Goal: Task Accomplishment & Management: Manage account settings

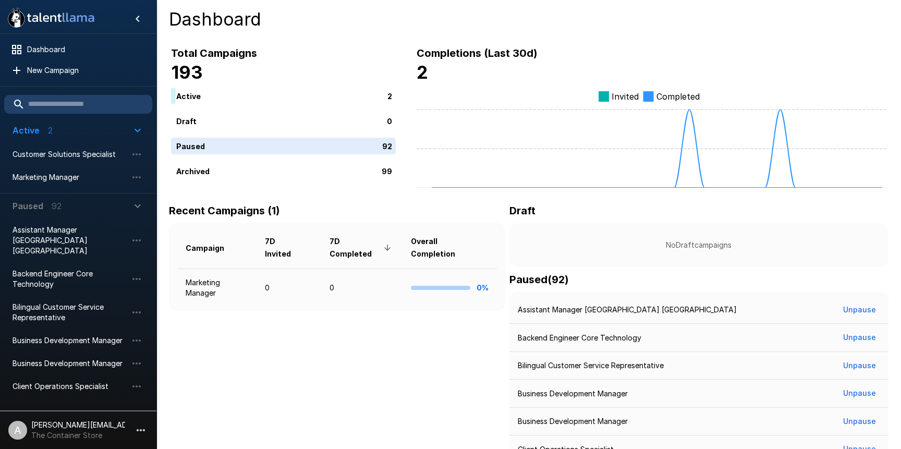
click at [116, 424] on p "[PERSON_NAME][EMAIL_ADDRESS][DOMAIN_NAME]" at bounding box center [78, 425] width 94 height 10
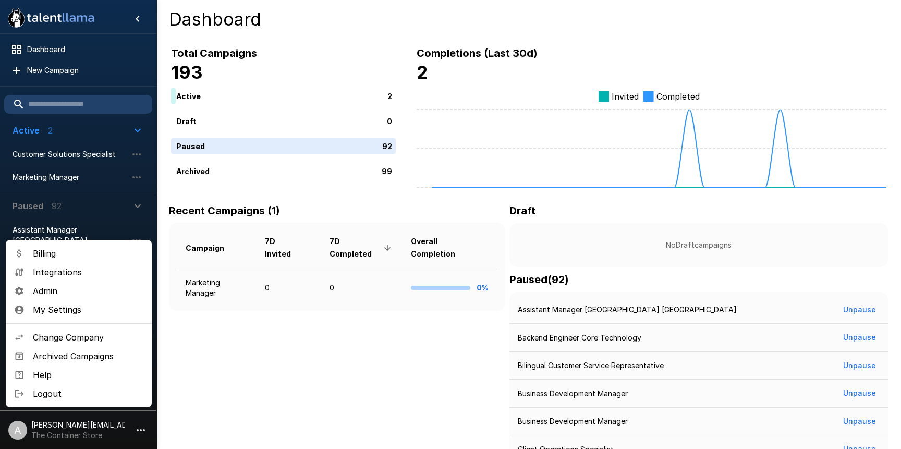
drag, startPoint x: 95, startPoint y: 289, endPoint x: 213, endPoint y: 264, distance: 120.4
click at [95, 289] on span "Admin" at bounding box center [88, 291] width 111 height 13
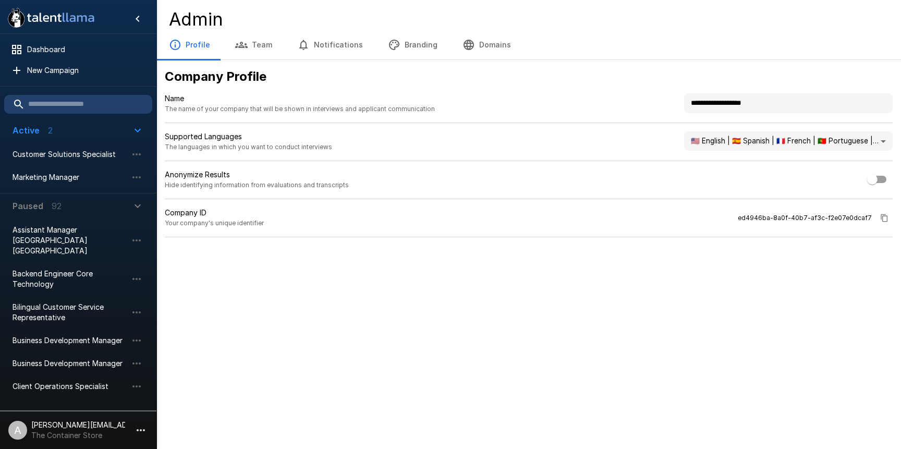
drag, startPoint x: 760, startPoint y: 103, endPoint x: 601, endPoint y: 98, distance: 158.6
click at [600, 99] on div "**********" at bounding box center [529, 108] width 728 height 30
type input "**********"
click at [422, 46] on button "Branding" at bounding box center [412, 44] width 75 height 29
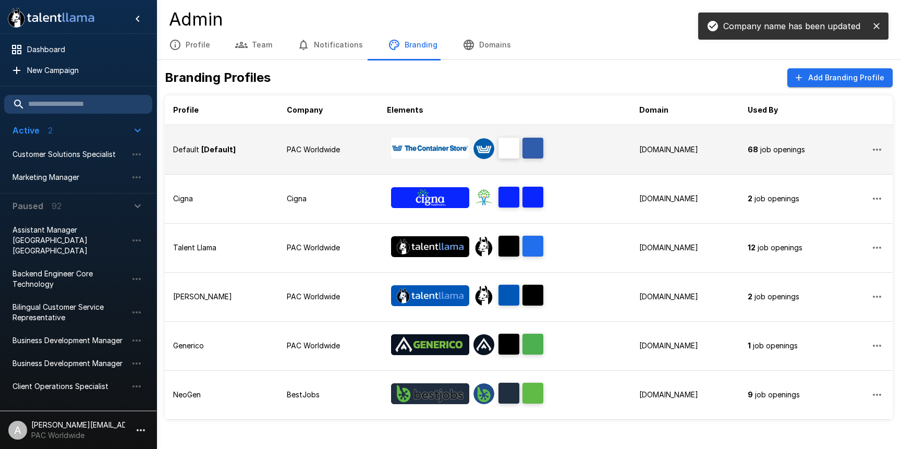
click at [395, 154] on img "Banner Logo" at bounding box center [430, 148] width 78 height 21
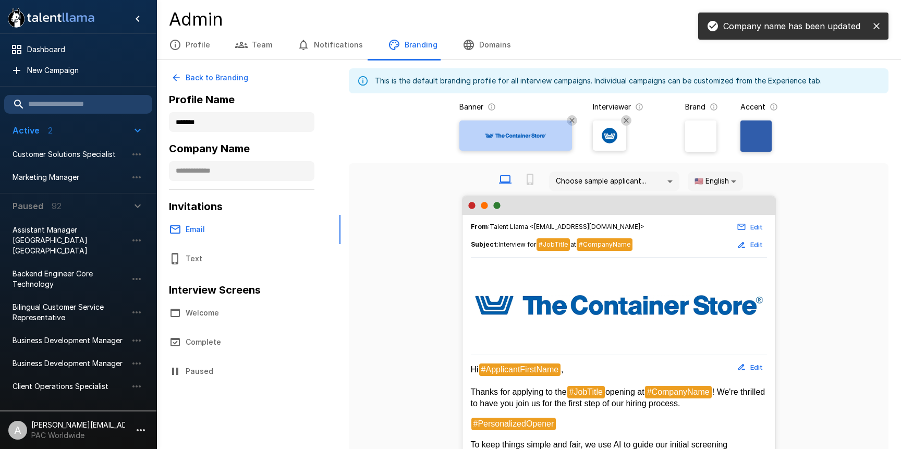
click at [494, 144] on div at bounding box center [516, 136] width 104 height 24
click at [0, 0] on input "file" at bounding box center [0, 0] width 0 height 0
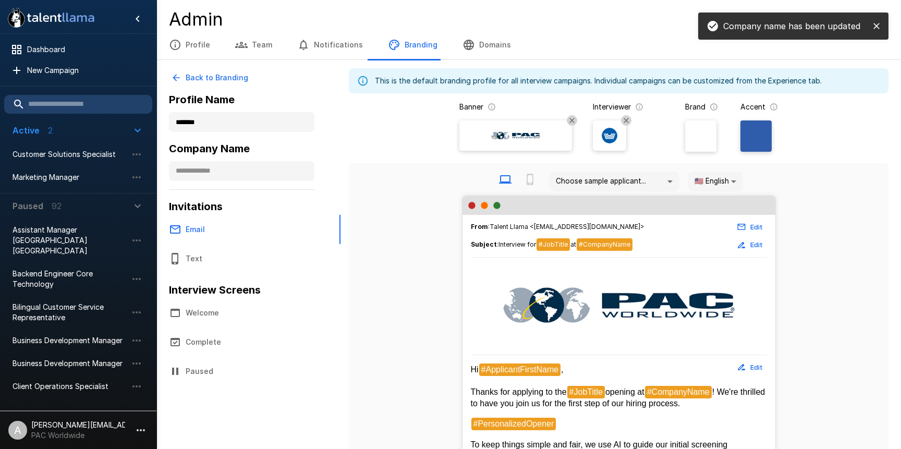
click at [611, 136] on img at bounding box center [610, 136] width 16 height 16
click at [0, 0] on input "file" at bounding box center [0, 0] width 0 height 0
click at [761, 156] on div "Banner Interviewer Brand Accent" at bounding box center [619, 130] width 540 height 57
click at [761, 146] on div at bounding box center [755, 135] width 31 height 31
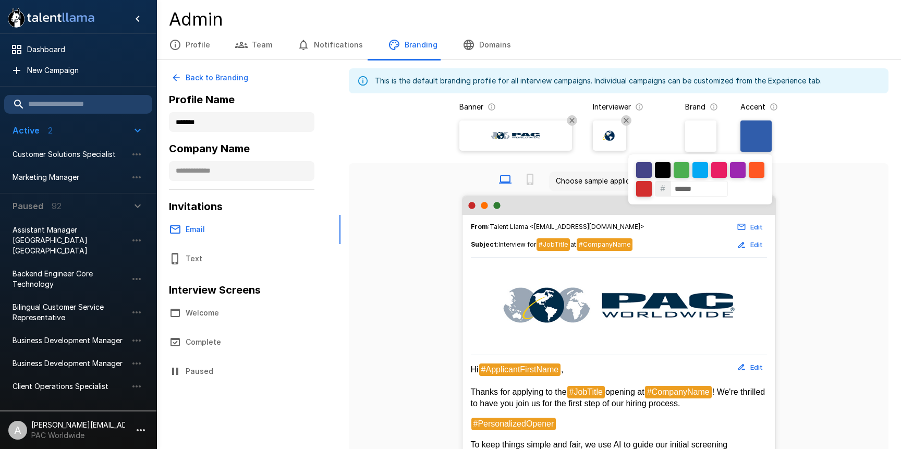
drag, startPoint x: 712, startPoint y: 187, endPoint x: 644, endPoint y: 186, distance: 68.3
click at [644, 186] on div "# ******" at bounding box center [700, 179] width 144 height 50
paste input
type input "******"
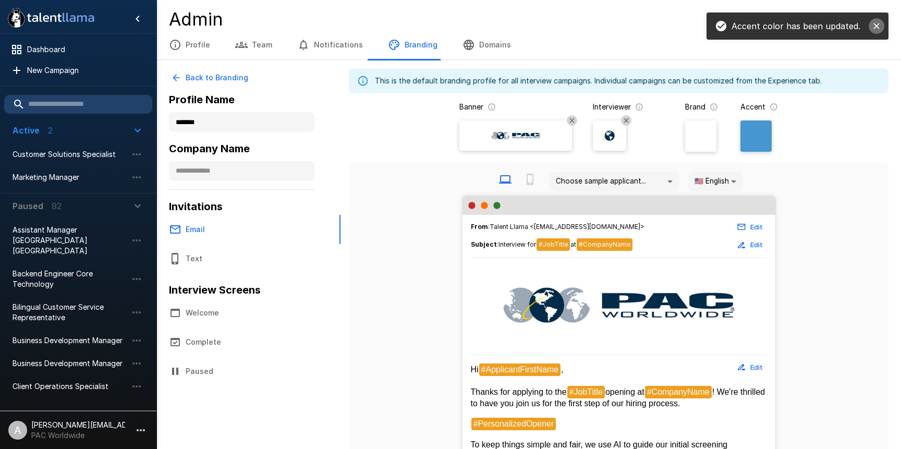
click at [879, 24] on icon "close" at bounding box center [876, 26] width 6 height 6
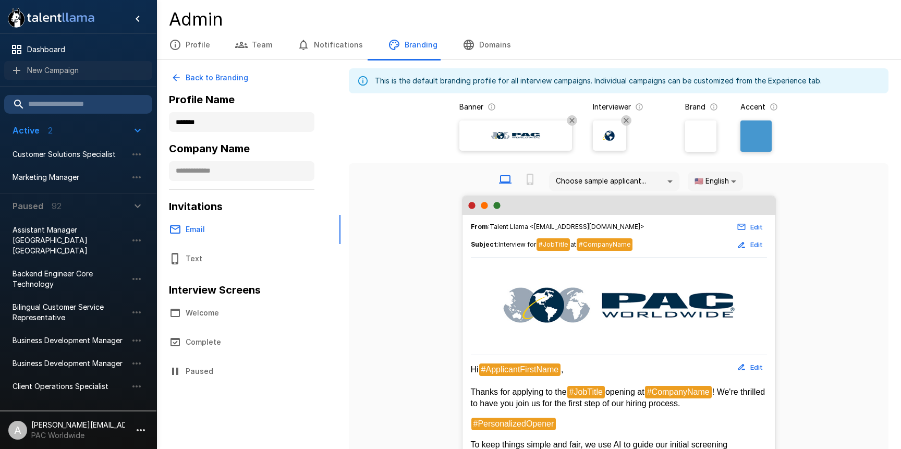
click at [65, 72] on span "New Campaign" at bounding box center [85, 70] width 117 height 10
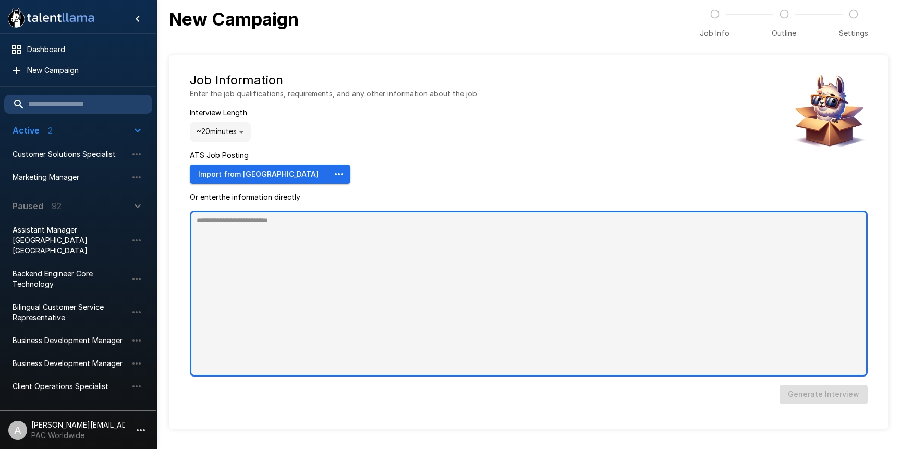
type textarea "*"
click at [429, 298] on textarea at bounding box center [529, 294] width 678 height 166
paste textarea "**********"
type textarea "**********"
type textarea "*"
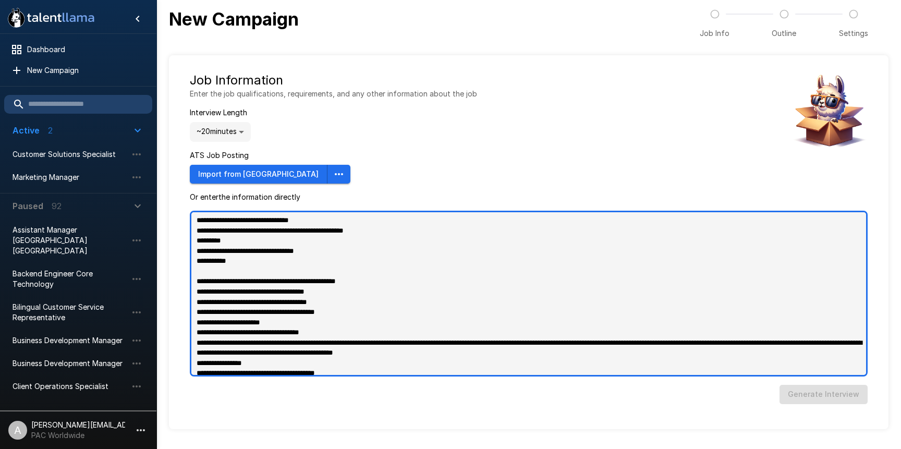
scroll to position [288, 0]
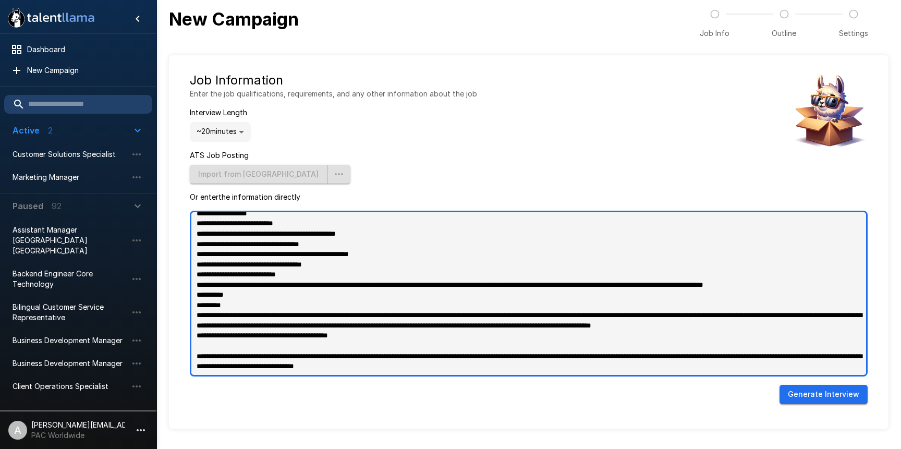
type textarea "**********"
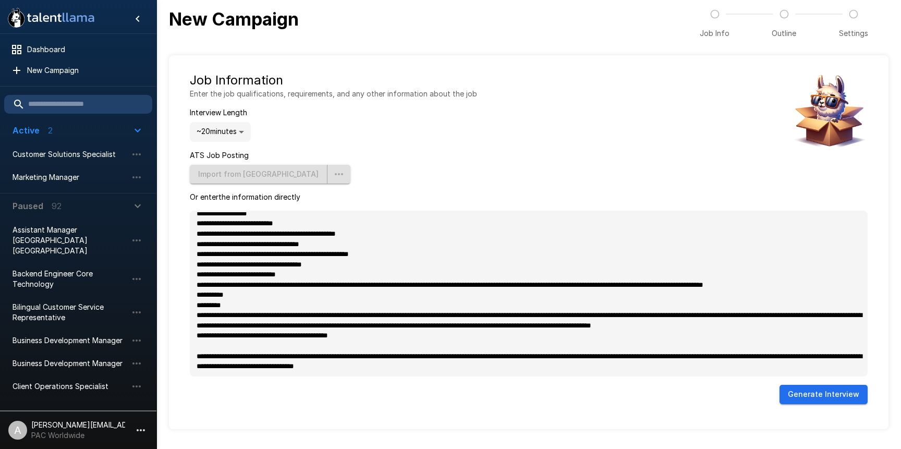
type textarea "*"
click at [804, 399] on button "Generate Interview" at bounding box center [824, 394] width 88 height 19
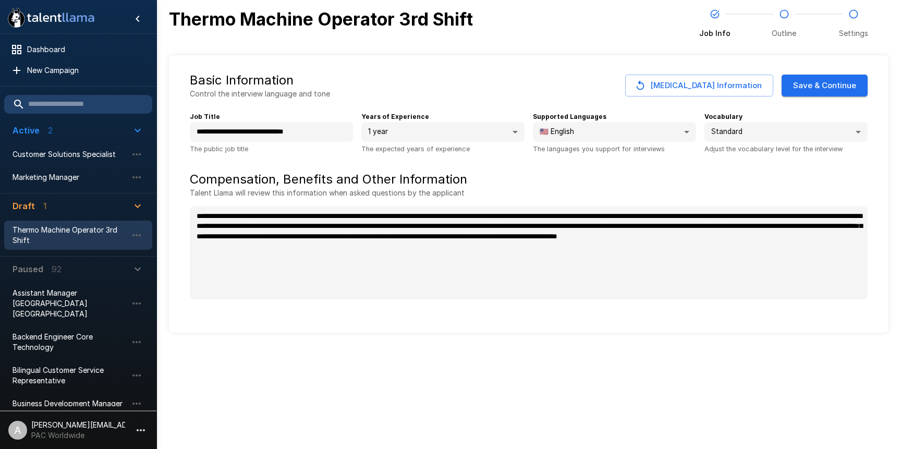
type textarea "*"
click at [813, 85] on button "Save & Continue" at bounding box center [825, 86] width 86 height 22
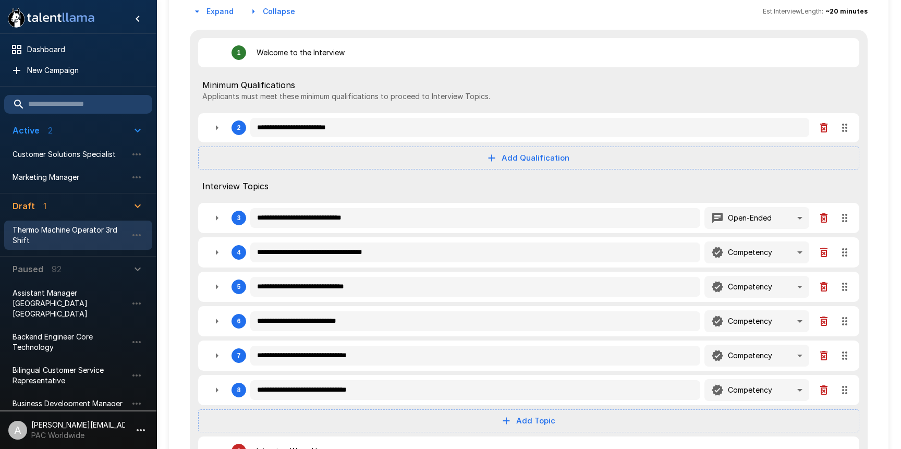
scroll to position [114, 0]
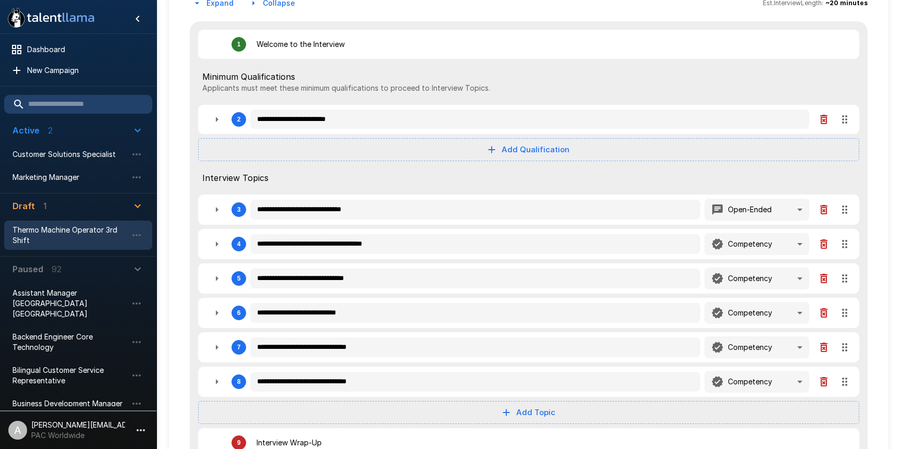
click at [216, 208] on icon "button" at bounding box center [217, 209] width 3 height 5
type textarea "*"
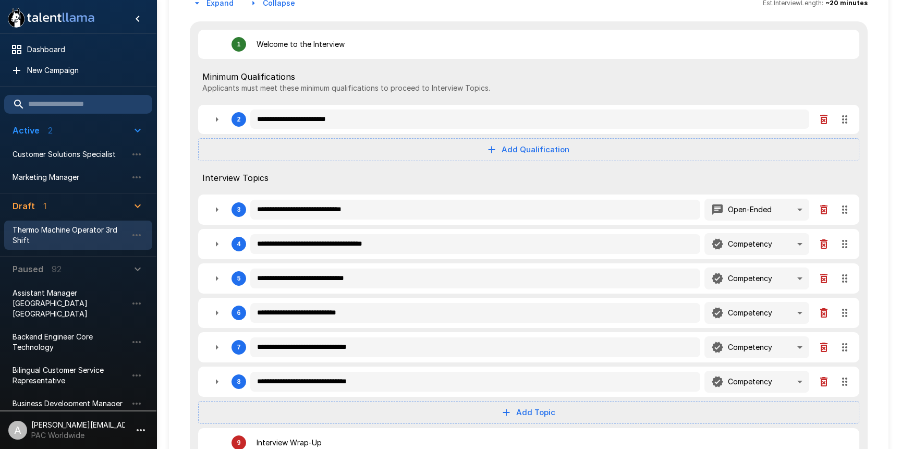
type textarea "*"
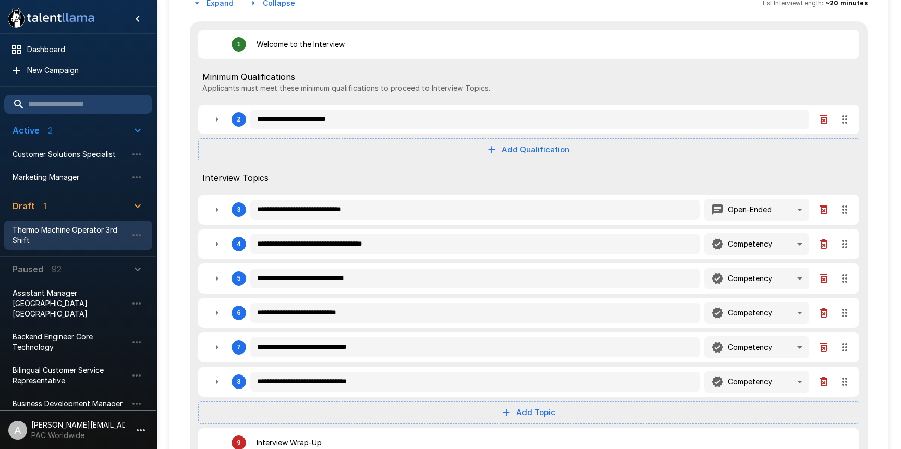
type textarea "*"
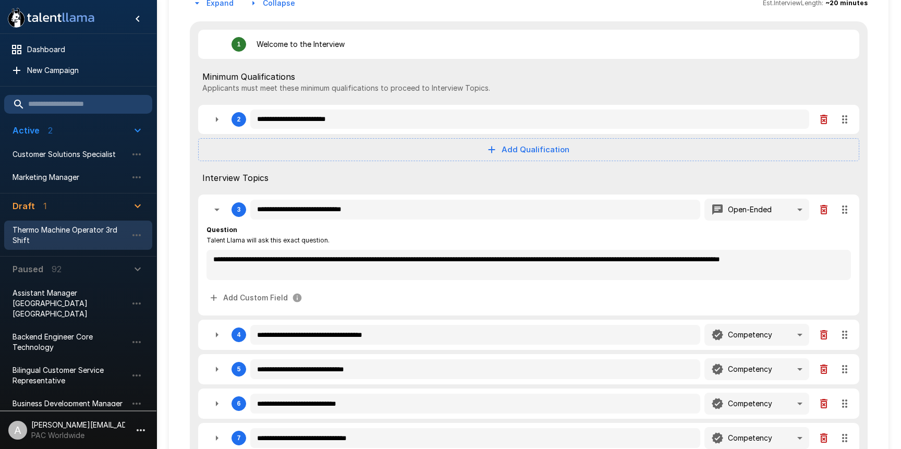
drag, startPoint x: 828, startPoint y: 210, endPoint x: 844, endPoint y: 222, distance: 20.1
click at [833, 245] on div "**********" at bounding box center [528, 254] width 661 height 121
type textarea "*"
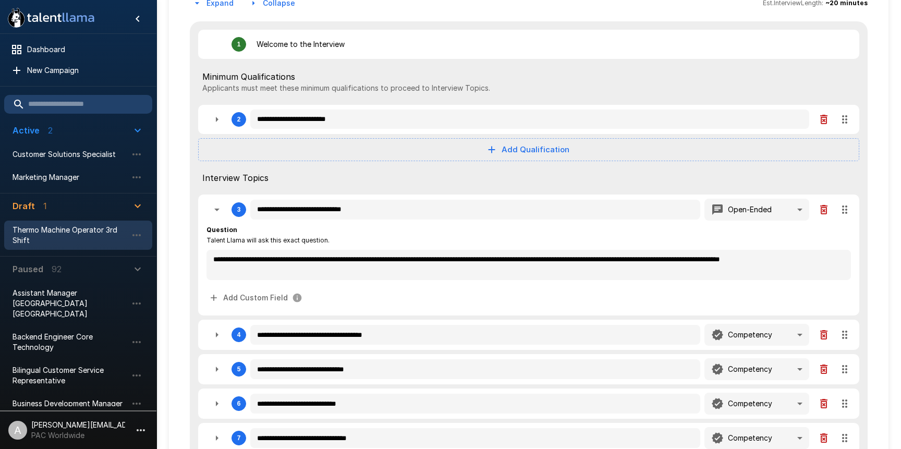
type textarea "*"
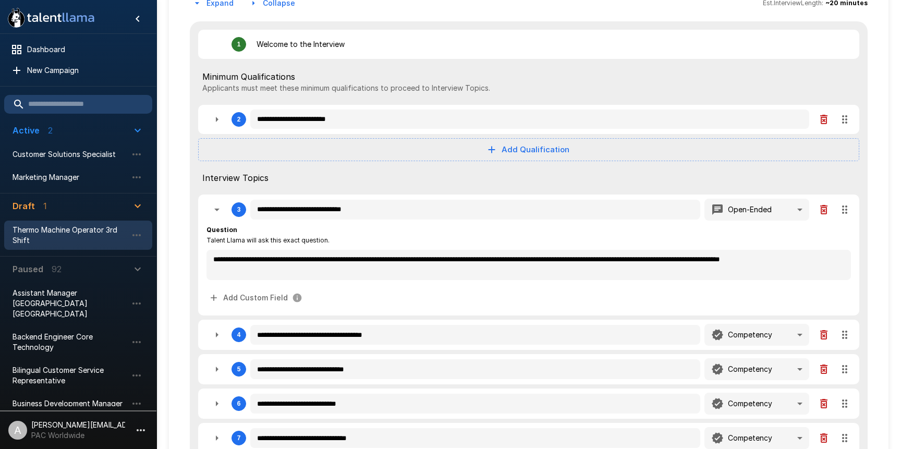
type textarea "*"
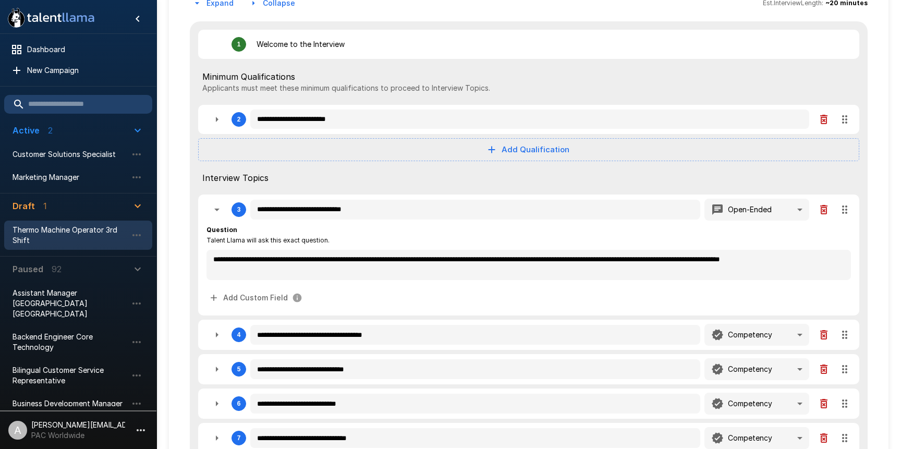
type textarea "*"
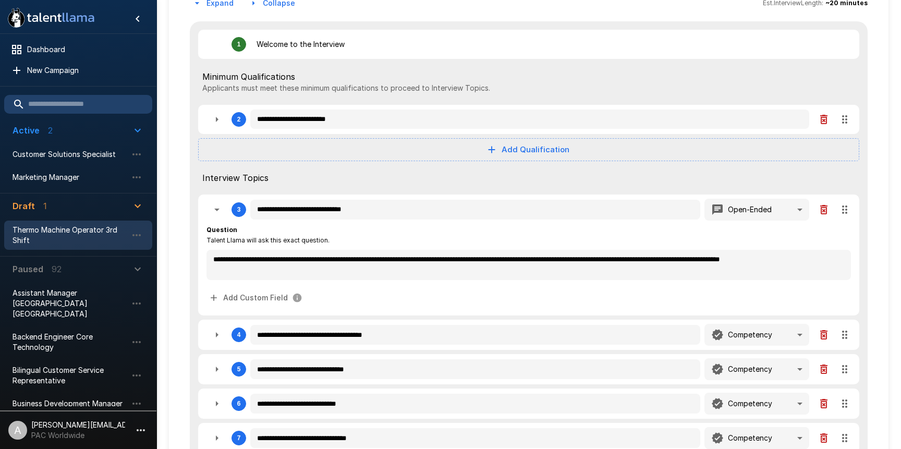
type textarea "*"
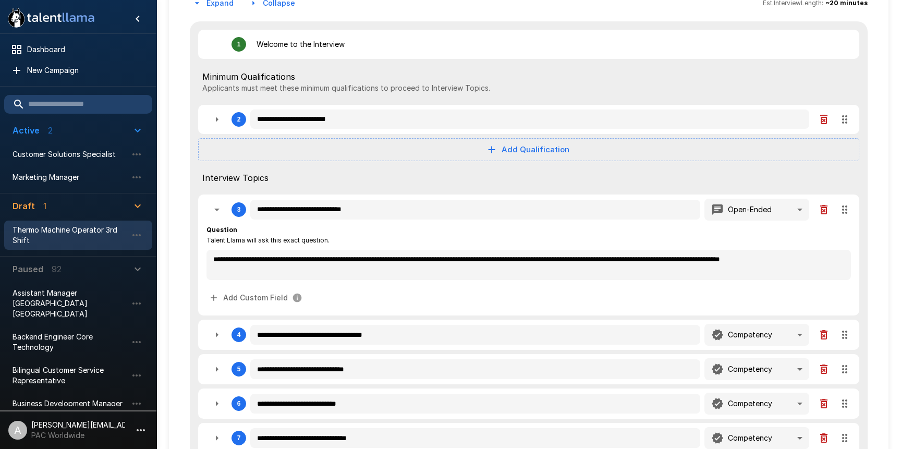
type textarea "*"
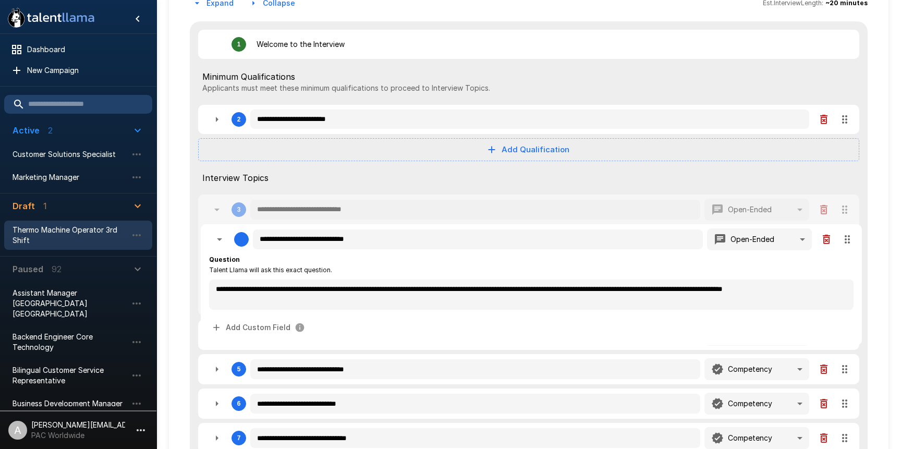
type textarea "*"
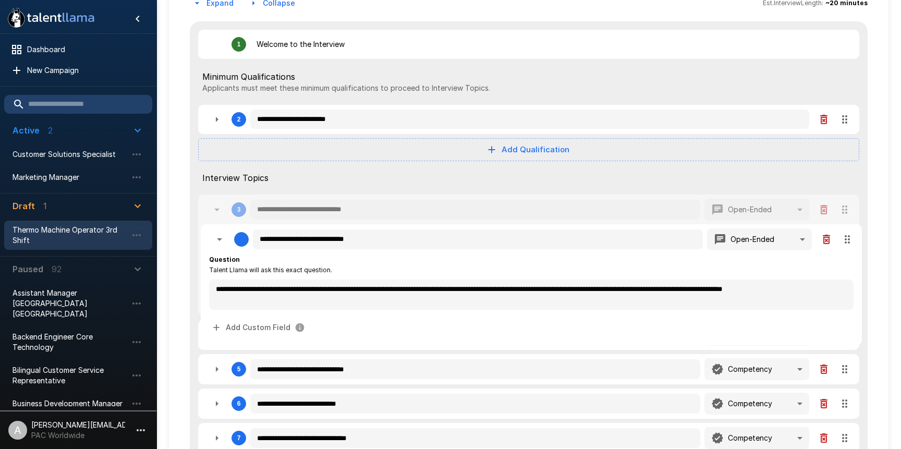
type textarea "*"
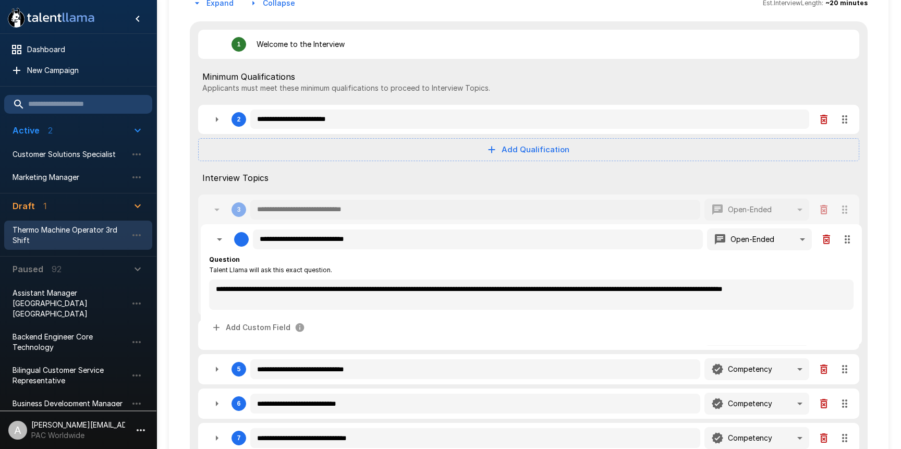
type textarea "*"
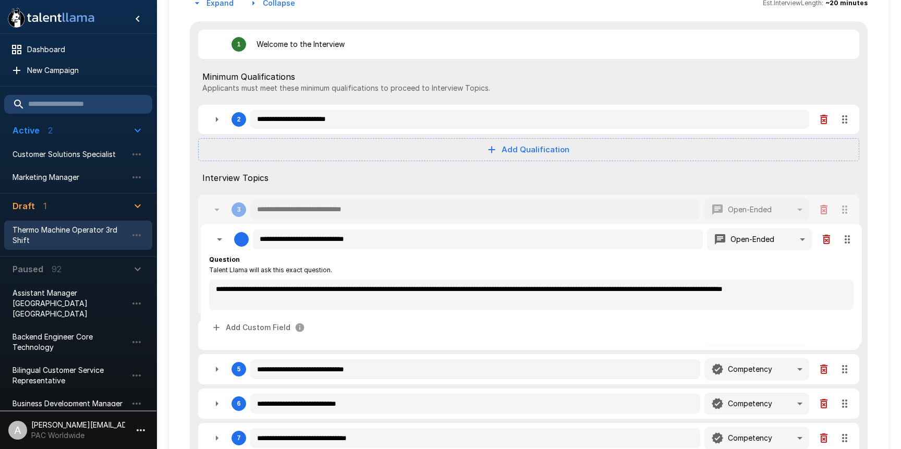
type textarea "*"
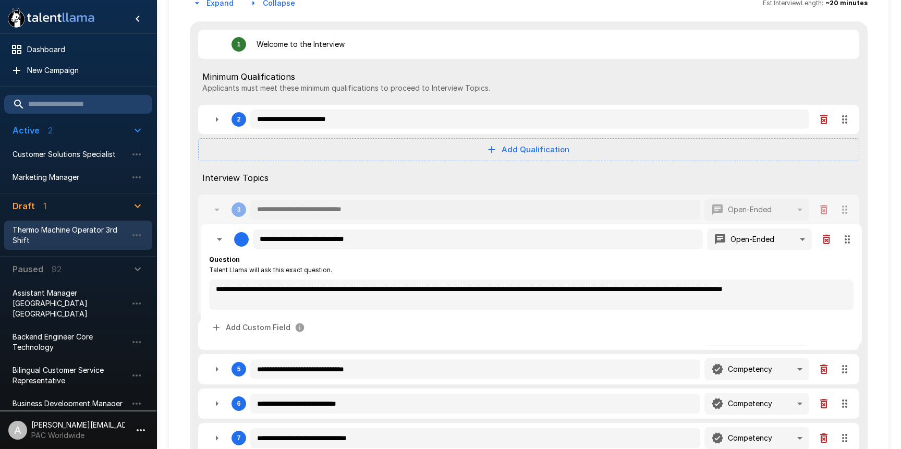
type textarea "*"
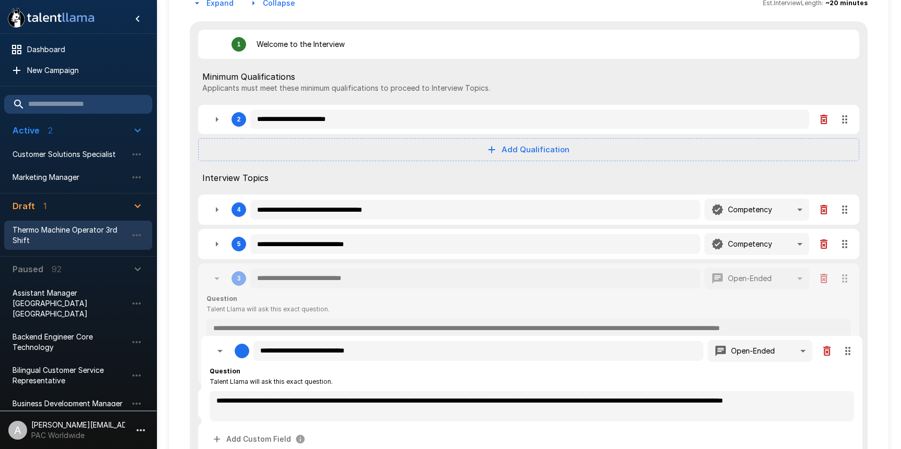
type textarea "*"
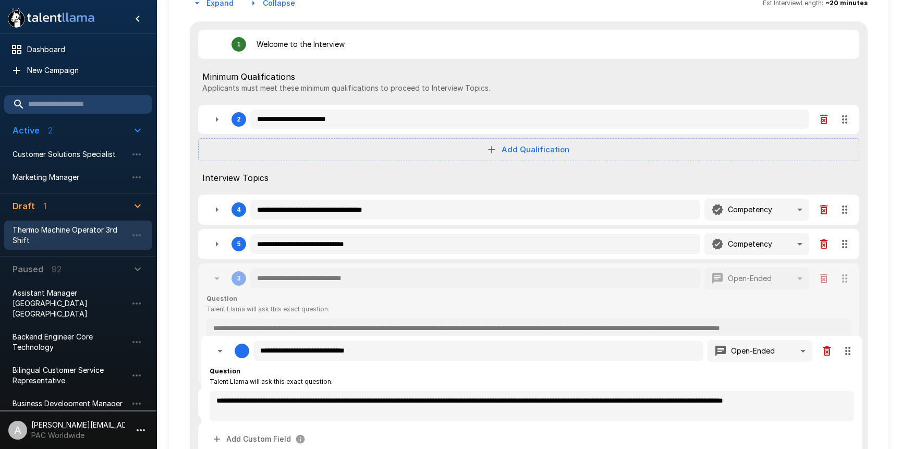
type textarea "*"
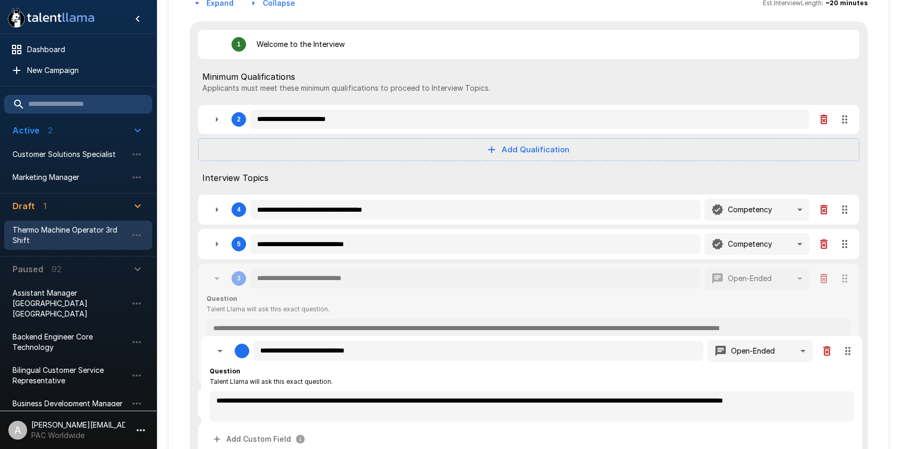
type textarea "*"
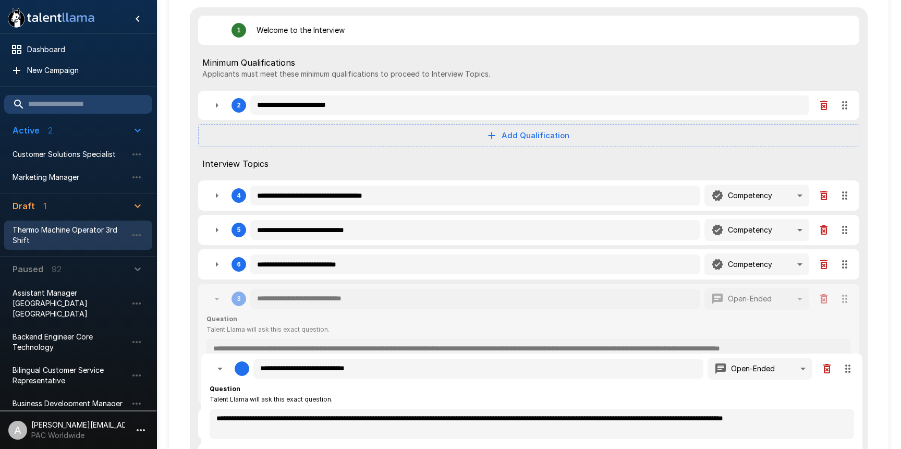
type textarea "*"
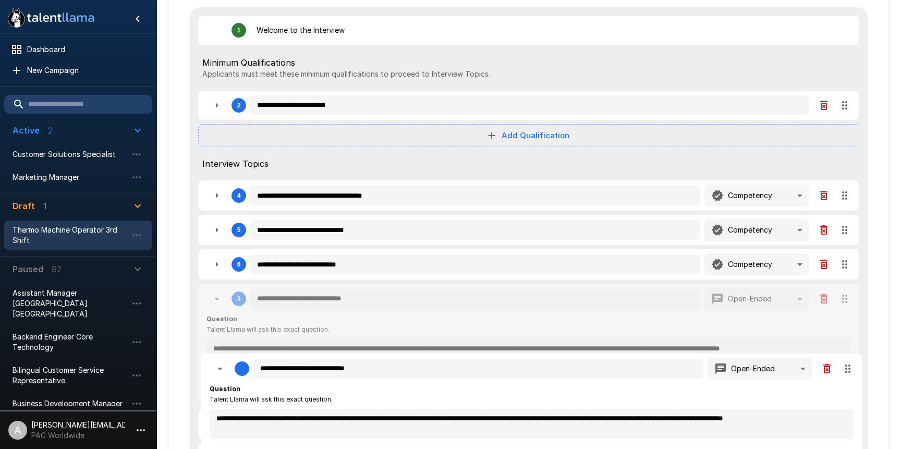
type textarea "*"
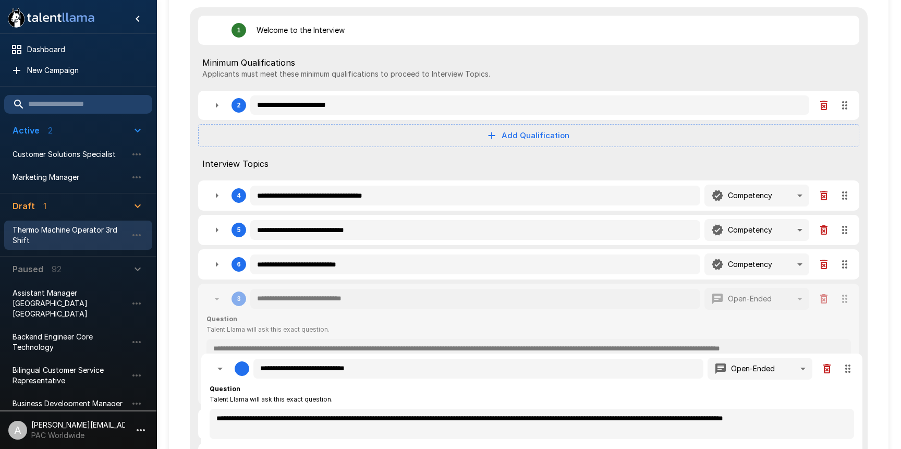
type textarea "*"
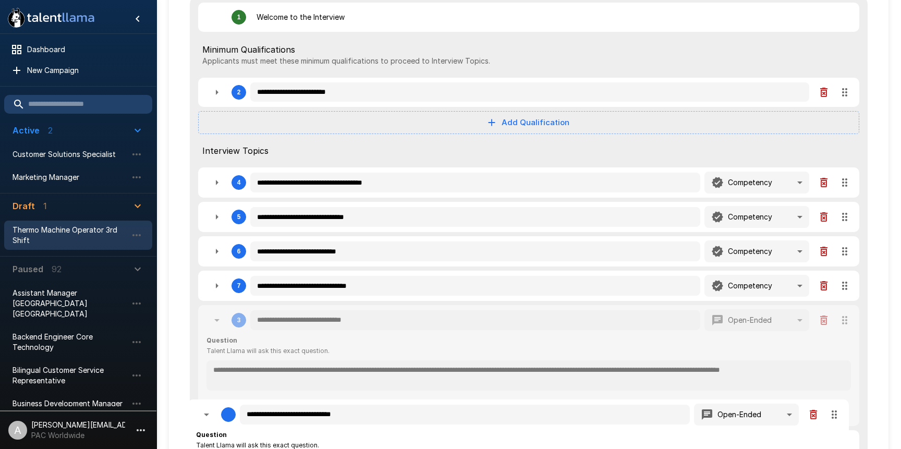
type textarea "*"
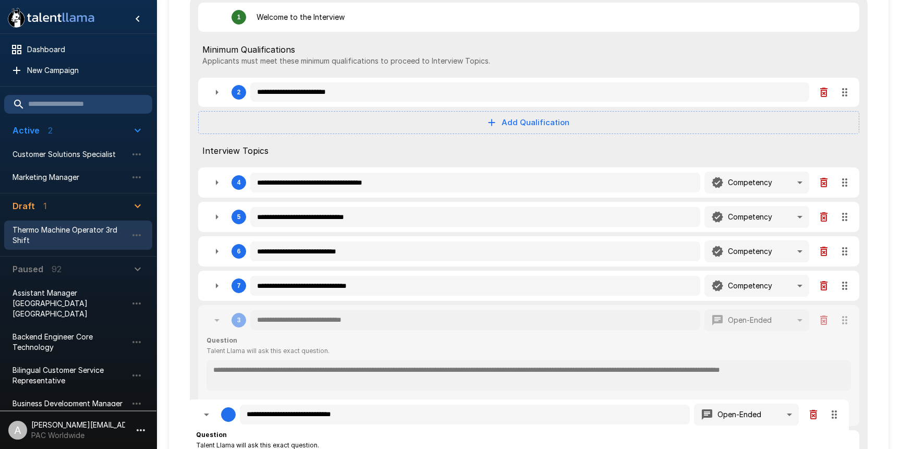
type textarea "*"
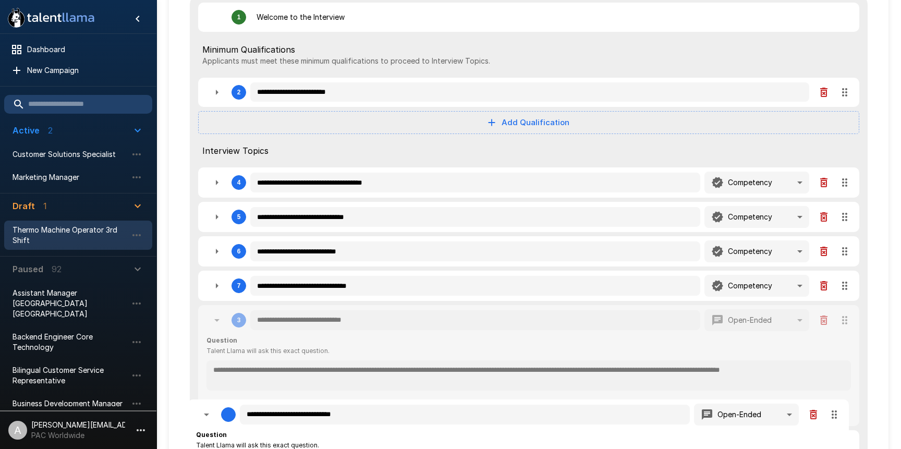
type textarea "*"
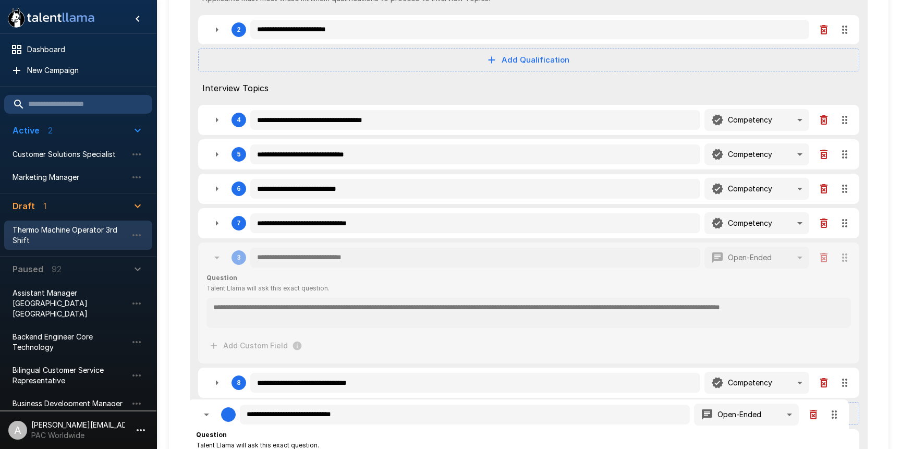
type textarea "*"
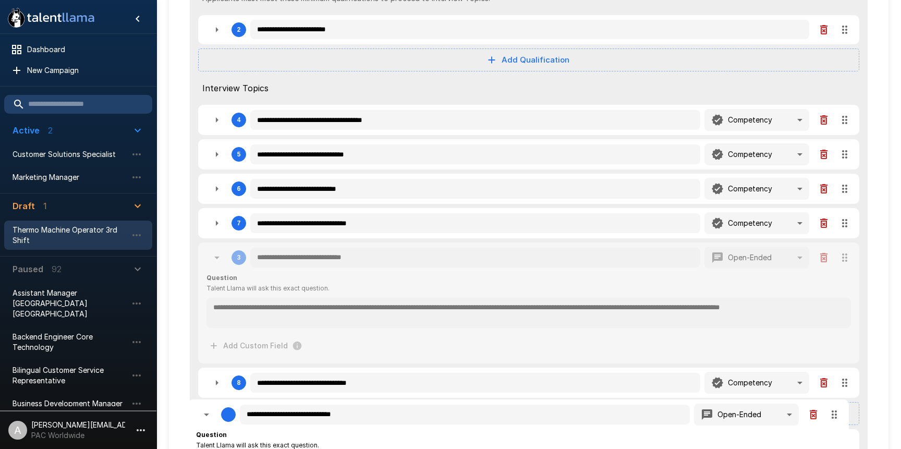
type textarea "*"
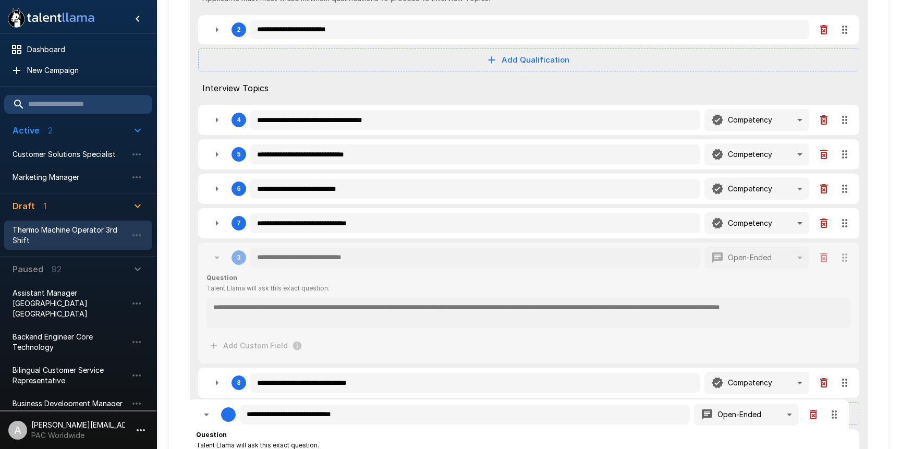
type textarea "*"
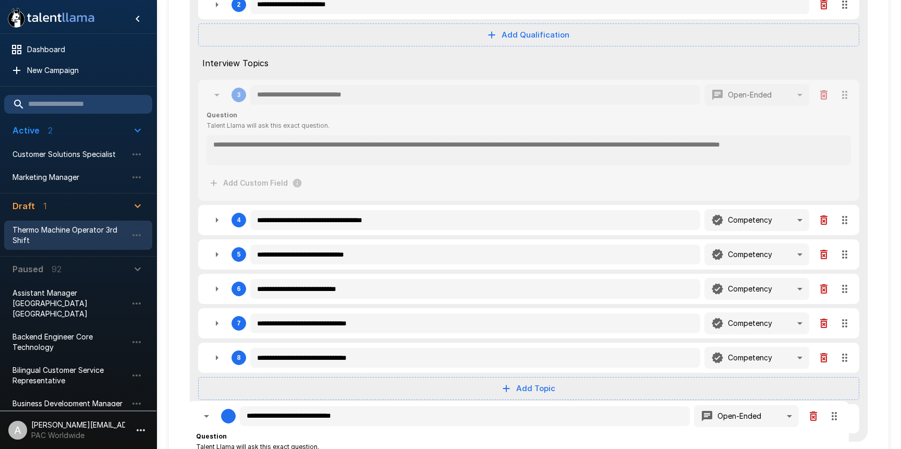
scroll to position [254, 0]
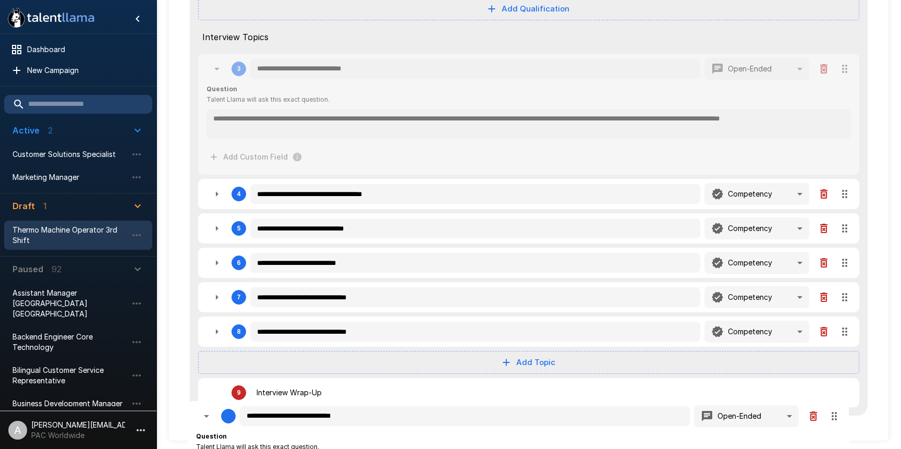
type textarea "*"
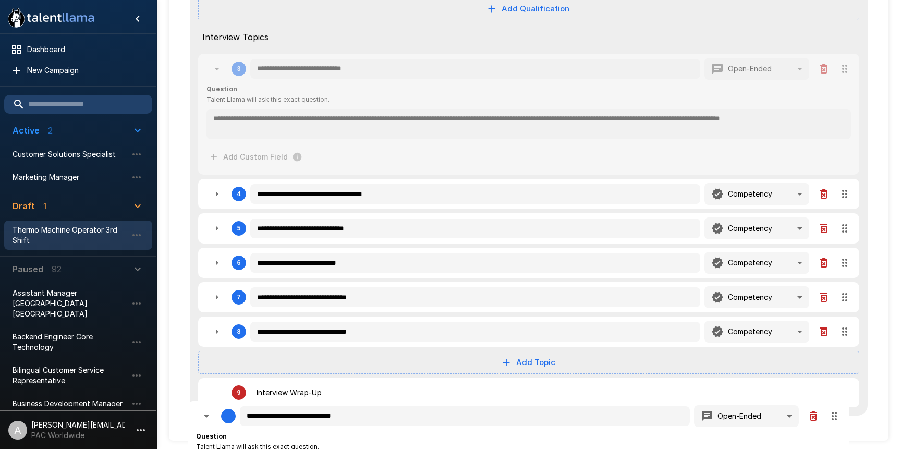
type textarea "*"
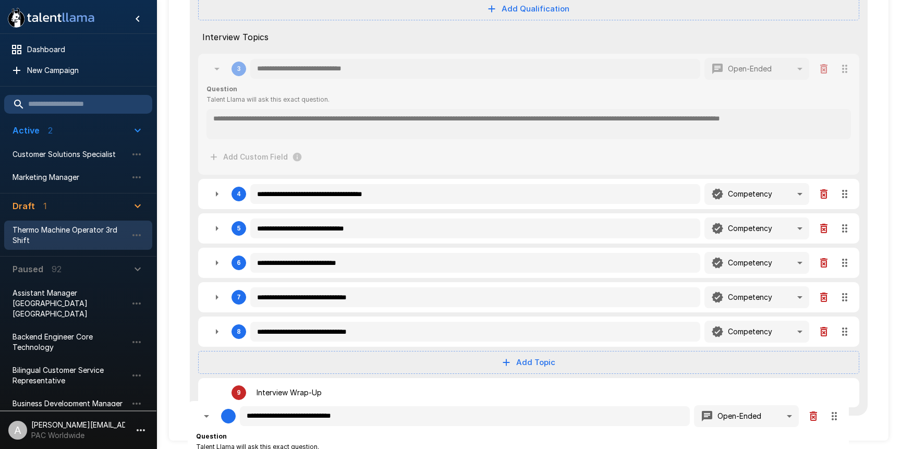
type textarea "*"
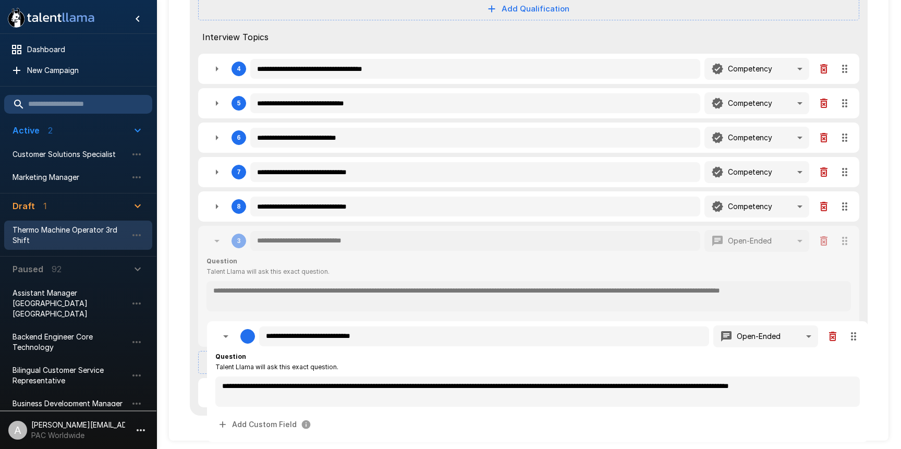
type textarea "*"
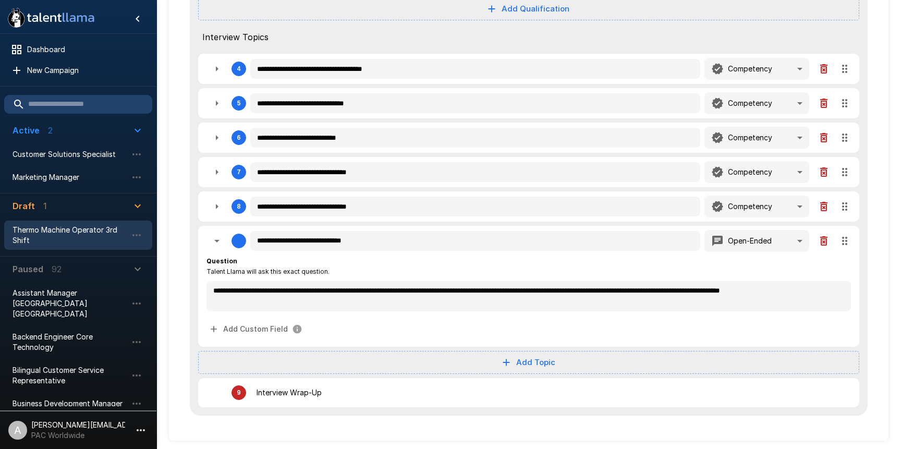
drag, startPoint x: 845, startPoint y: 212, endPoint x: 855, endPoint y: 308, distance: 95.9
type textarea "*"
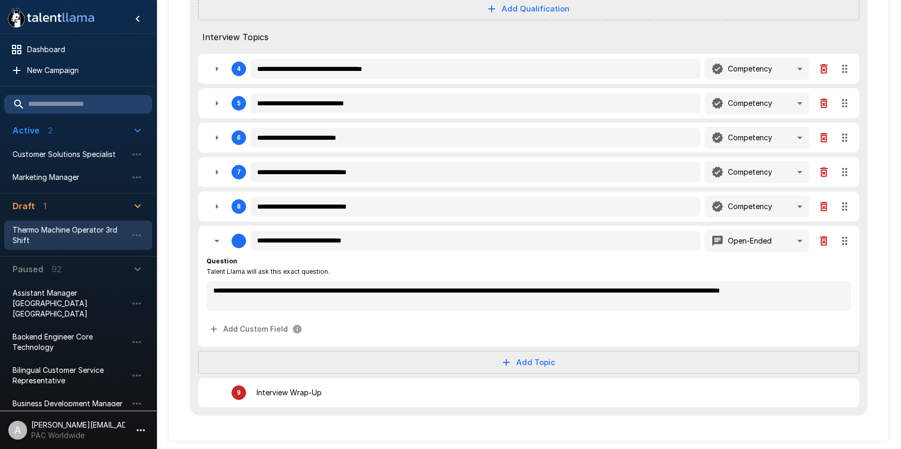
type textarea "*"
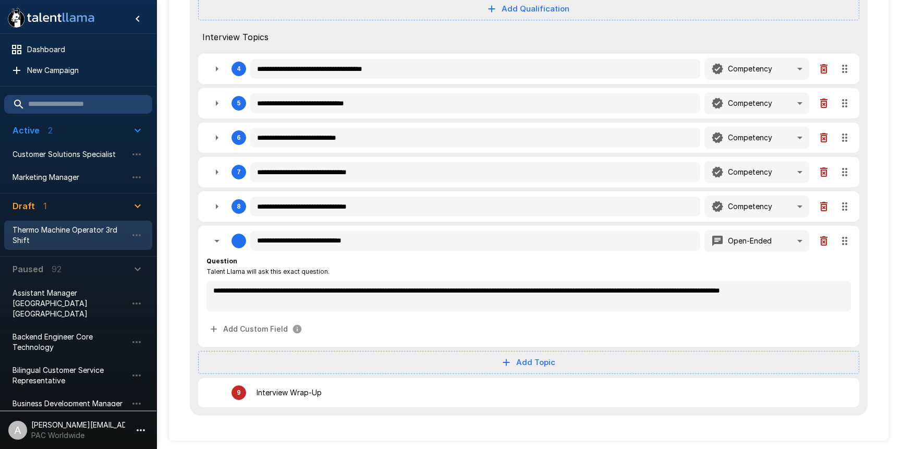
type textarea "*"
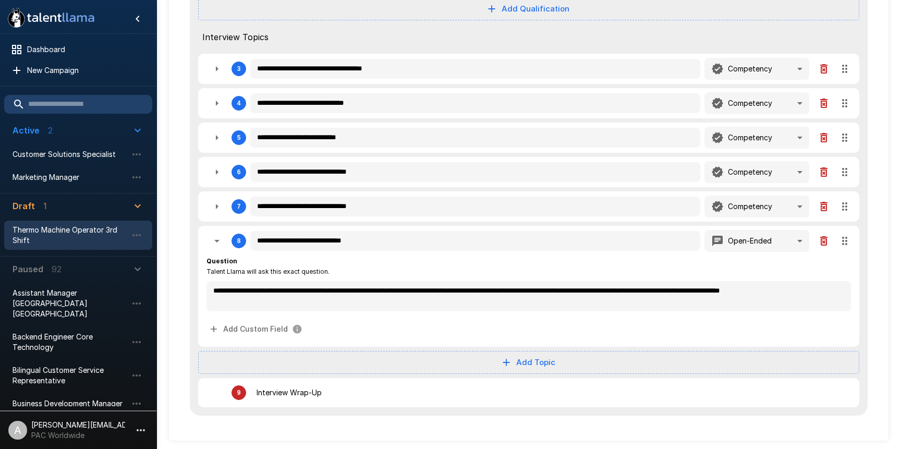
type textarea "*"
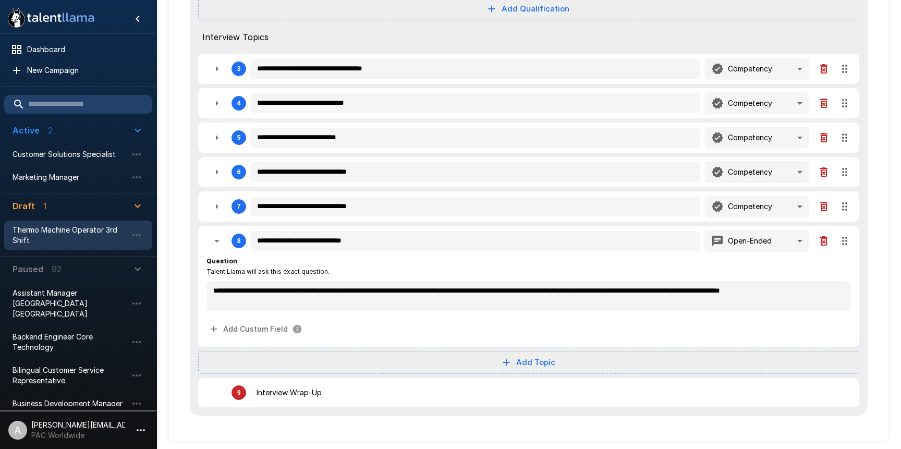
type textarea "*"
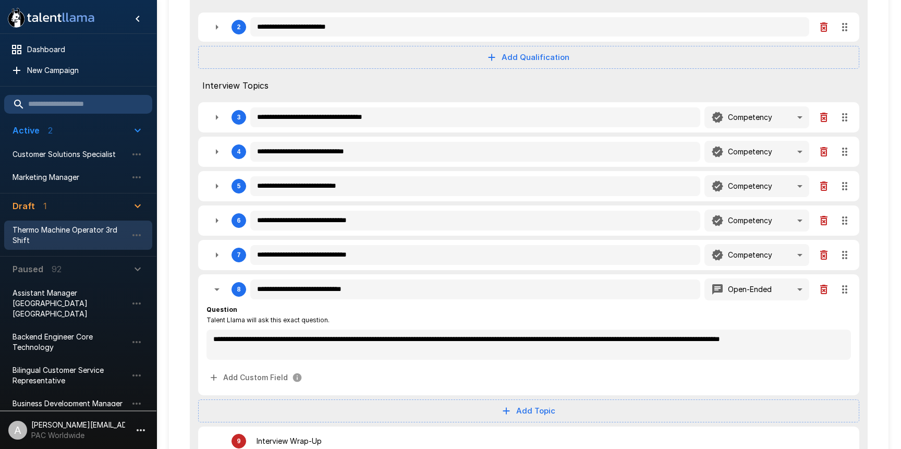
drag, startPoint x: 214, startPoint y: 292, endPoint x: 227, endPoint y: 289, distance: 12.8
click at [214, 292] on icon "button" at bounding box center [217, 289] width 13 height 13
type textarea "*"
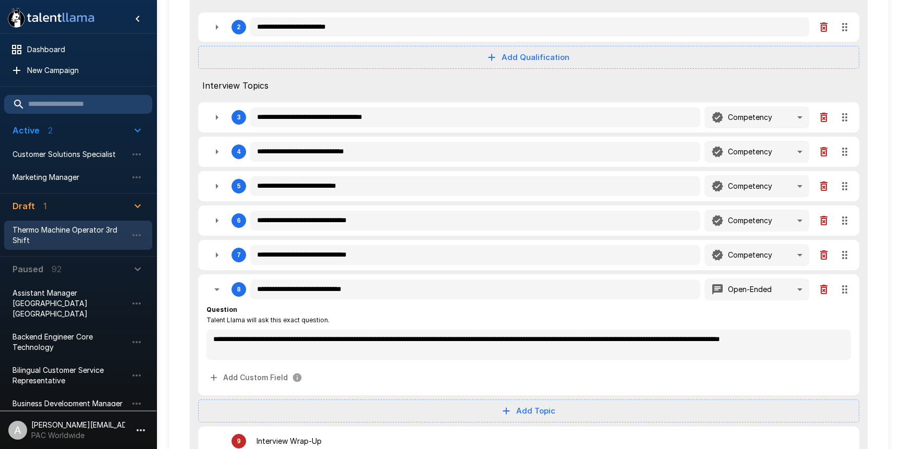
type textarea "*"
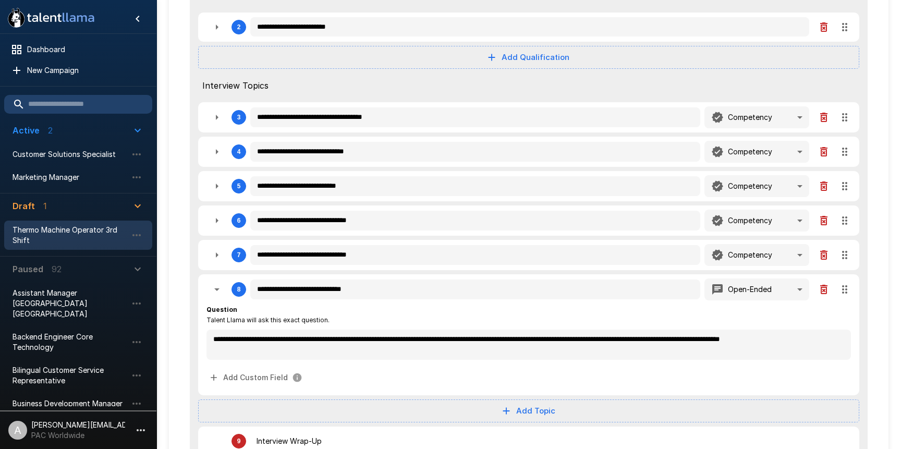
type textarea "*"
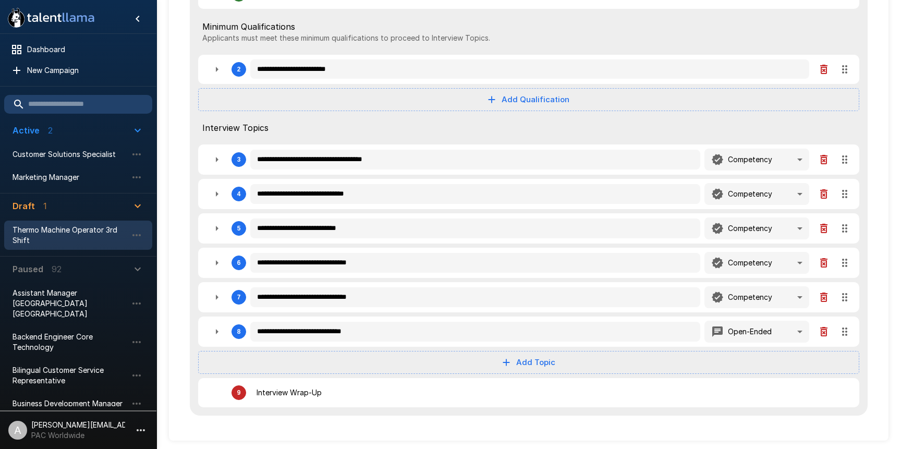
scroll to position [164, 0]
click at [224, 189] on button "button" at bounding box center [216, 194] width 21 height 21
type textarea "*"
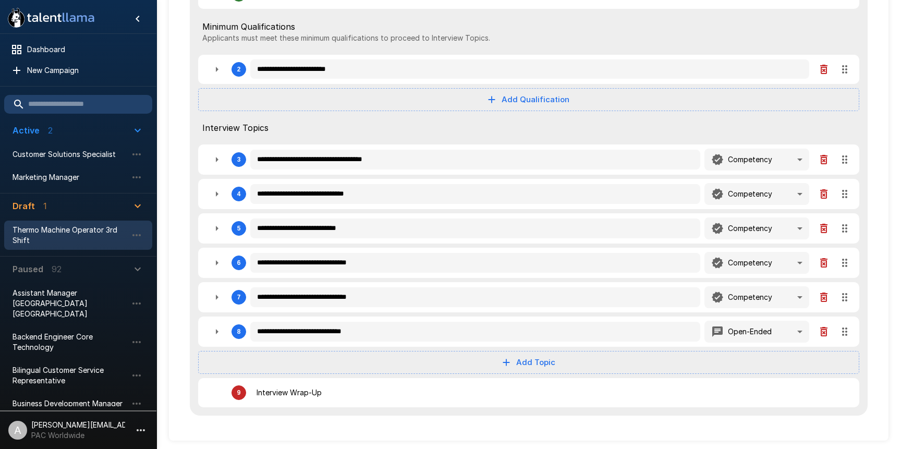
type textarea "*"
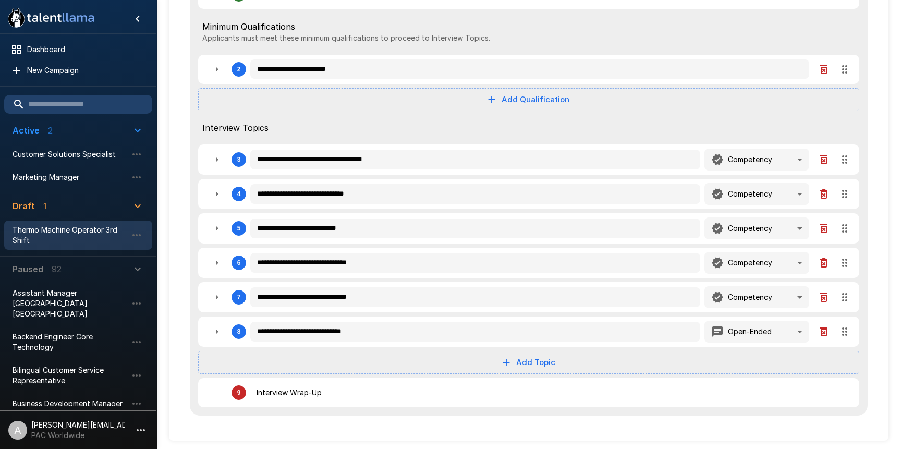
type textarea "*"
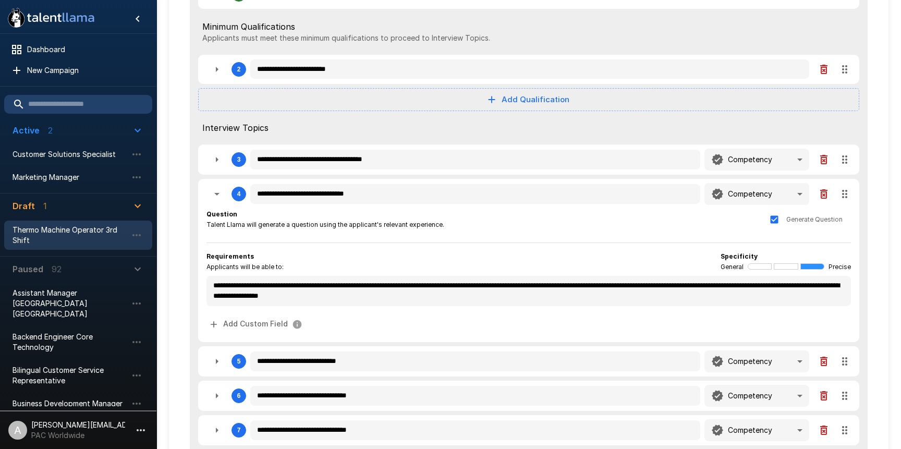
click at [223, 189] on button "button" at bounding box center [216, 194] width 21 height 21
type textarea "*"
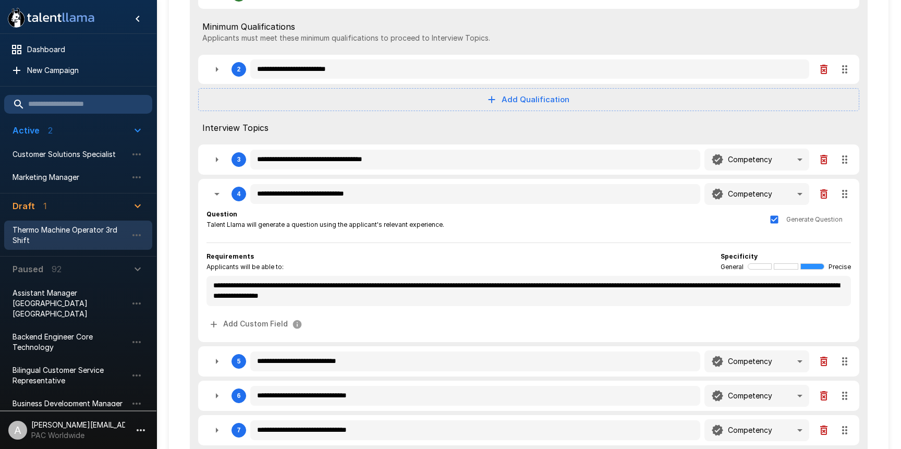
type textarea "*"
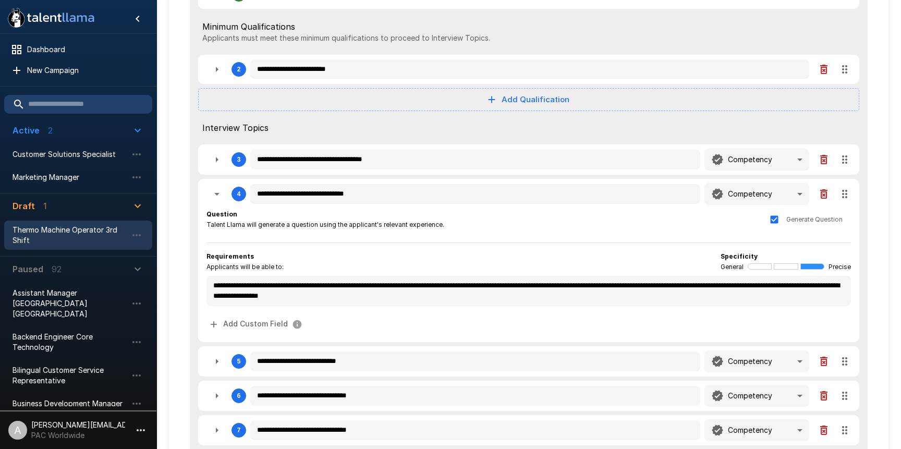
type textarea "*"
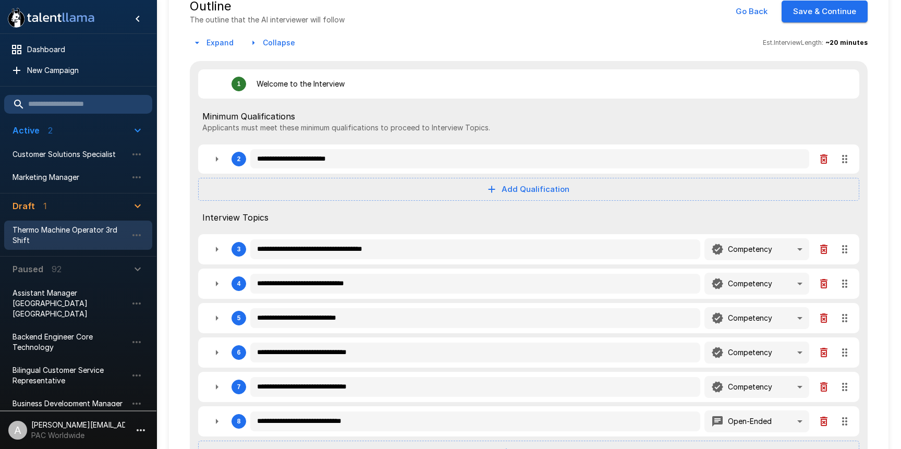
scroll to position [64, 0]
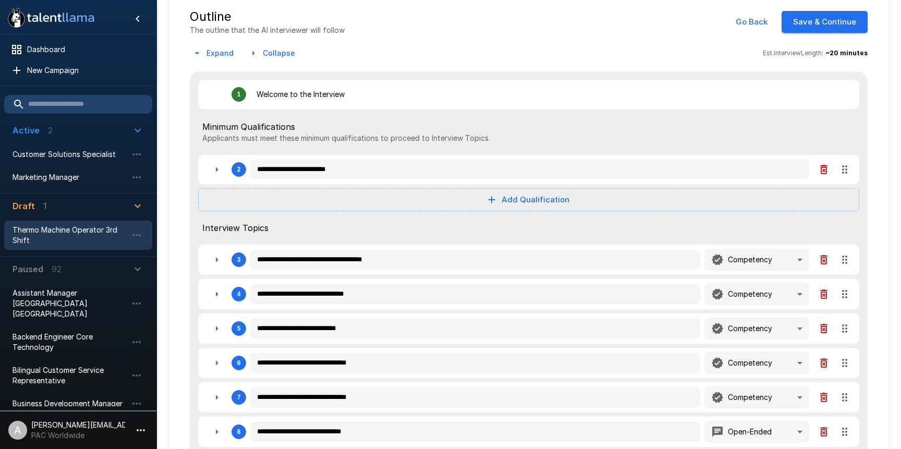
click at [848, 8] on div "**********" at bounding box center [529, 266] width 720 height 549
click at [849, 15] on button "Save & Continue" at bounding box center [825, 22] width 86 height 22
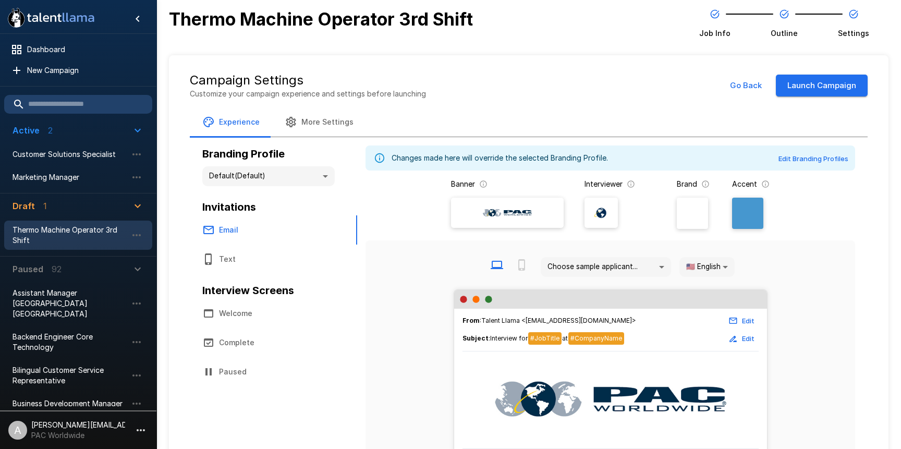
click at [821, 87] on button "Launch Campaign" at bounding box center [822, 86] width 92 height 22
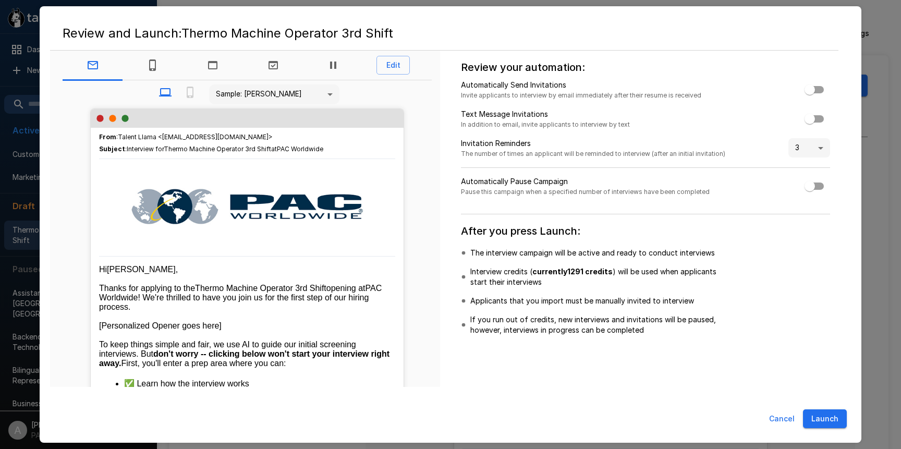
click at [831, 430] on div "Cancel Launch" at bounding box center [450, 419] width 801 height 28
click at [828, 423] on button "Launch" at bounding box center [825, 418] width 44 height 19
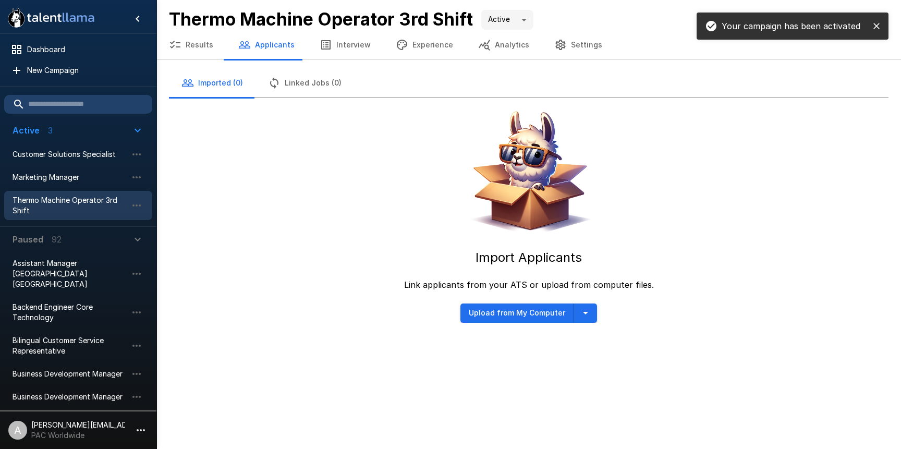
click at [590, 315] on button "button" at bounding box center [585, 312] width 23 height 19
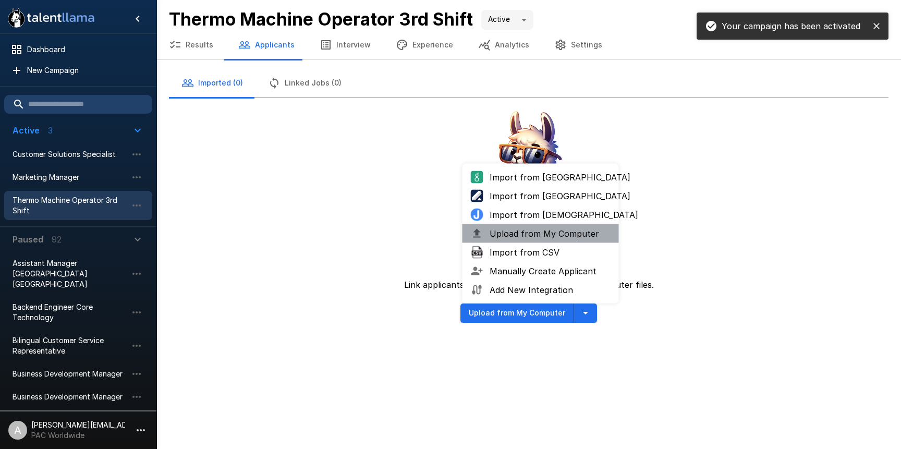
click at [533, 230] on span "Upload from My Computer" at bounding box center [550, 233] width 121 height 13
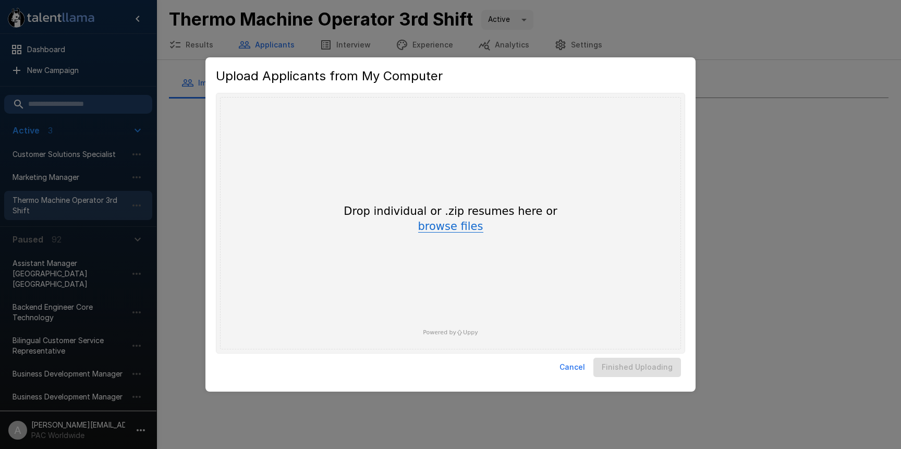
click at [438, 223] on button "browse files" at bounding box center [450, 226] width 65 height 11
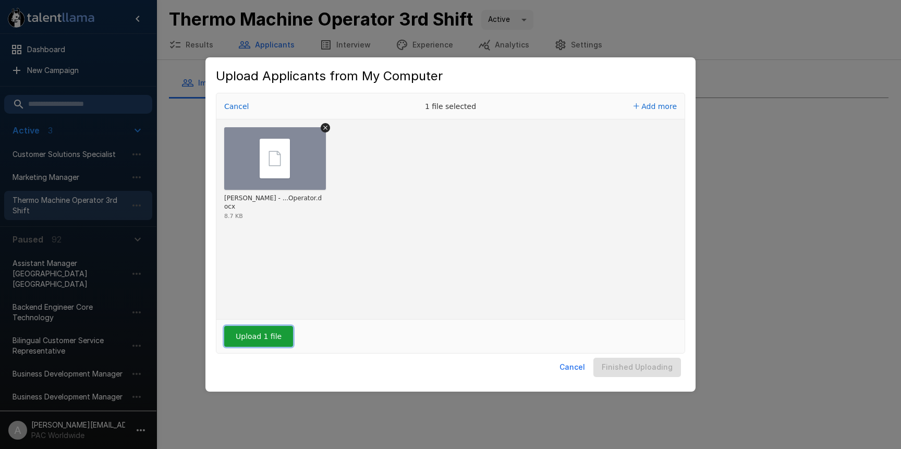
click at [252, 339] on button "Upload 1 file" at bounding box center [258, 336] width 69 height 21
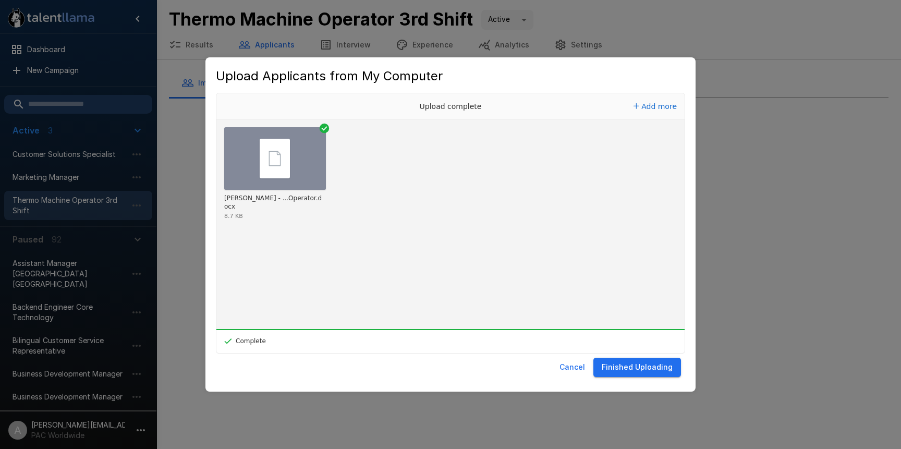
click at [639, 373] on button "Finished Uploading" at bounding box center [637, 367] width 88 height 19
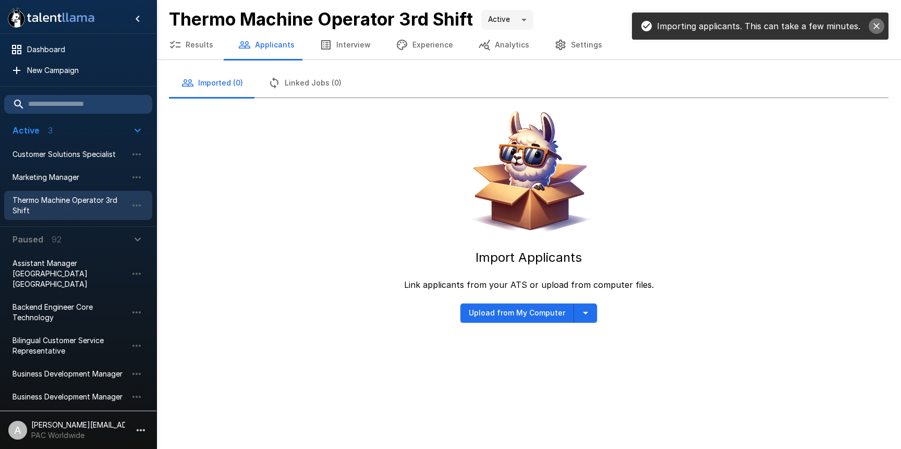
click at [876, 28] on icon "close" at bounding box center [876, 26] width 10 height 10
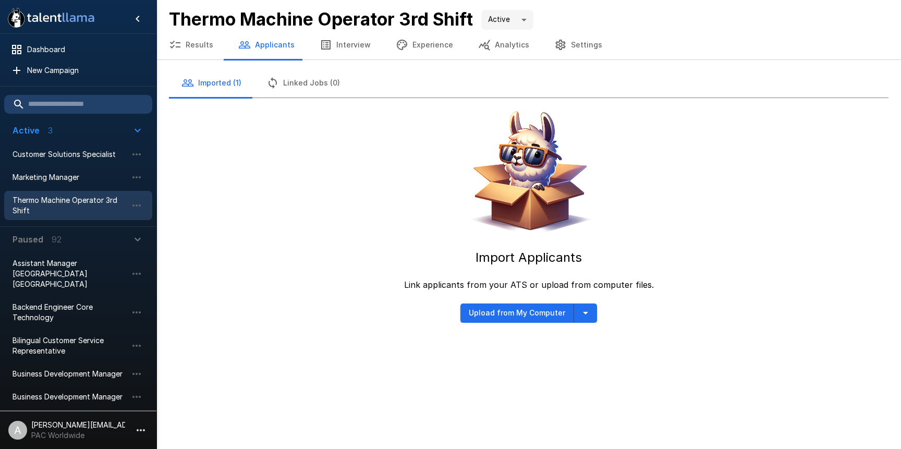
drag, startPoint x: 674, startPoint y: 343, endPoint x: 545, endPoint y: 301, distance: 135.5
click at [668, 342] on div ".st0{fill:#FFFFFF;} .st1{fill:#76a4ed;} Dashboard New Campaign Active 3 Custome…" at bounding box center [450, 224] width 901 height 449
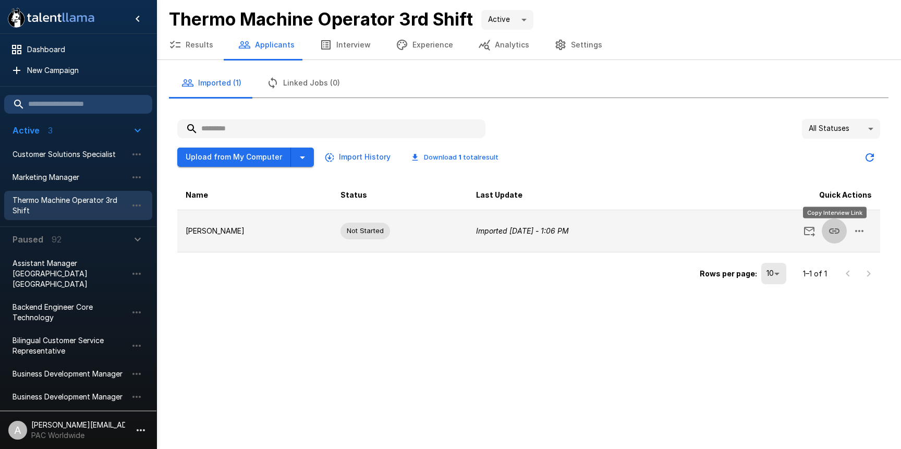
click at [838, 237] on button "Copy Interview Link" at bounding box center [834, 230] width 25 height 25
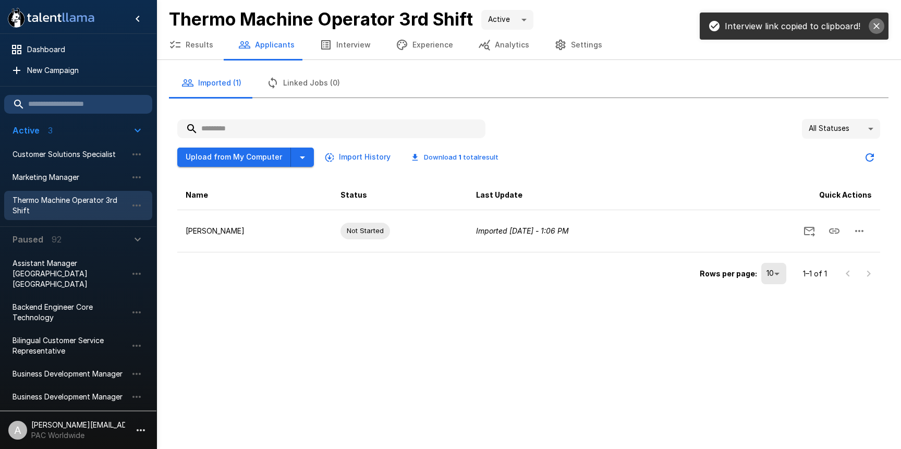
click at [876, 31] on button "close" at bounding box center [877, 26] width 16 height 16
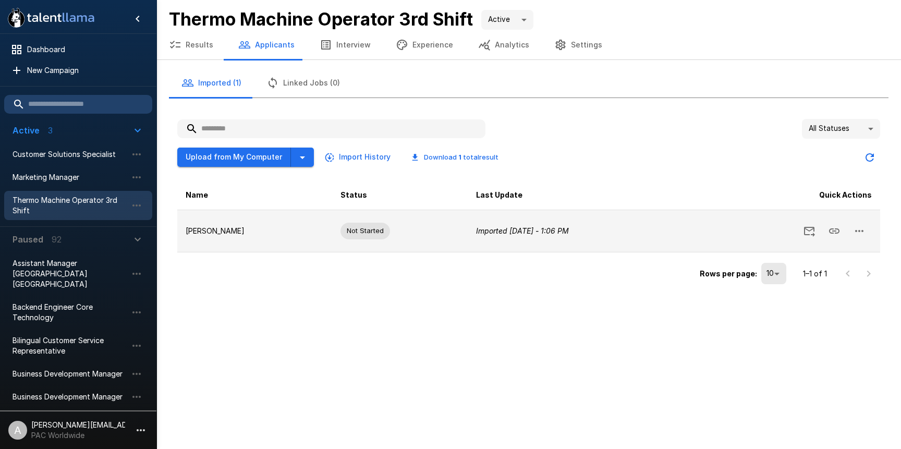
click at [486, 230] on icon "Imported Today - 1:06 PM" at bounding box center [522, 230] width 93 height 9
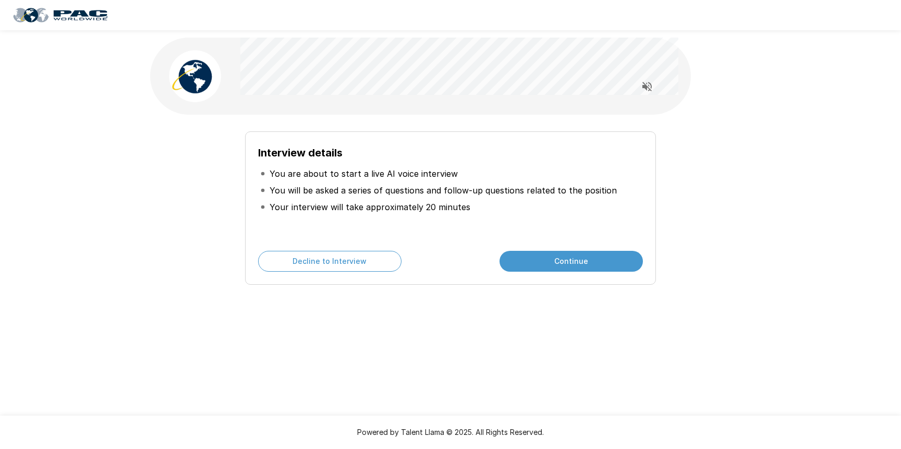
click at [578, 262] on button "Continue" at bounding box center [571, 261] width 143 height 21
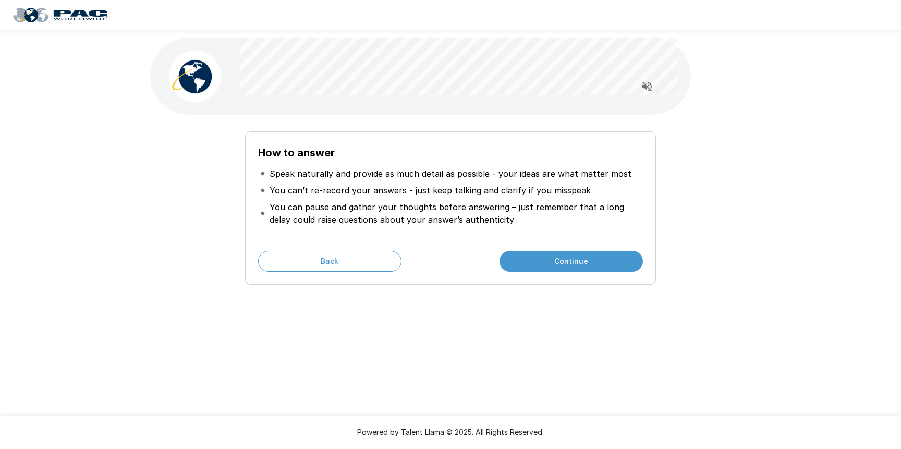
click at [578, 262] on button "Continue" at bounding box center [571, 261] width 143 height 21
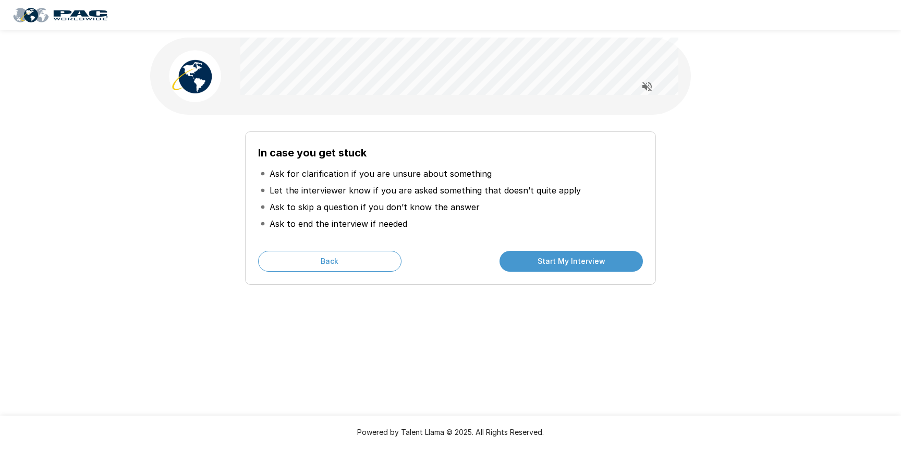
click at [580, 262] on button "Start My Interview" at bounding box center [571, 261] width 143 height 21
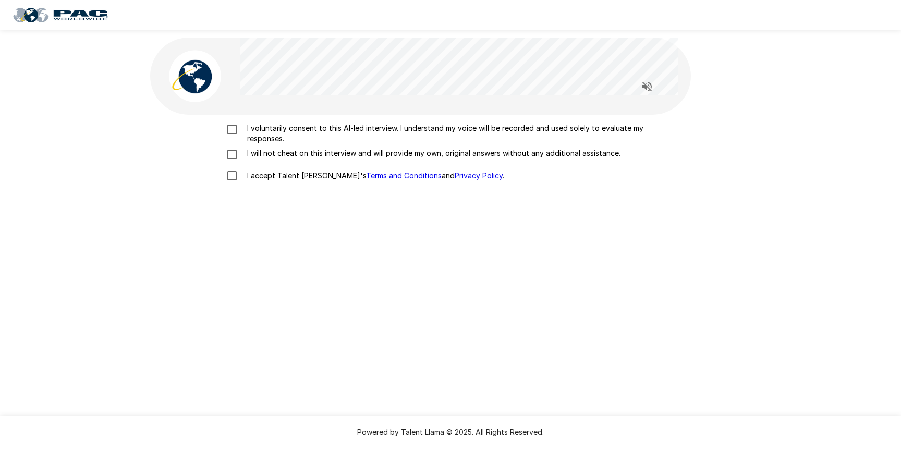
scroll to position [1, 0]
drag, startPoint x: 287, startPoint y: 137, endPoint x: 288, endPoint y: 152, distance: 15.7
click at [286, 137] on p "I voluntarily consent to this AI-led interview. I understand my voice will be r…" at bounding box center [461, 132] width 437 height 21
drag, startPoint x: 288, startPoint y: 154, endPoint x: 289, endPoint y: 165, distance: 11.0
click at [288, 155] on p "I will not cheat on this interview and will provide my own, original answers wi…" at bounding box center [432, 152] width 378 height 10
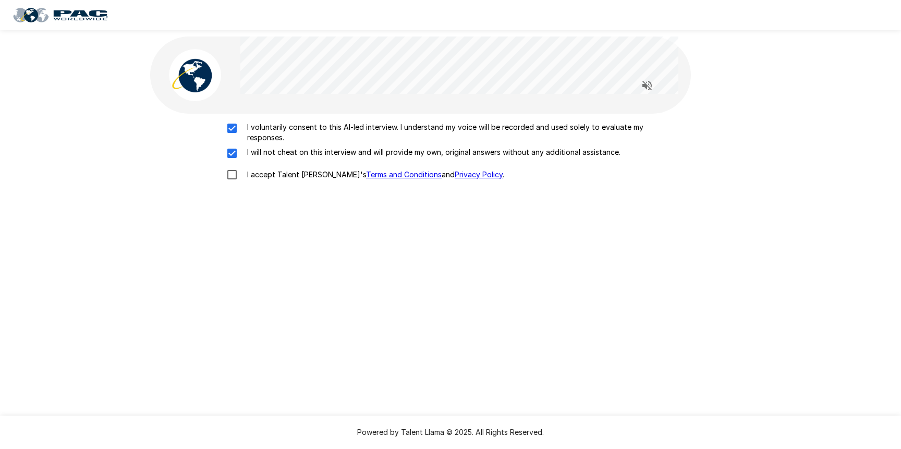
click at [290, 173] on p "I accept Talent Llama's Terms and Conditions and Privacy Policy ." at bounding box center [373, 174] width 261 height 10
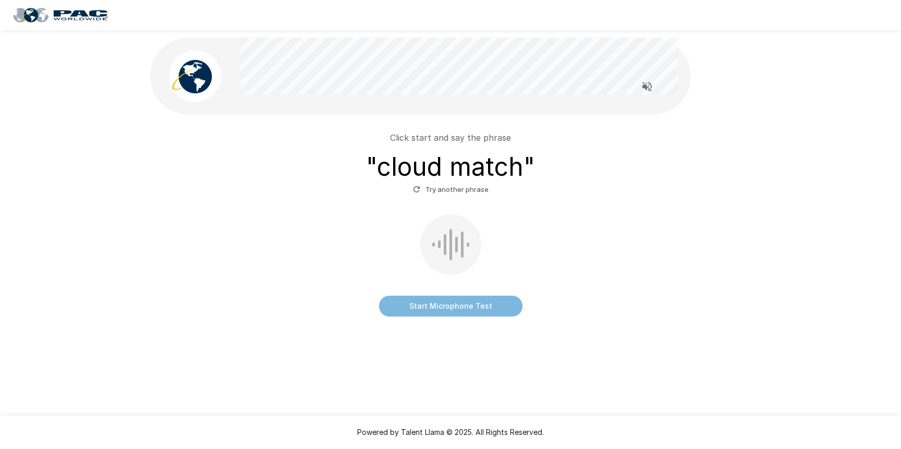
click at [476, 310] on button "Start Microphone Test" at bounding box center [450, 306] width 143 height 21
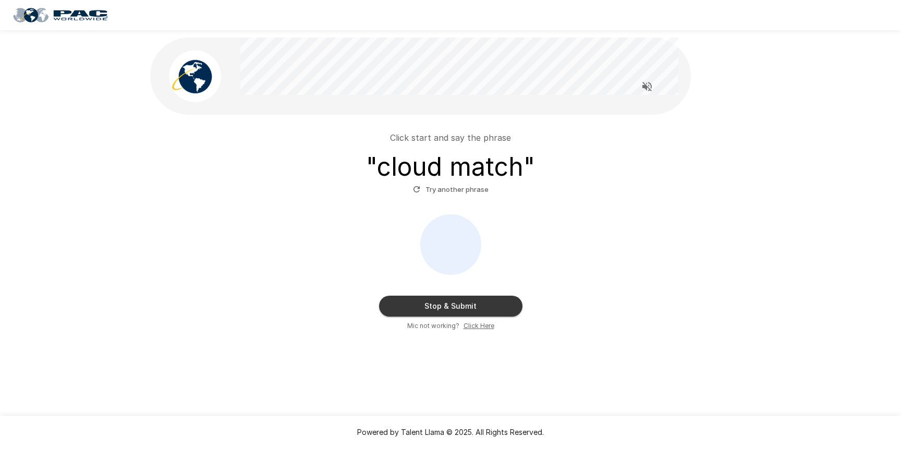
click at [476, 311] on button "Stop & Submit" at bounding box center [450, 306] width 143 height 21
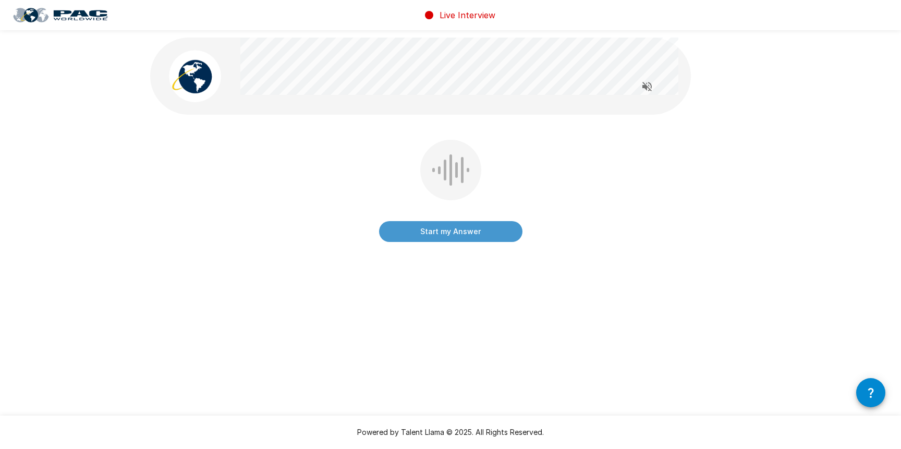
click at [460, 238] on button "Start my Answer" at bounding box center [450, 231] width 143 height 21
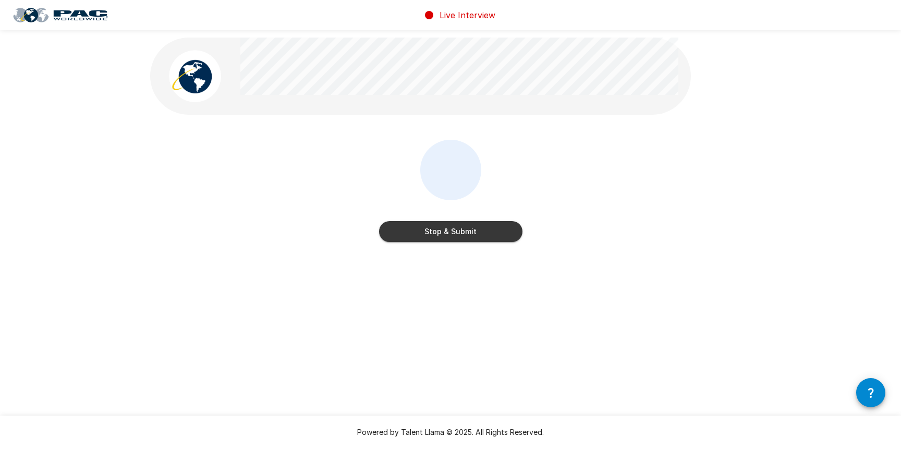
click at [475, 236] on button "Stop & Submit" at bounding box center [450, 231] width 143 height 21
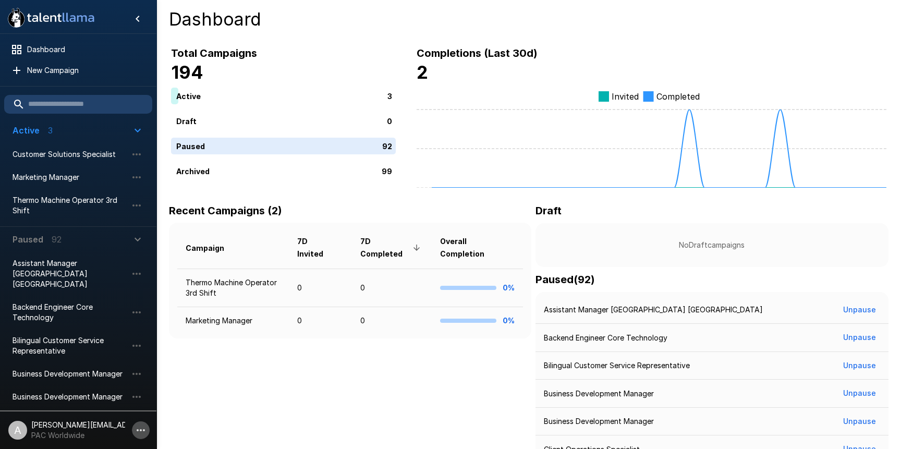
click at [139, 425] on icon "button" at bounding box center [141, 430] width 13 height 13
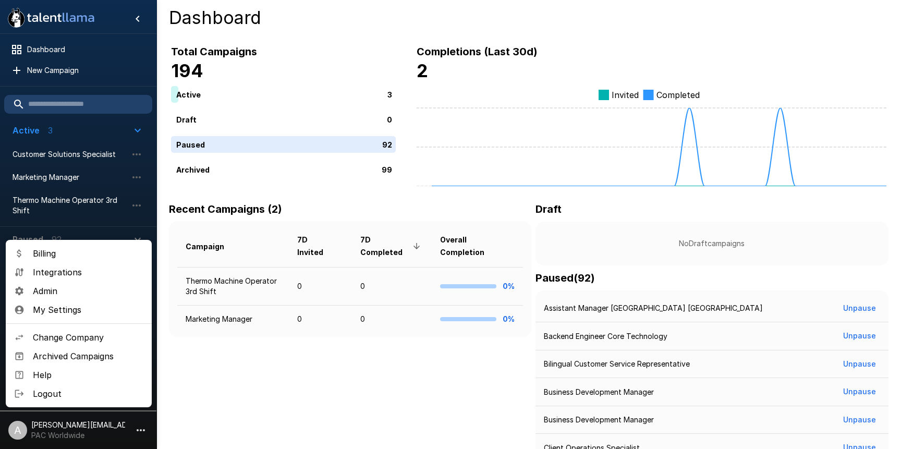
click at [72, 339] on span "Change Company" at bounding box center [88, 337] width 111 height 13
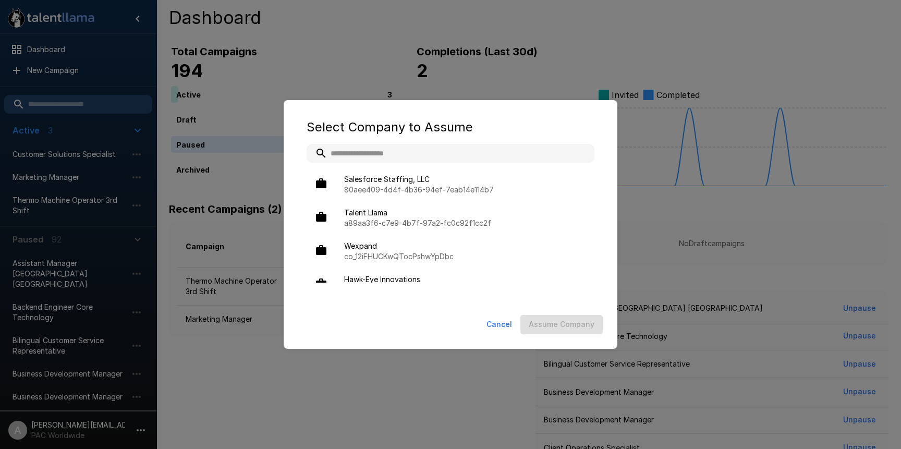
click at [366, 152] on input "text" at bounding box center [451, 153] width 288 height 19
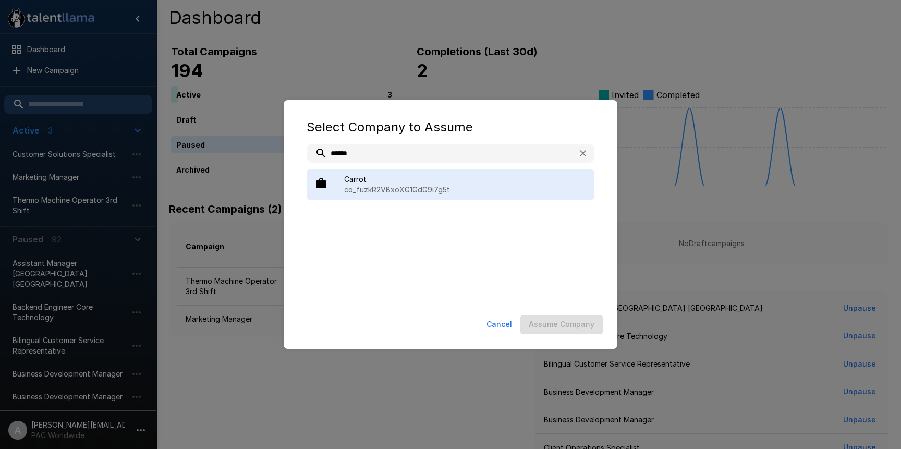
type input "******"
click at [385, 191] on p "co_fuzkR2VBxoXG1GdG9i7g5t" at bounding box center [465, 190] width 242 height 10
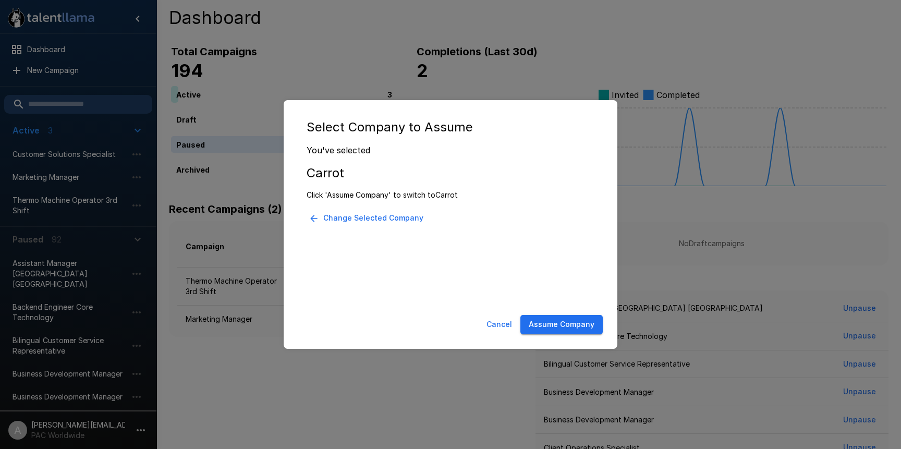
click at [570, 330] on button "Assume Company" at bounding box center [561, 324] width 82 height 19
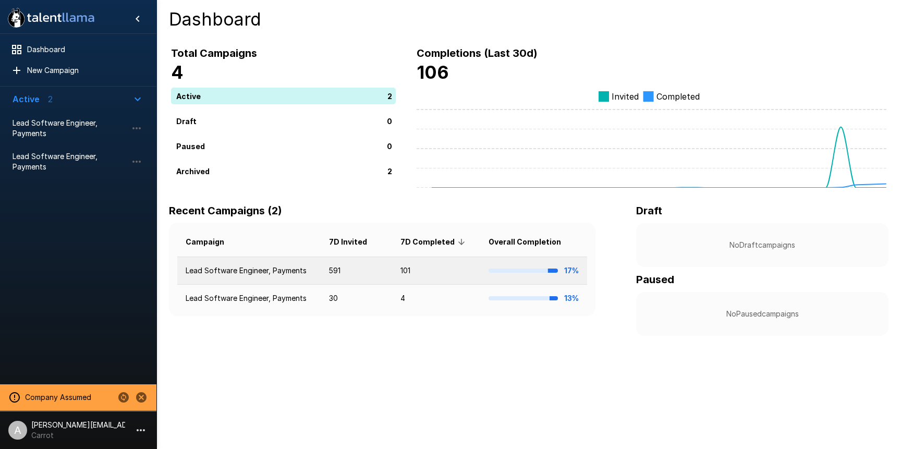
click at [303, 274] on td "Lead Software Engineer, Payments" at bounding box center [248, 271] width 143 height 28
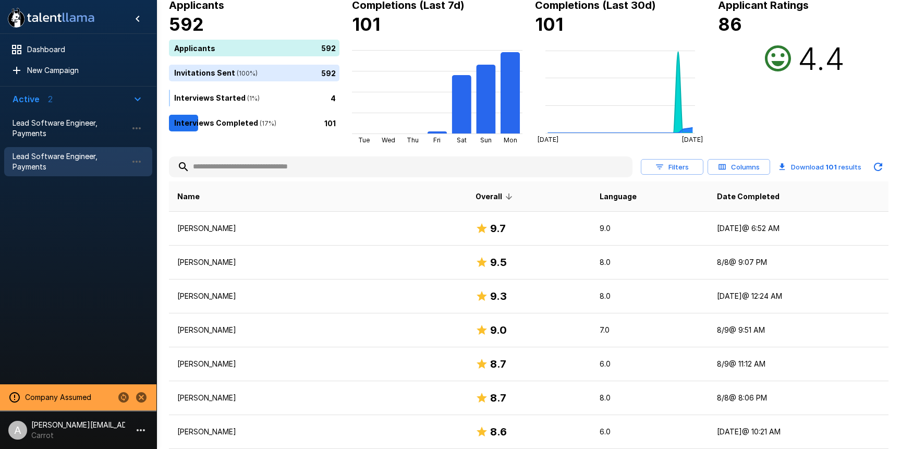
scroll to position [72, 0]
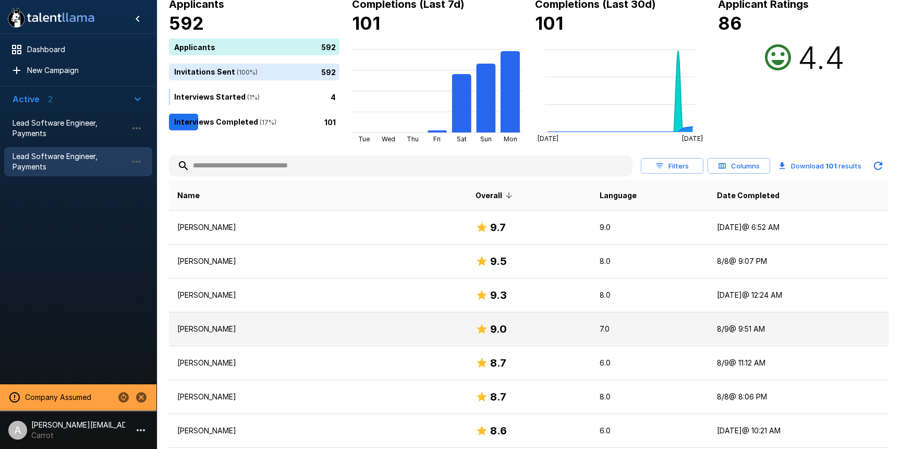
click at [363, 326] on p "Joshua Puglisi" at bounding box center [318, 329] width 282 height 10
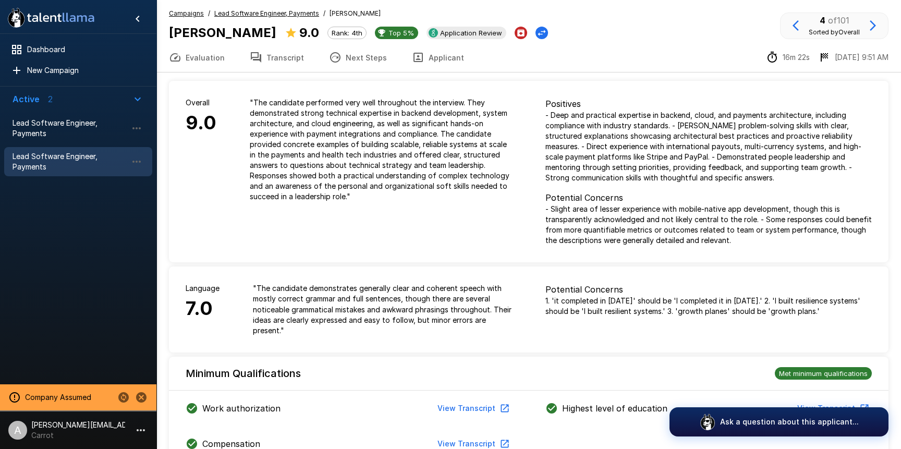
click at [277, 53] on button "Transcript" at bounding box center [276, 57] width 79 height 29
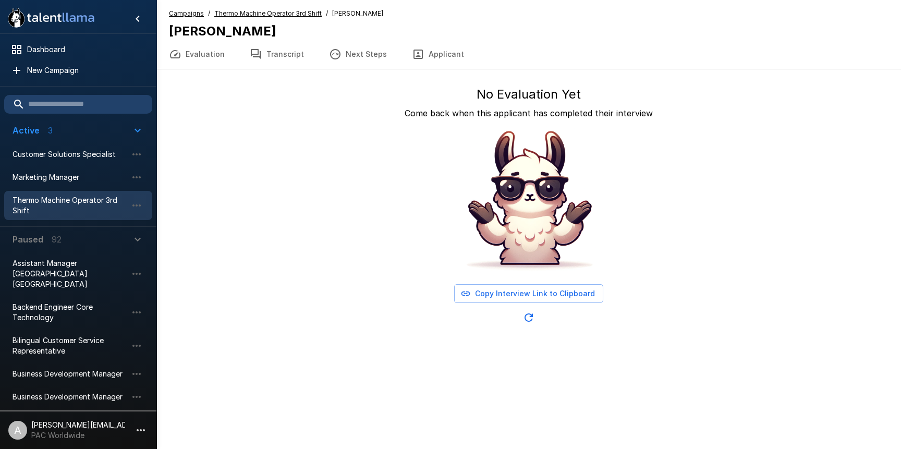
click at [281, 12] on u "Thermo Machine Operator 3rd Shift" at bounding box center [267, 13] width 107 height 8
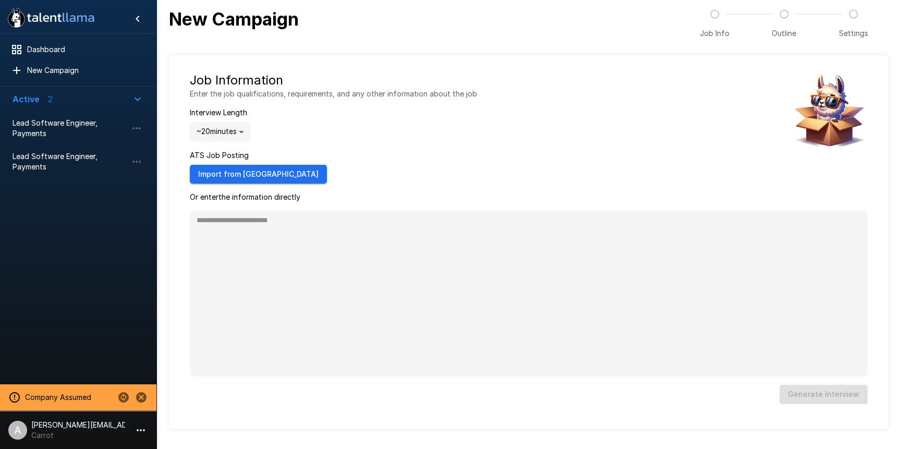
type textarea "*"
click at [145, 395] on icon "Stop assuming this company" at bounding box center [141, 397] width 10 height 10
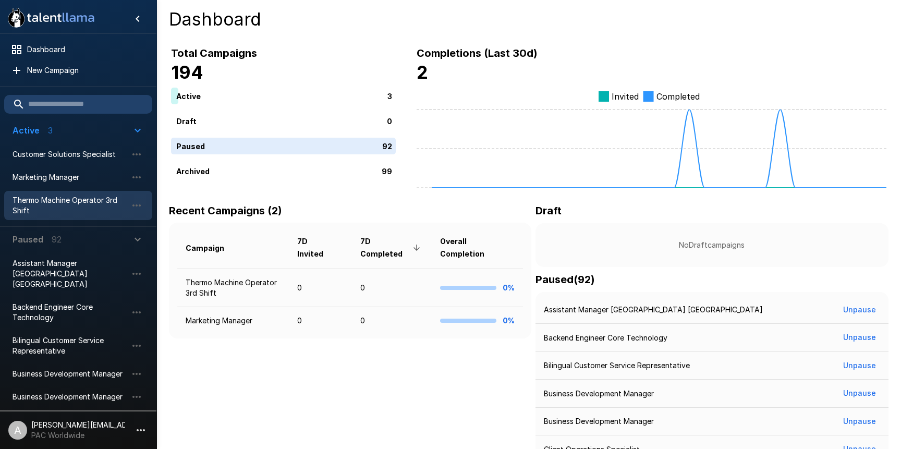
click at [66, 204] on span "Thermo Machine Operator 3rd Shift" at bounding box center [70, 205] width 115 height 21
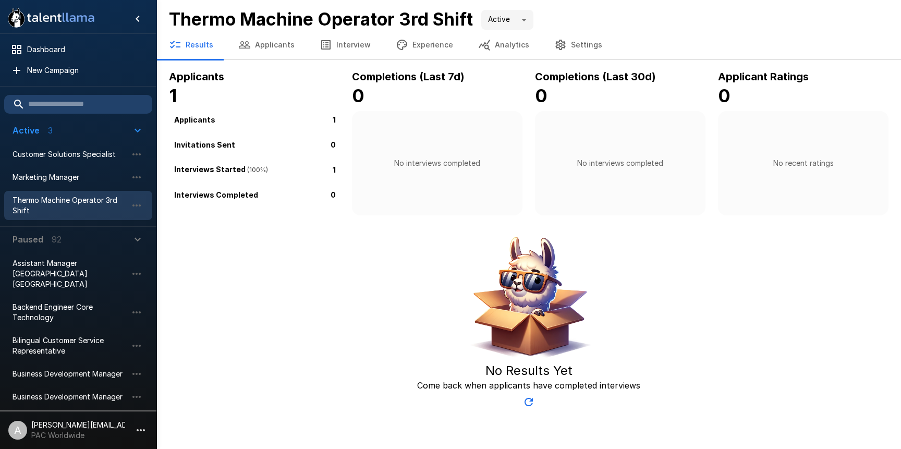
click at [282, 46] on button "Applicants" at bounding box center [266, 44] width 81 height 29
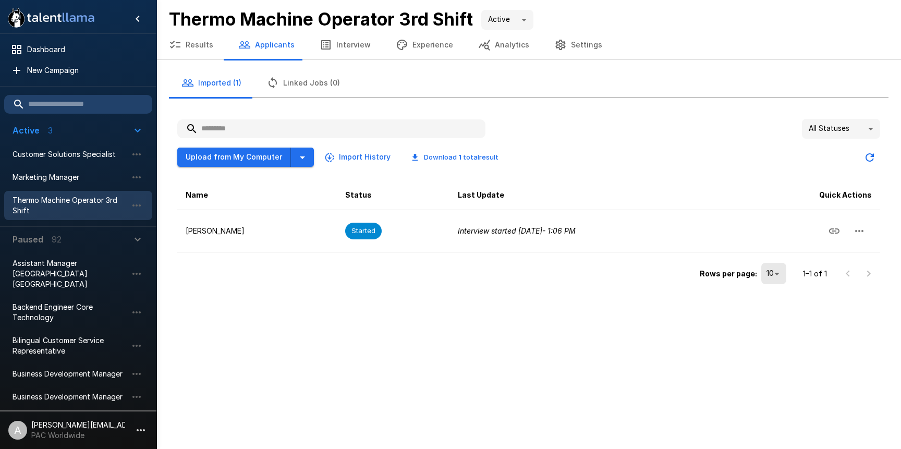
click at [342, 38] on button "Interview" at bounding box center [345, 44] width 76 height 29
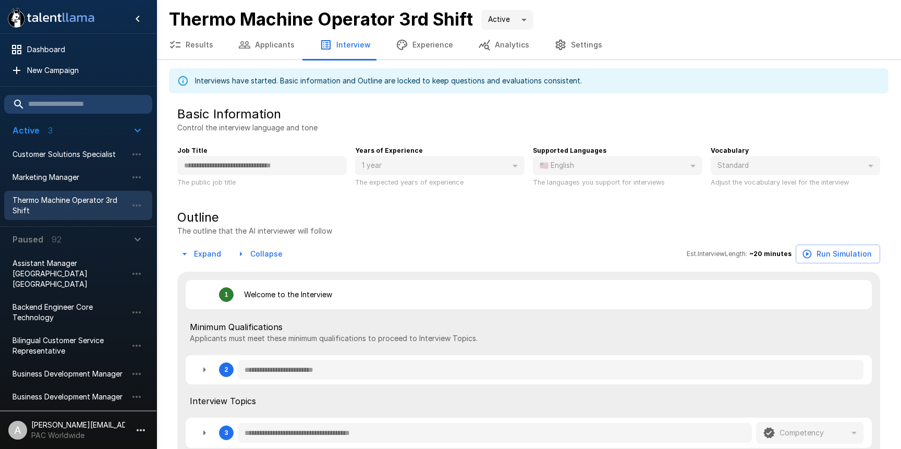
type textarea "*"
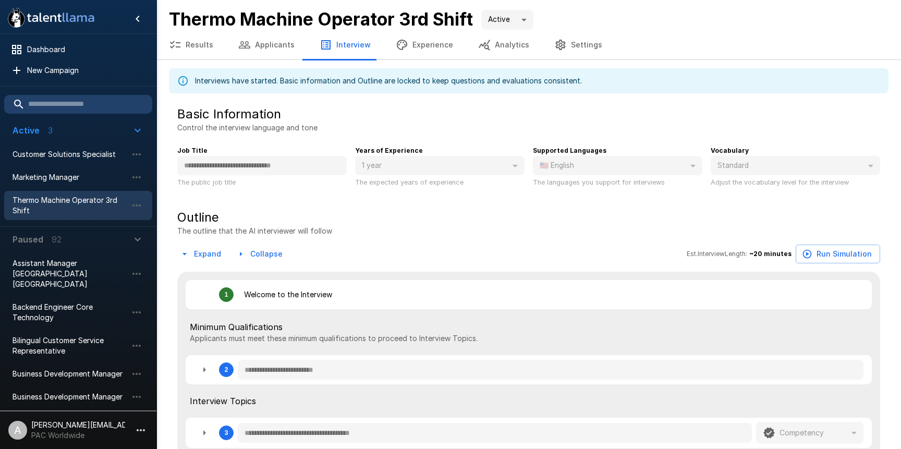
type textarea "*"
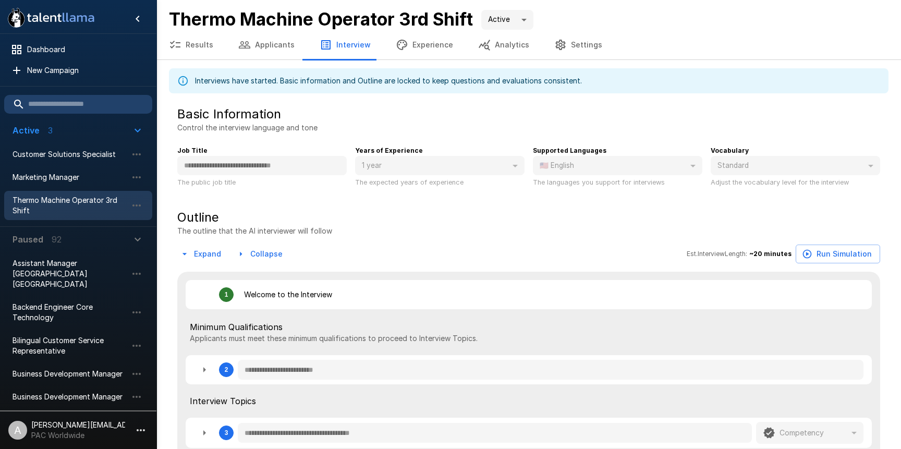
type textarea "*"
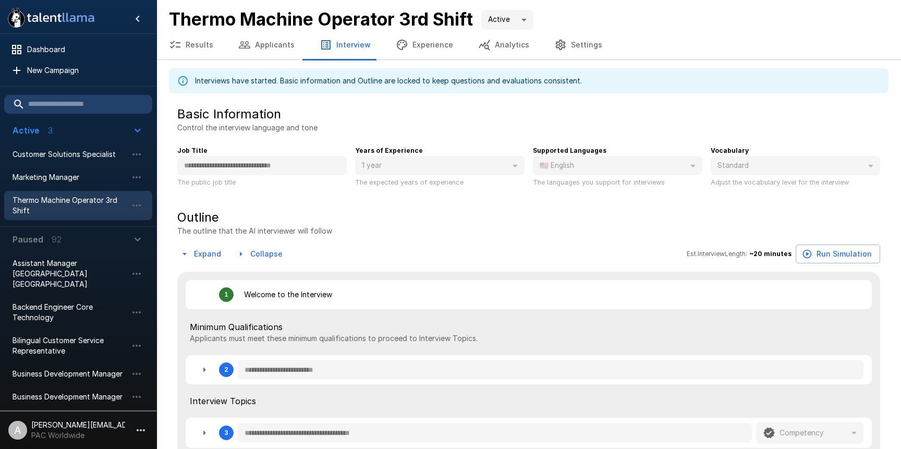
type textarea "*"
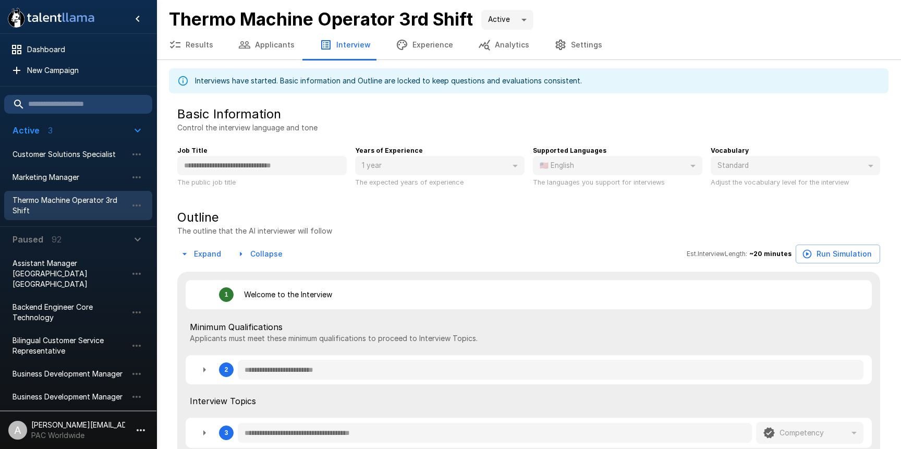
type textarea "*"
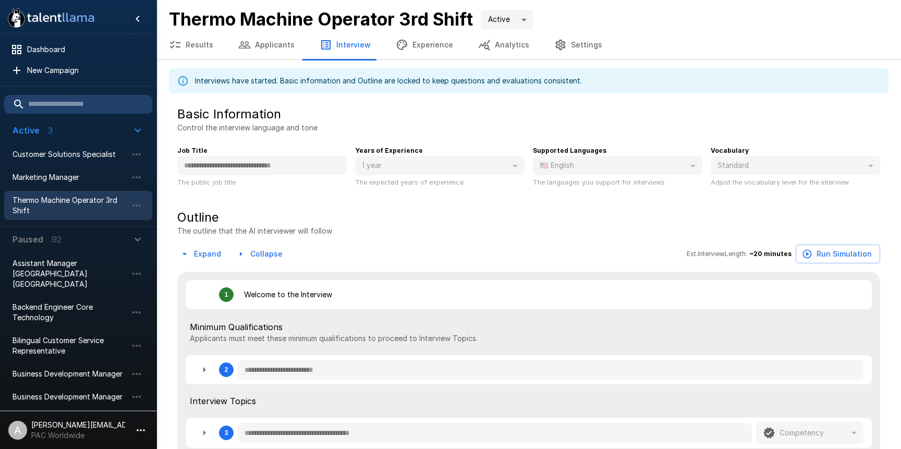
type textarea "*"
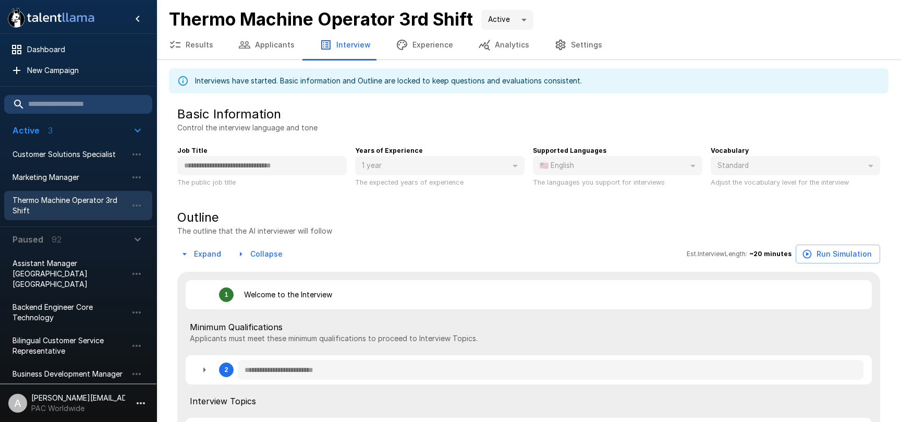
type textarea "*"
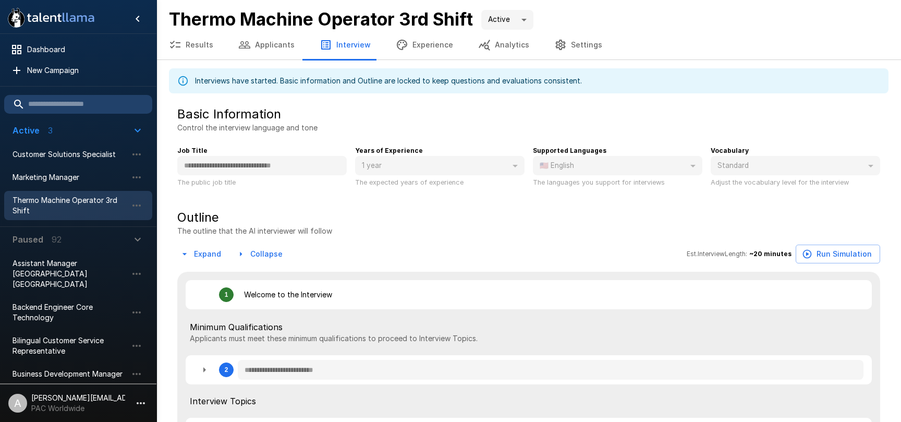
type textarea "*"
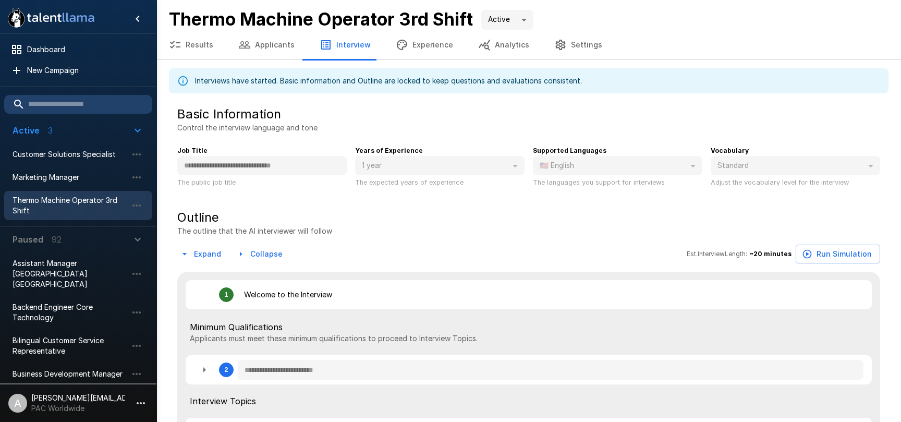
type textarea "*"
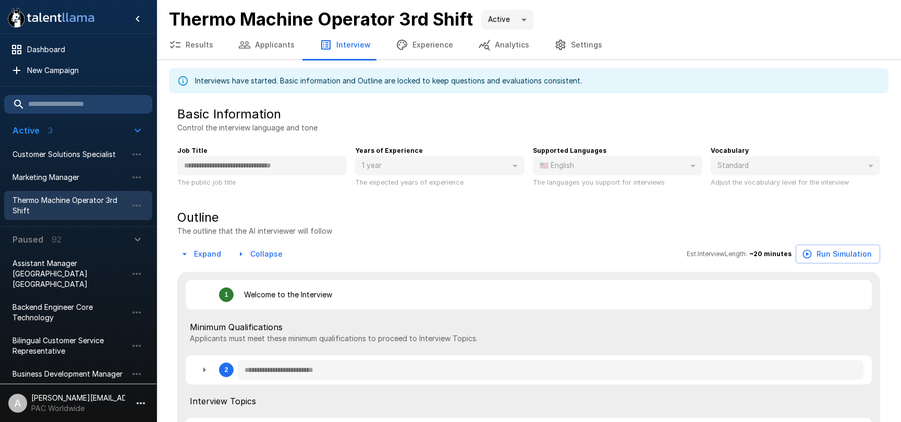
type textarea "*"
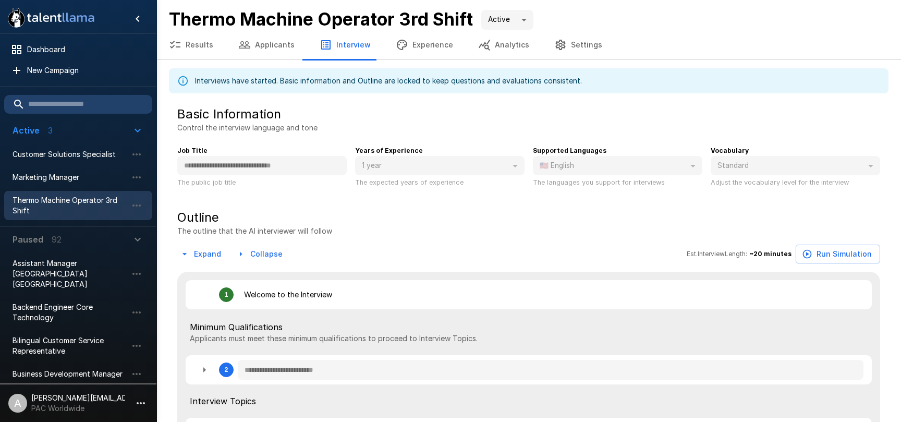
type textarea "*"
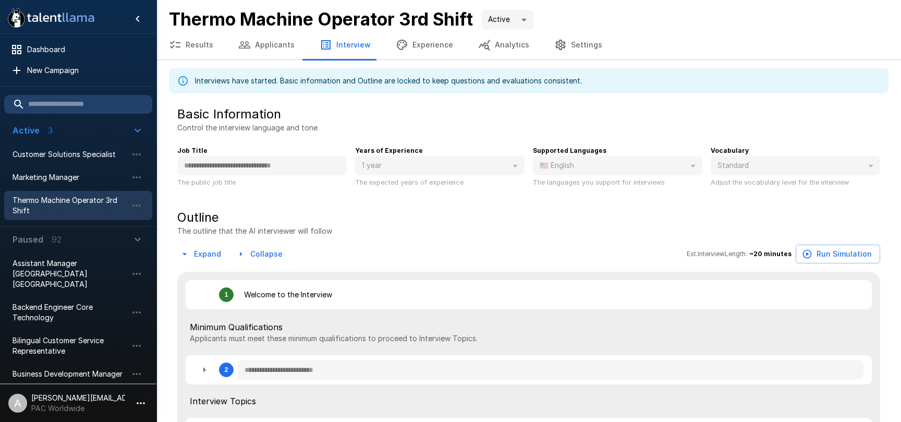
type textarea "*"
click at [50, 71] on span "New Campaign" at bounding box center [85, 70] width 117 height 10
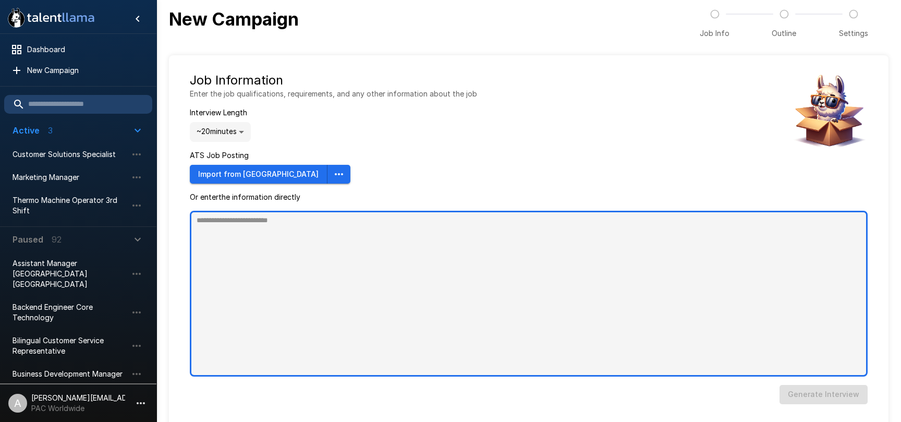
click at [311, 276] on textarea at bounding box center [529, 294] width 678 height 166
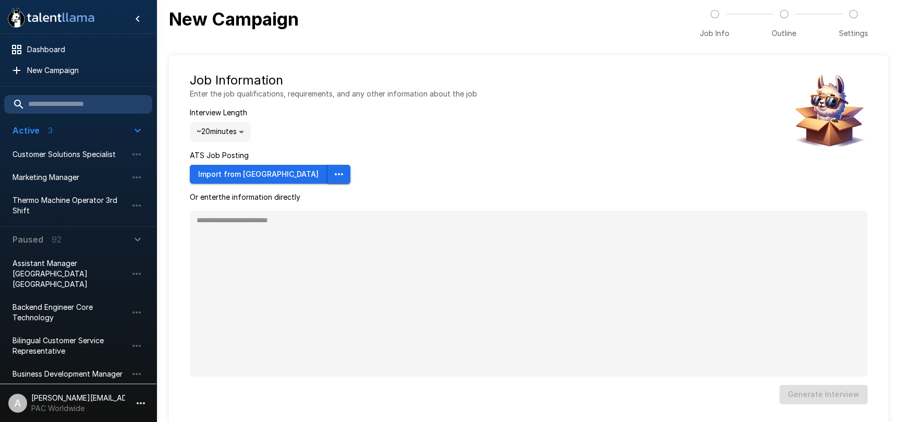
type textarea "*"
click at [333, 175] on icon "button" at bounding box center [339, 174] width 13 height 13
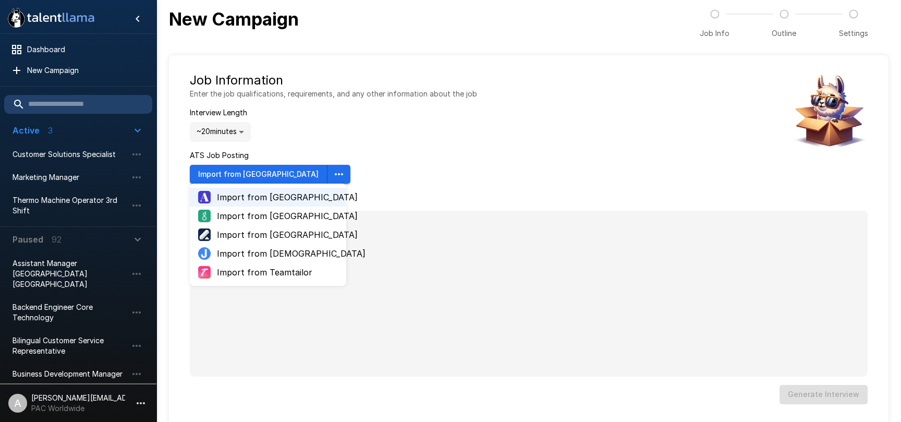
click at [275, 254] on span "Import from Jobvite" at bounding box center [277, 253] width 121 height 13
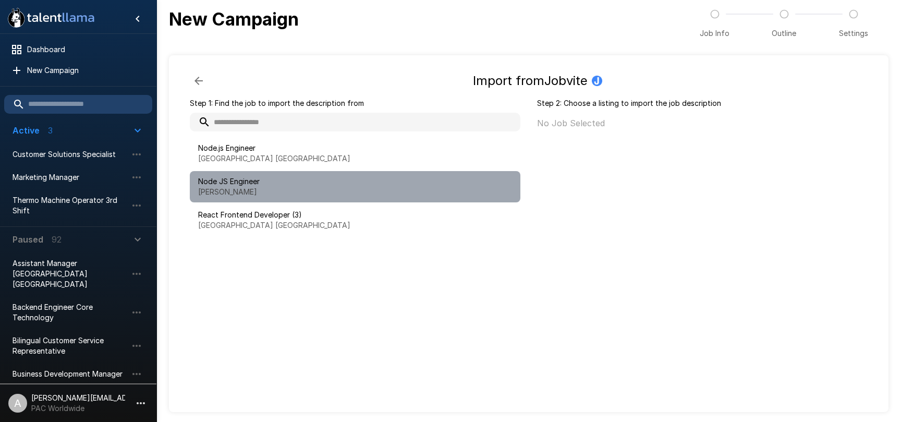
click at [237, 189] on p "Bryn Mawr" at bounding box center [355, 192] width 314 height 10
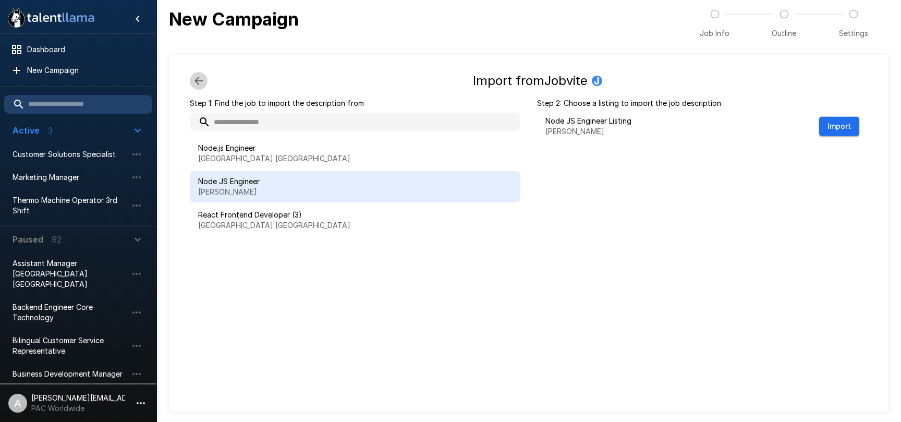
click at [197, 82] on icon "button" at bounding box center [198, 81] width 8 height 8
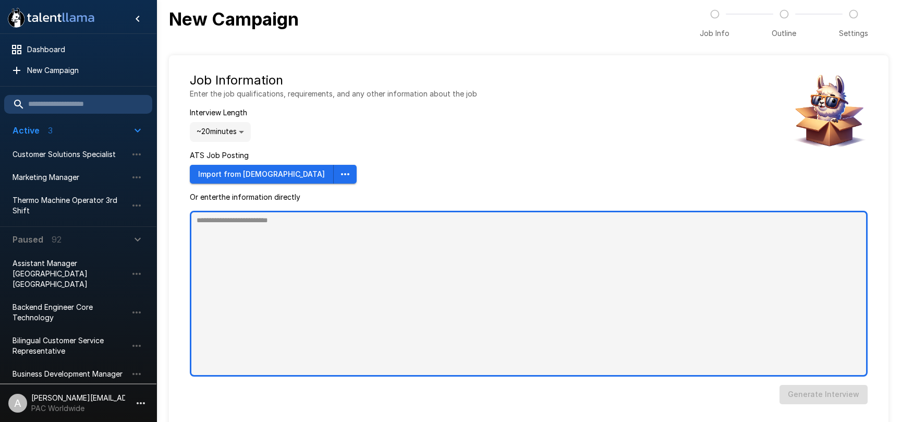
drag, startPoint x: 246, startPoint y: 256, endPoint x: 273, endPoint y: 209, distance: 53.9
click at [246, 255] on textarea at bounding box center [529, 294] width 678 height 166
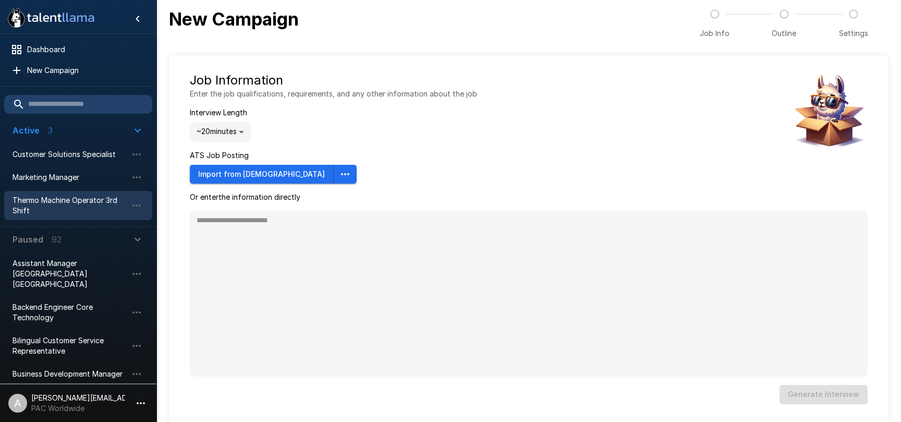
type textarea "*"
click at [82, 203] on span "Thermo Machine Operator 3rd Shift" at bounding box center [70, 205] width 115 height 21
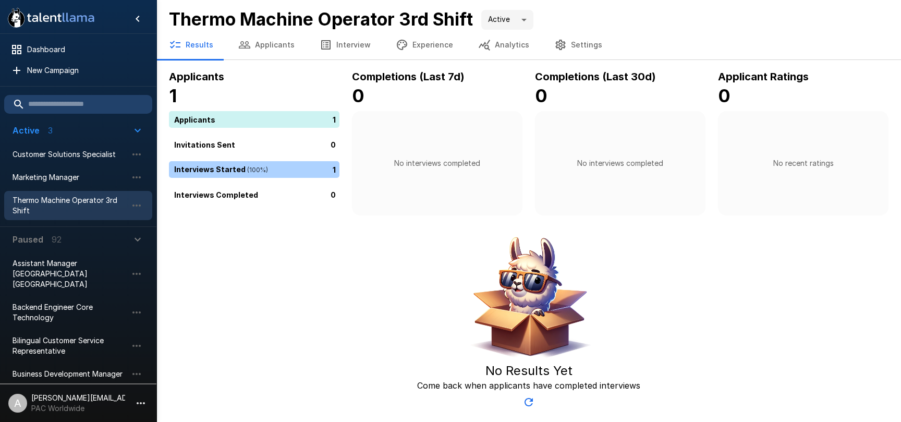
click at [347, 45] on button "Interview" at bounding box center [345, 44] width 76 height 29
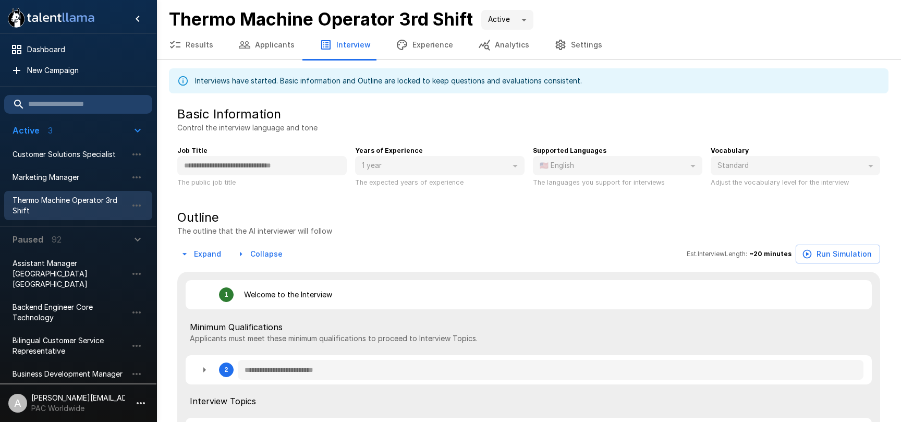
type textarea "*"
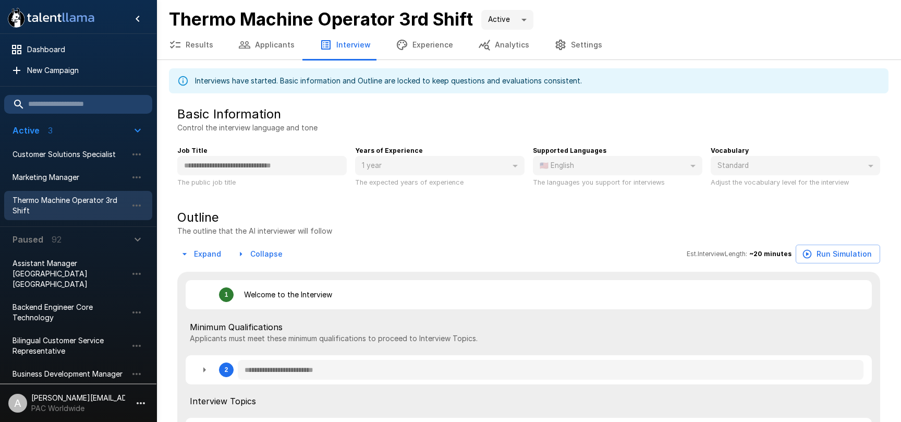
type textarea "*"
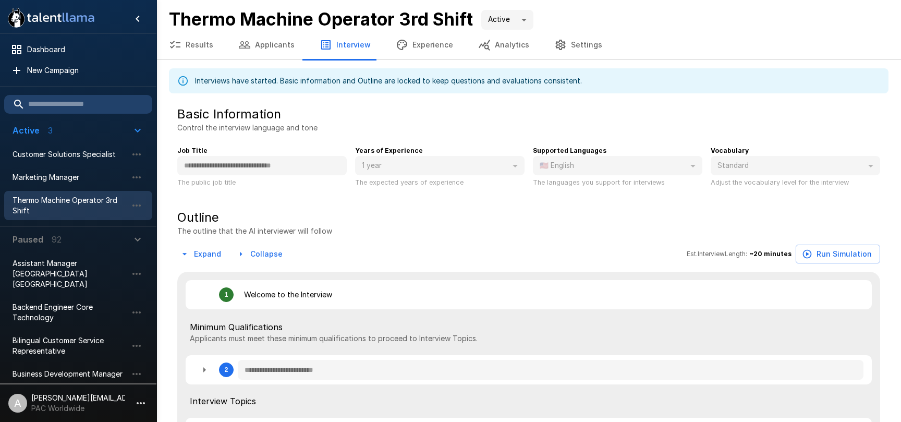
type textarea "*"
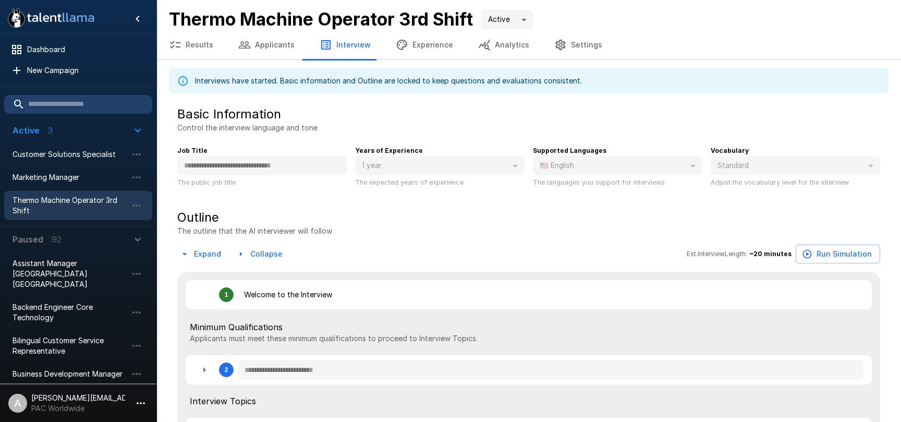
type textarea "*"
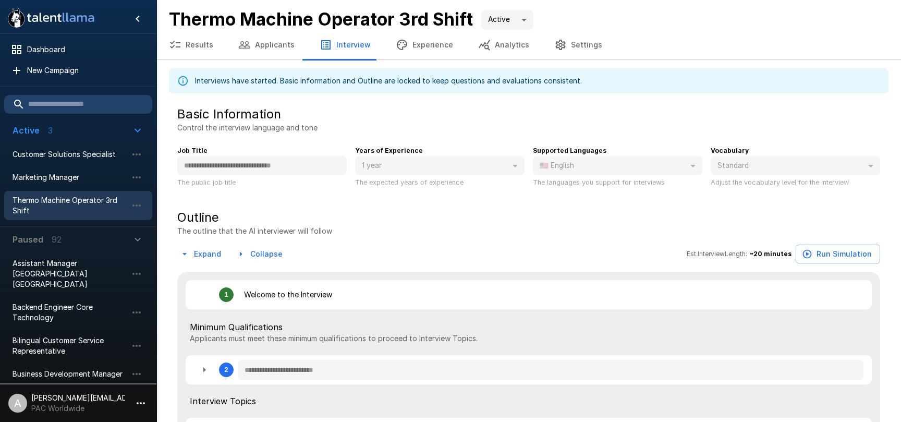
type textarea "*"
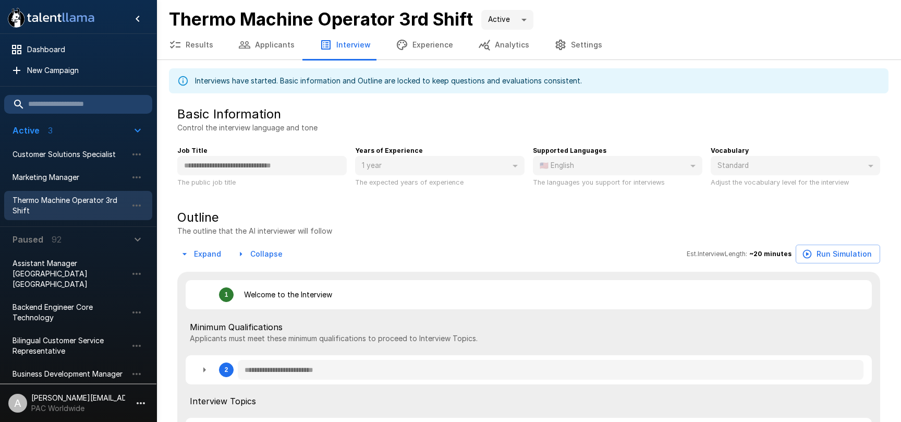
type textarea "*"
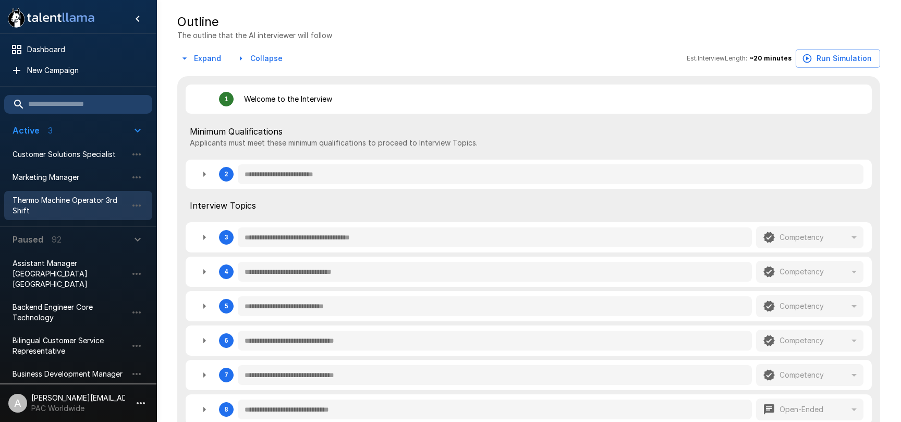
scroll to position [201, 0]
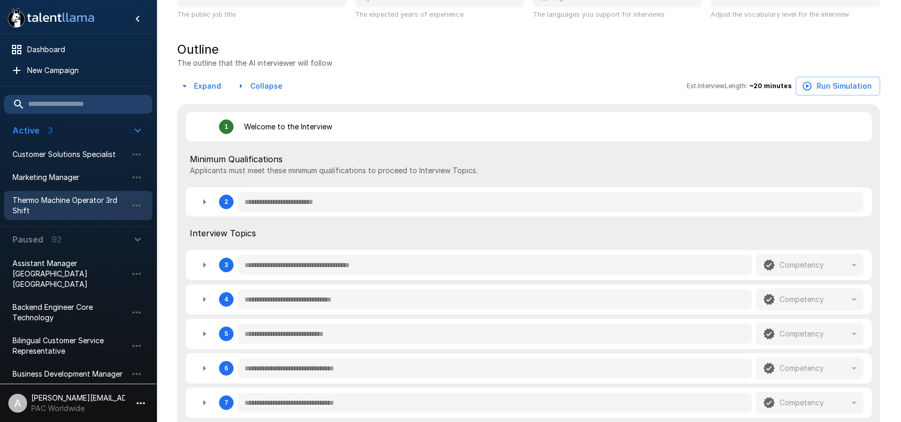
click at [215, 86] on button "Expand" at bounding box center [201, 86] width 48 height 19
type textarea "*"
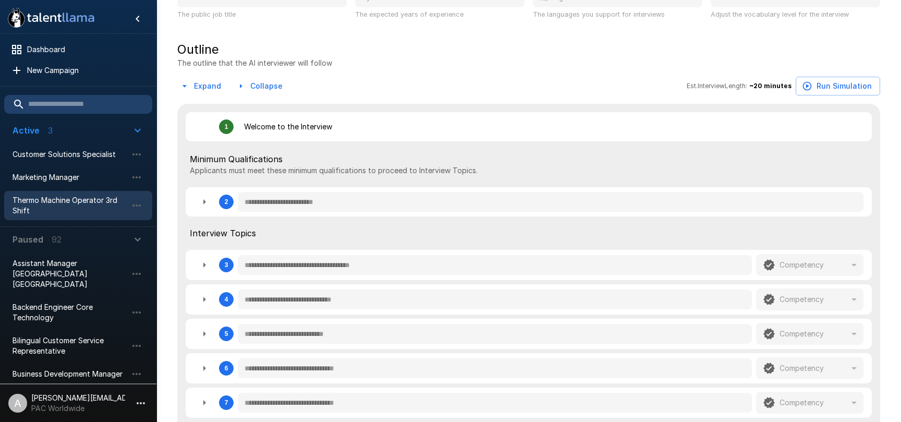
type textarea "*"
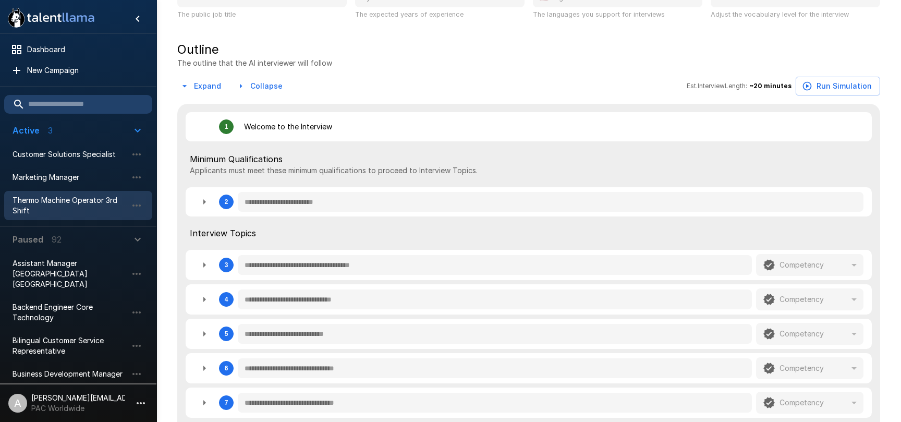
type textarea "*"
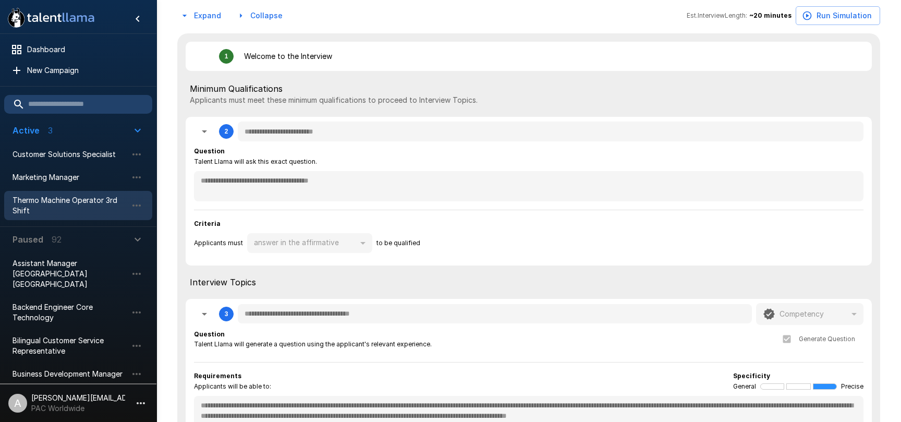
scroll to position [254, 0]
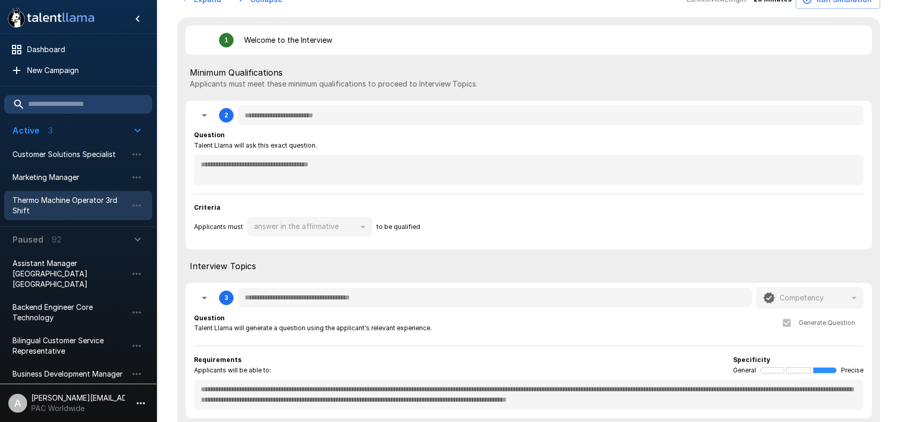
click at [207, 112] on icon "button" at bounding box center [204, 115] width 13 height 13
type textarea "*"
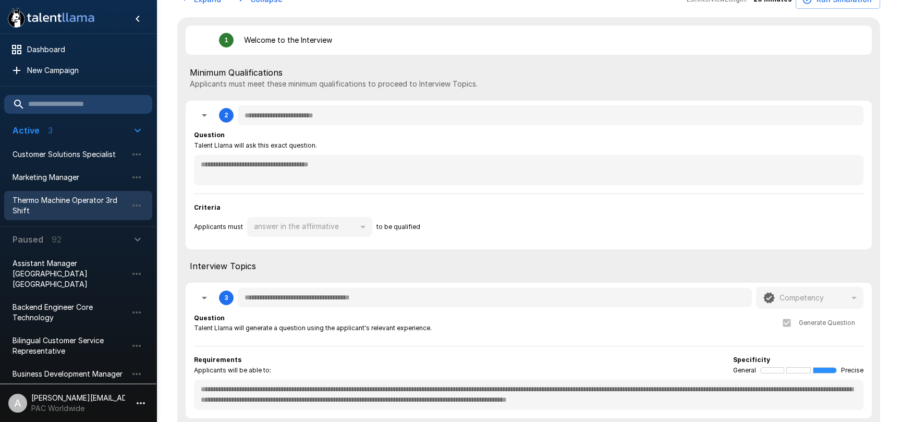
type textarea "*"
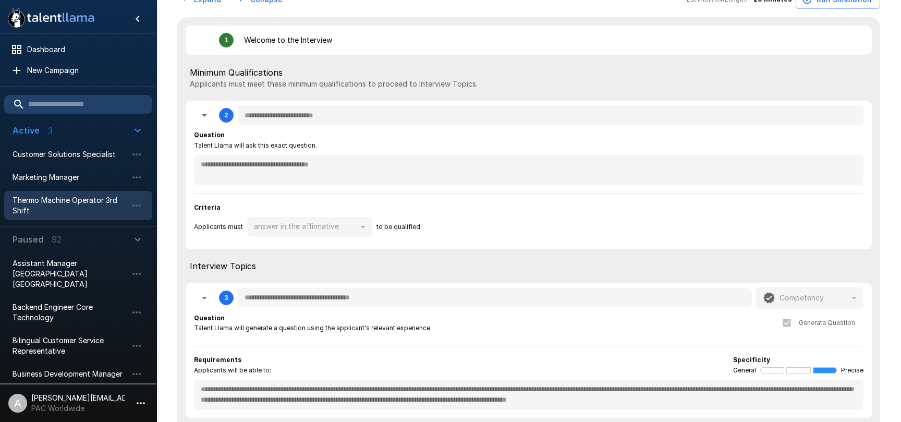
type textarea "*"
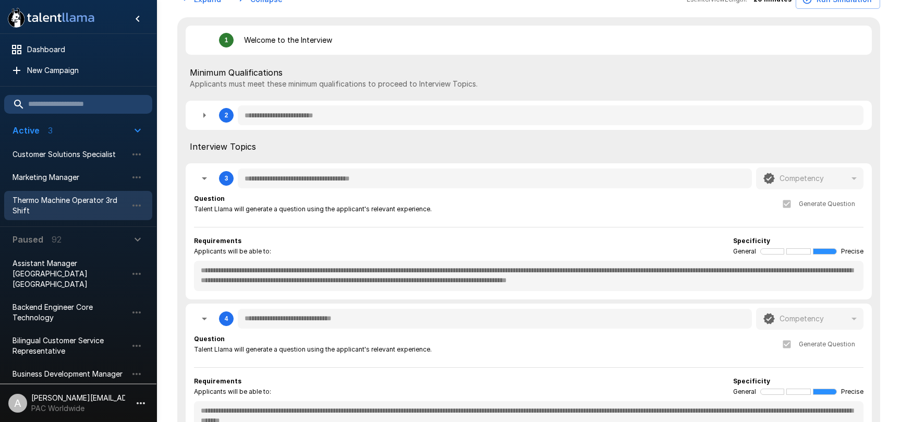
click at [209, 116] on icon "button" at bounding box center [204, 115] width 13 height 13
type textarea "*"
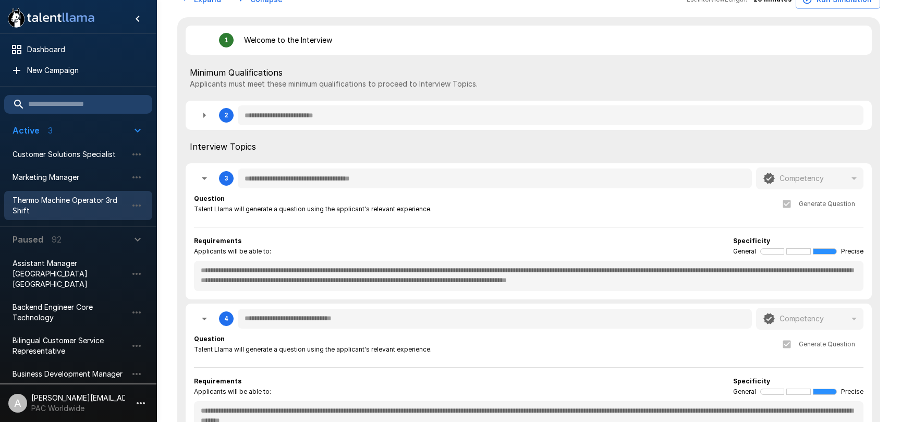
type textarea "*"
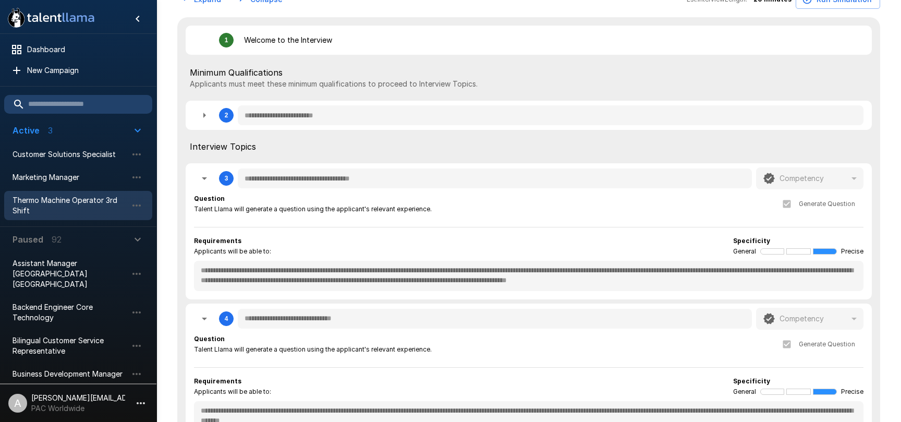
type textarea "*"
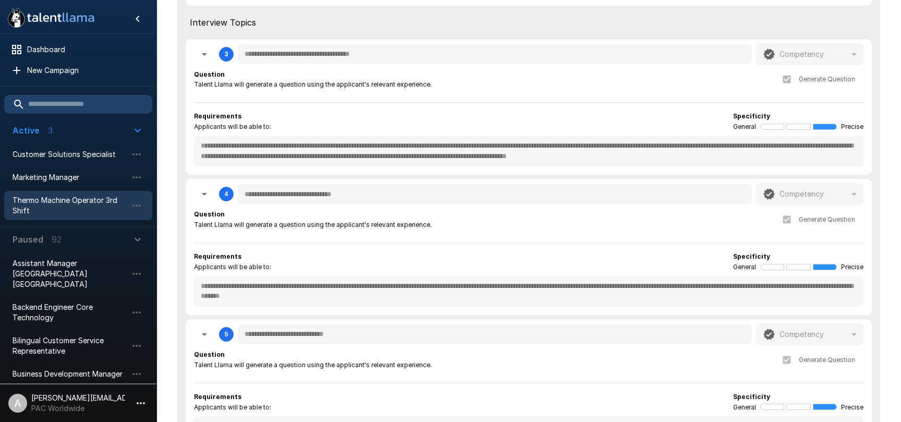
scroll to position [497, 0]
drag, startPoint x: 198, startPoint y: 128, endPoint x: 286, endPoint y: 133, distance: 88.3
click at [287, 130] on div "**********" at bounding box center [529, 108] width 686 height 136
type textarea "*"
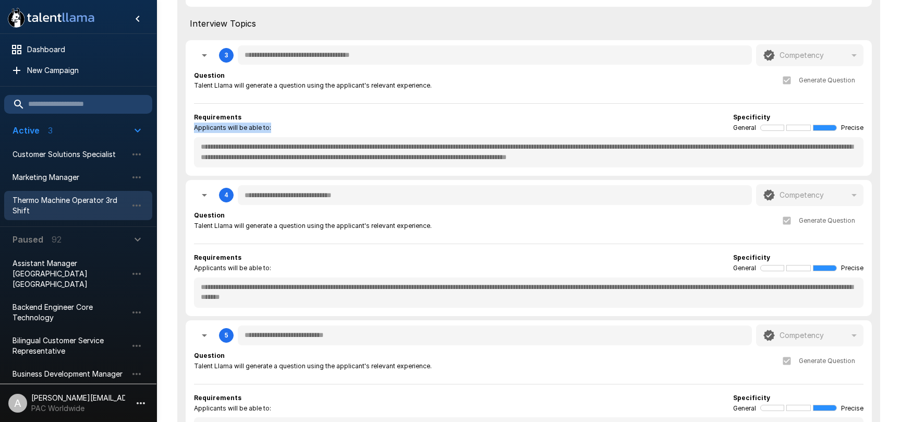
type textarea "*"
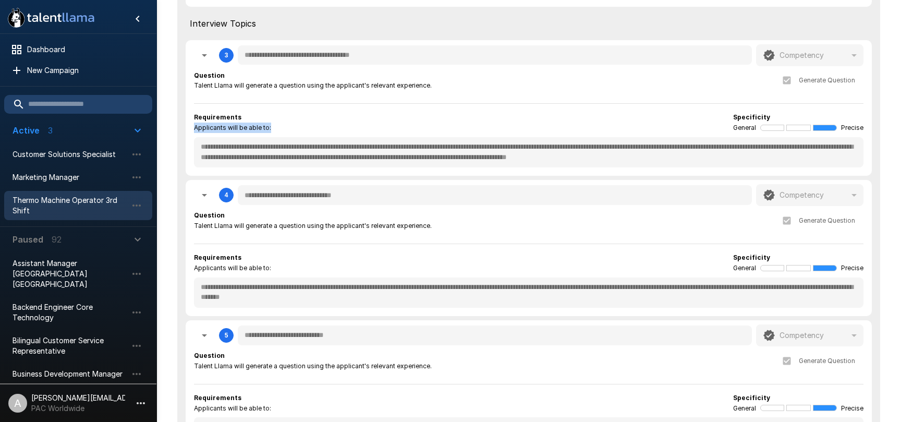
type textarea "*"
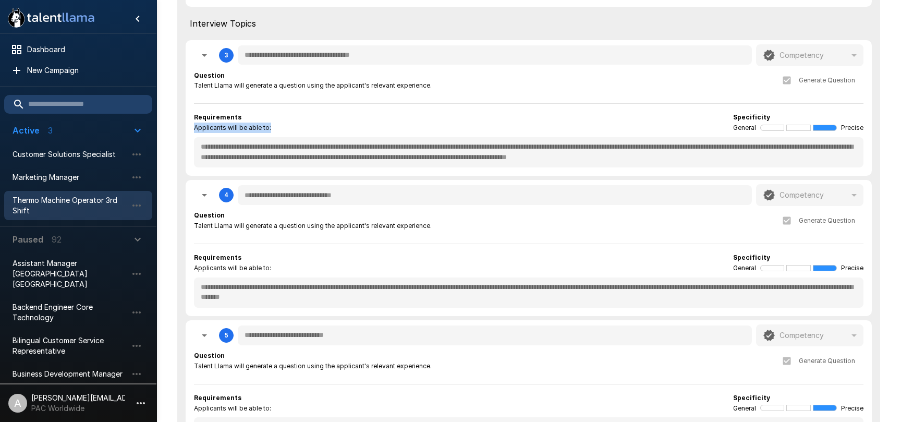
type textarea "*"
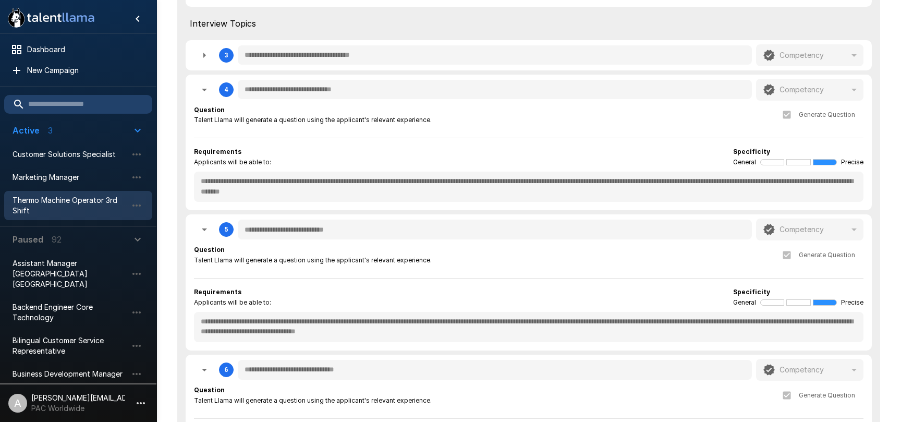
drag, startPoint x: 190, startPoint y: 54, endPoint x: 198, endPoint y: 55, distance: 8.0
click at [190, 54] on div "**********" at bounding box center [529, 55] width 686 height 30
type textarea "*"
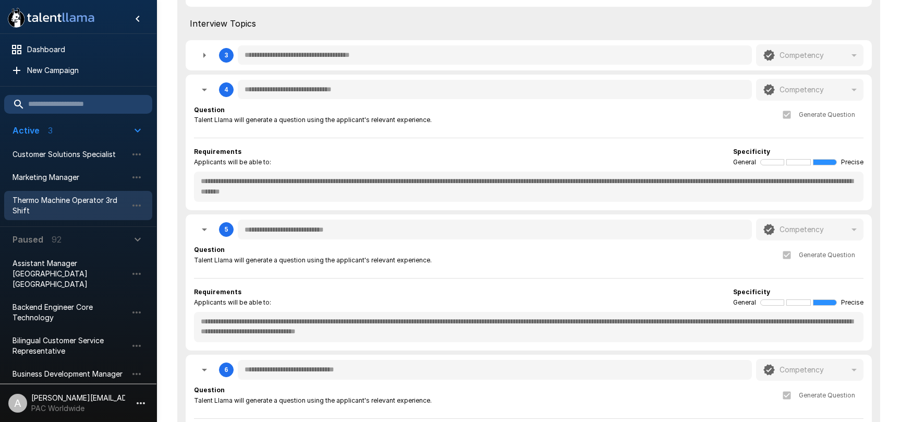
type textarea "*"
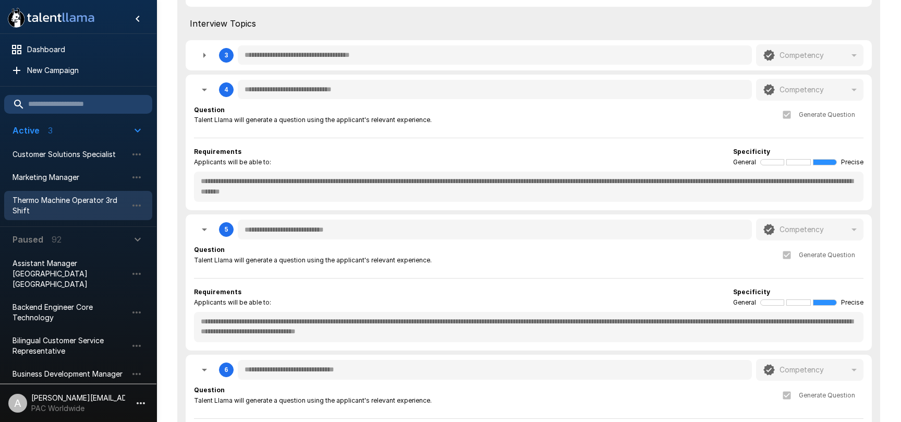
type textarea "*"
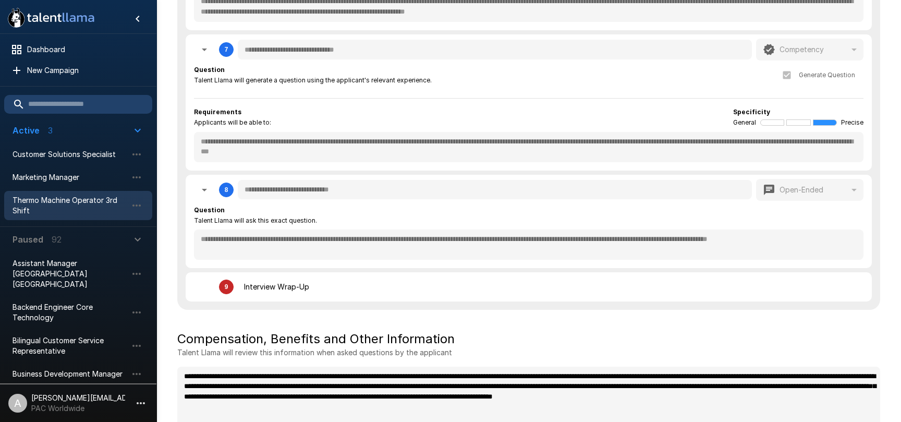
scroll to position [1109, 0]
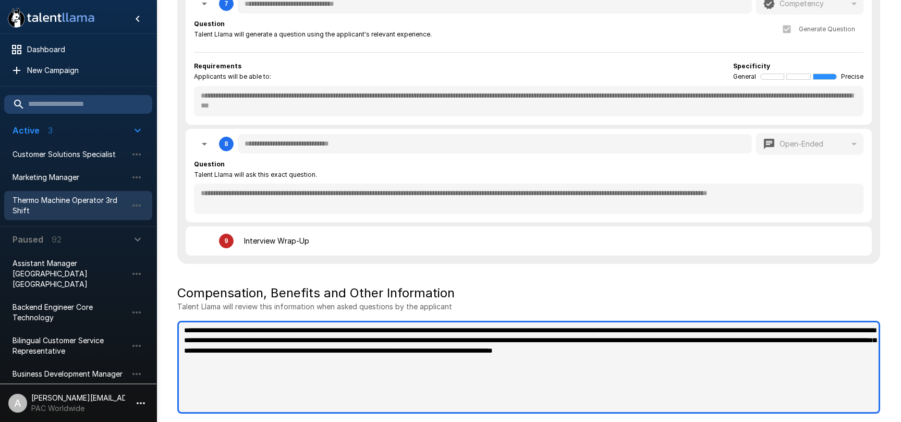
type textarea "*"
drag, startPoint x: 274, startPoint y: 352, endPoint x: 185, endPoint y: 326, distance: 93.5
click at [185, 326] on textarea "**********" at bounding box center [528, 367] width 703 height 93
click at [330, 360] on textarea "**********" at bounding box center [528, 367] width 703 height 93
drag, startPoint x: 297, startPoint y: 331, endPoint x: 391, endPoint y: 336, distance: 94.0
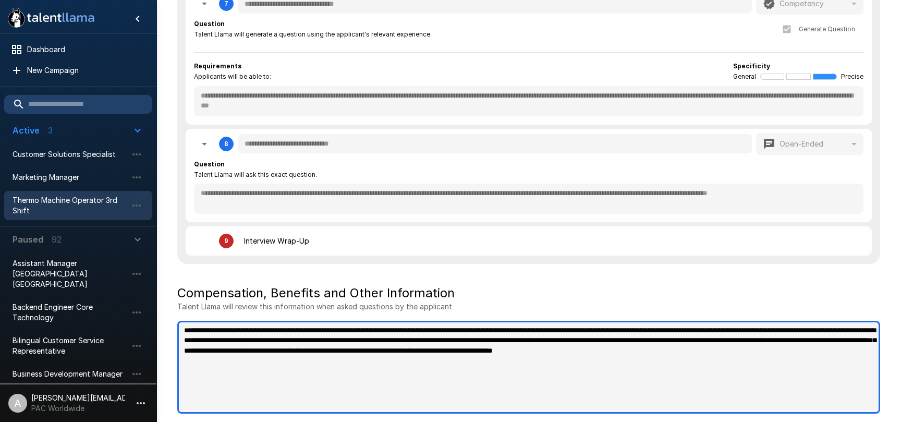
click at [391, 336] on textarea "**********" at bounding box center [528, 367] width 703 height 93
click at [339, 370] on textarea "**********" at bounding box center [528, 367] width 703 height 93
drag, startPoint x: 324, startPoint y: 364, endPoint x: 179, endPoint y: 330, distance: 149.5
click at [179, 330] on textarea "**********" at bounding box center [528, 367] width 703 height 93
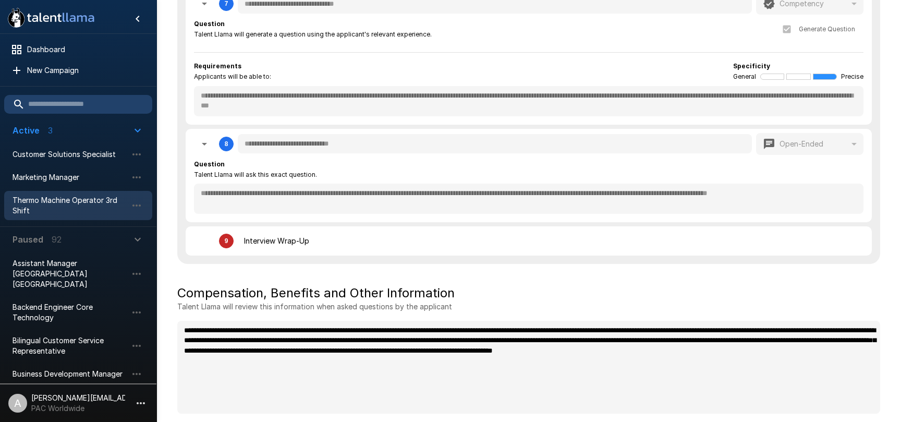
type textarea "*"
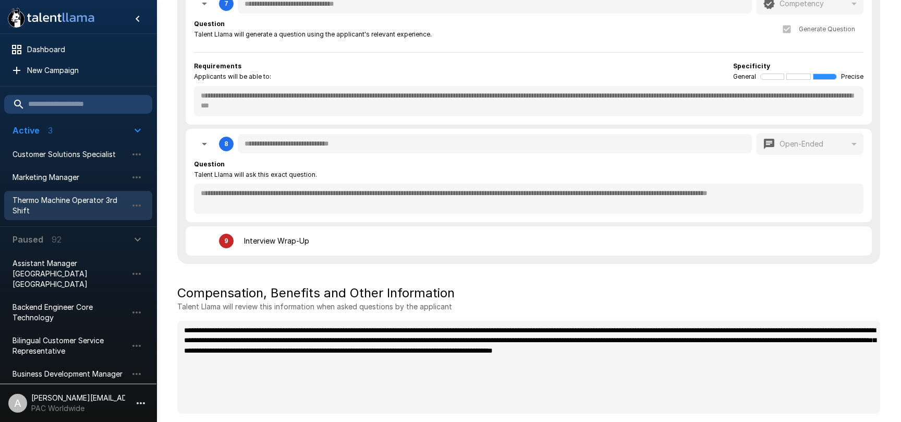
type textarea "*"
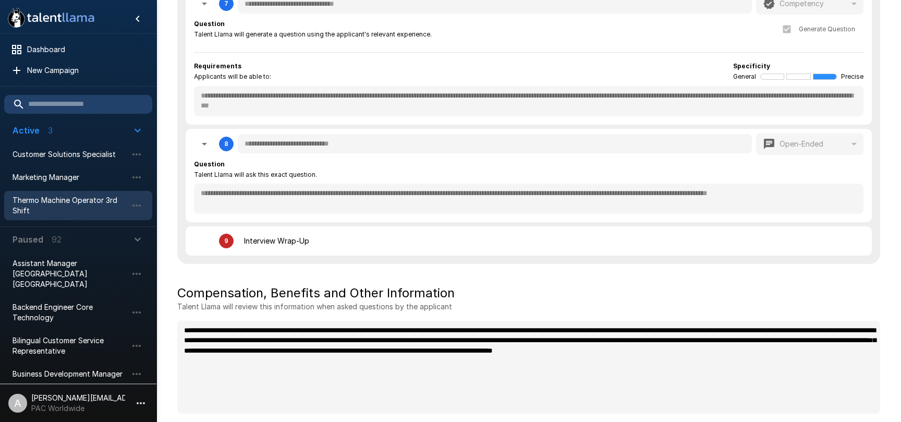
type textarea "*"
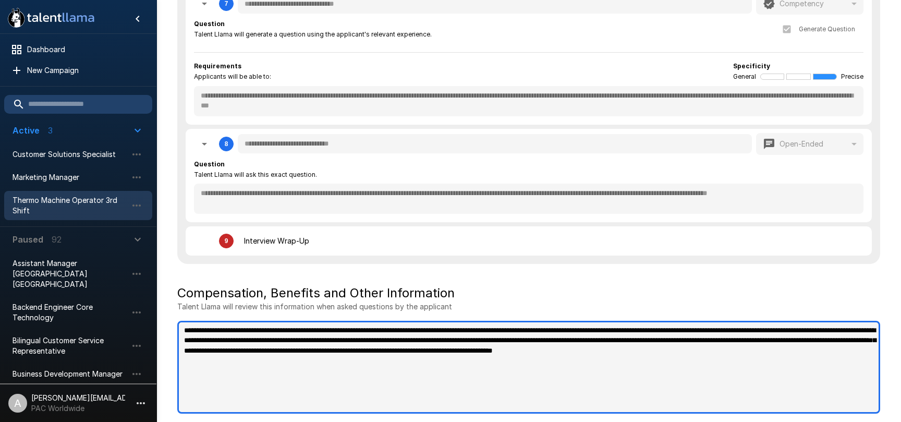
type textarea "*"
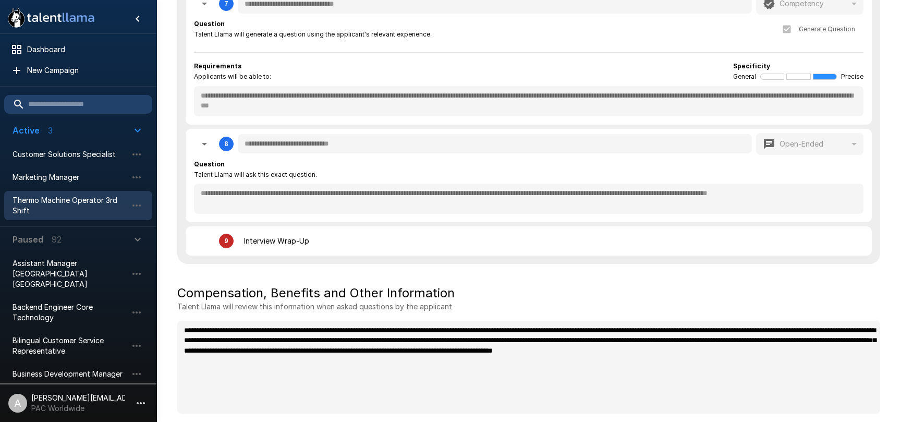
type textarea "*"
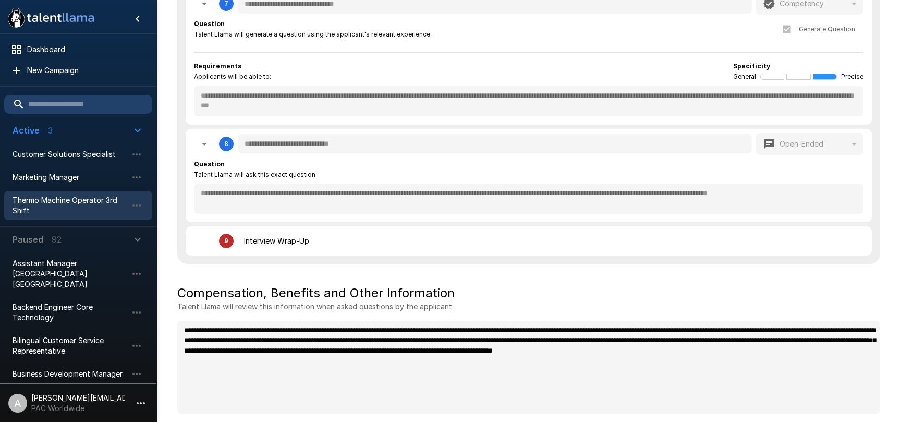
type textarea "*"
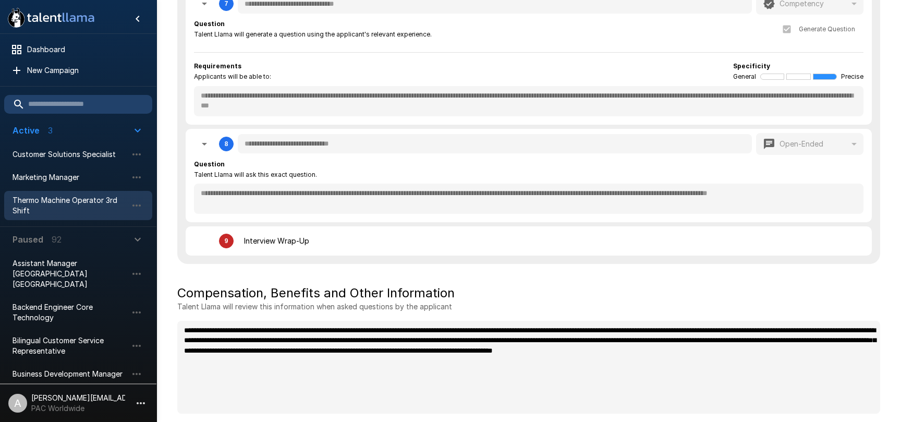
type textarea "*"
click at [136, 397] on icon "button" at bounding box center [141, 403] width 13 height 13
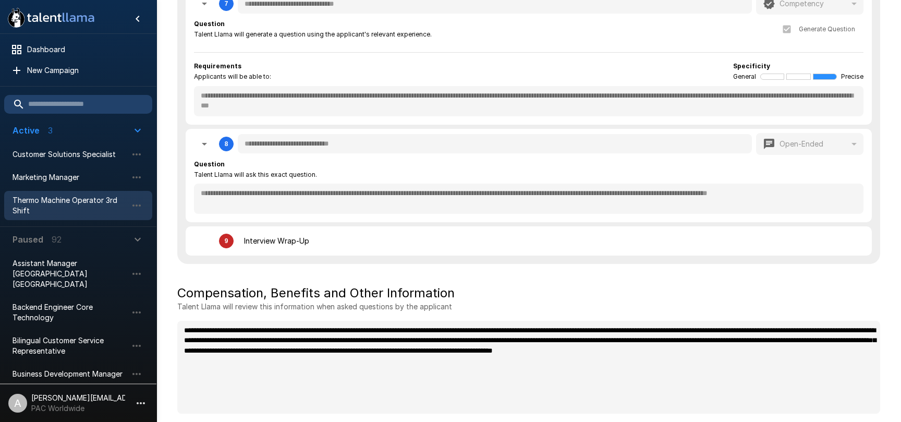
type textarea "*"
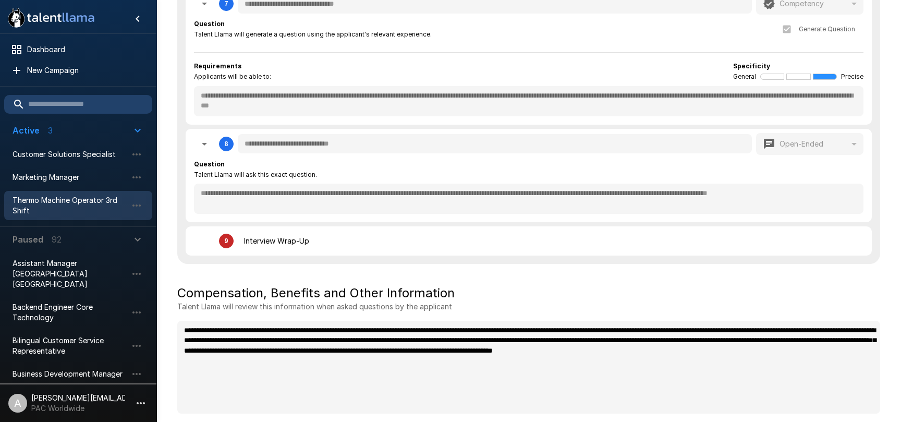
type textarea "*"
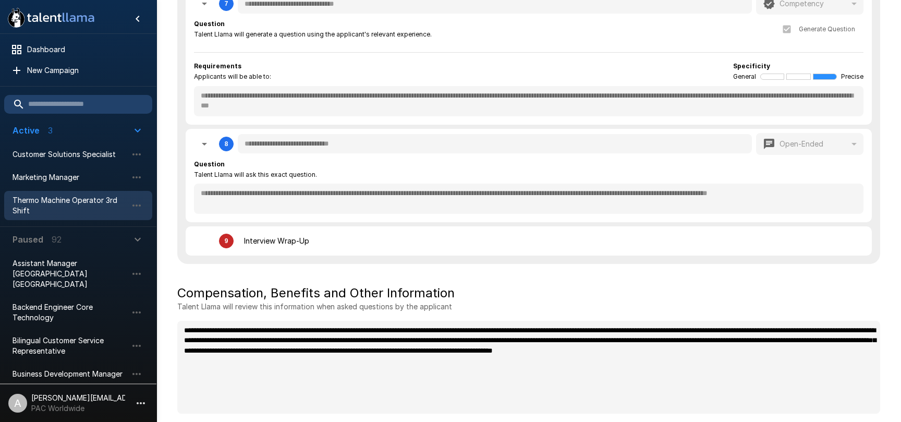
type textarea "*"
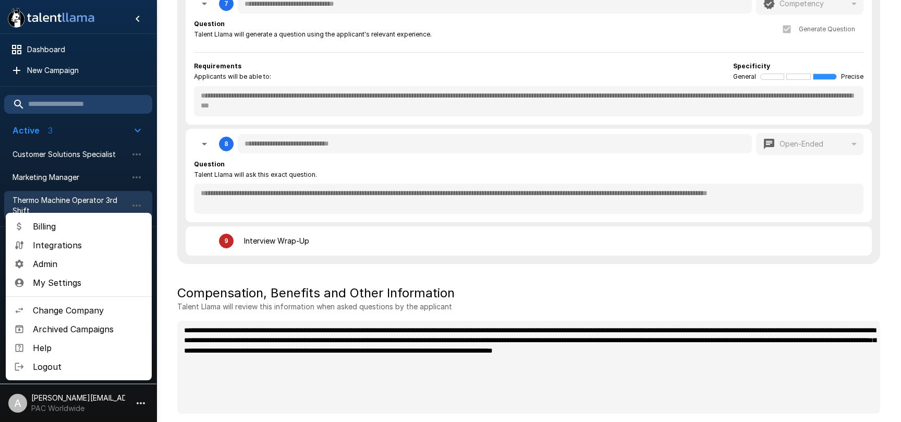
type textarea "*"
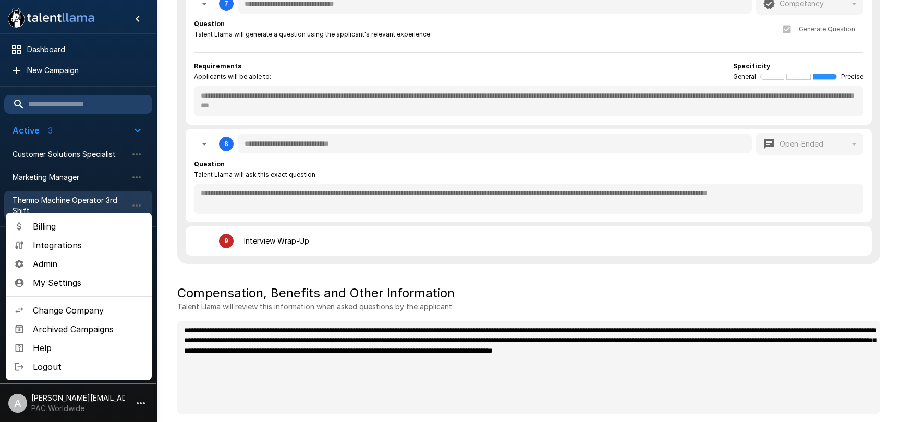
type textarea "*"
click at [89, 307] on span "Change Company" at bounding box center [88, 310] width 111 height 13
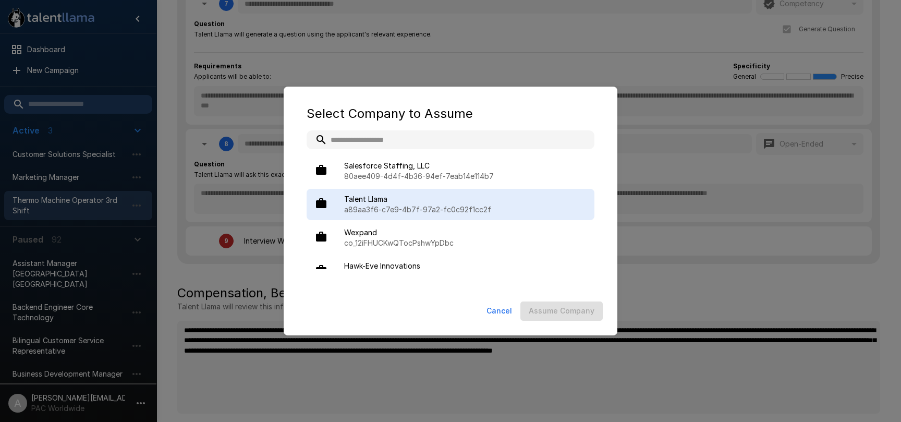
click at [381, 211] on p "a89aa3f6-c7e9-4b7f-97a2-fc0c92f1cc2f" at bounding box center [465, 209] width 242 height 10
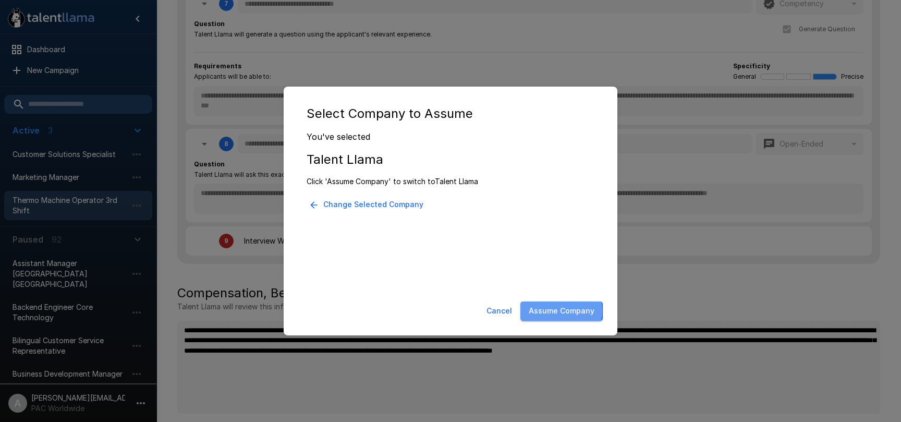
click at [557, 310] on button "Assume Company" at bounding box center [561, 310] width 82 height 19
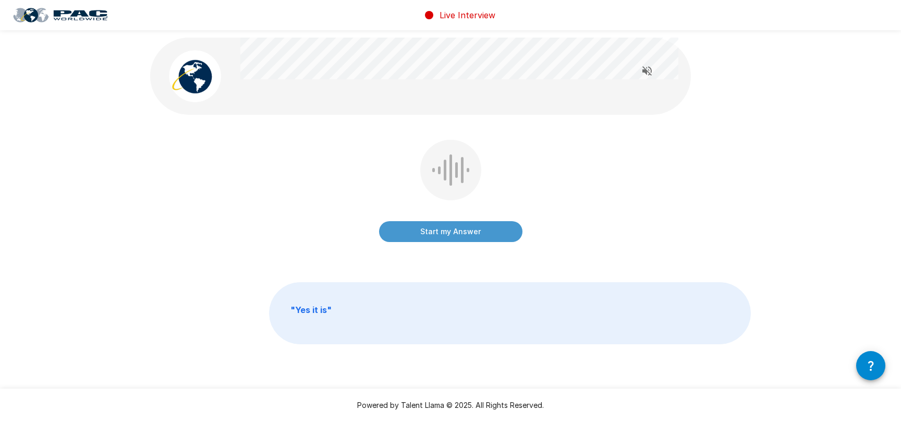
click at [481, 81] on div at bounding box center [459, 60] width 438 height 44
click at [331, 172] on div "Start my Answer" at bounding box center [450, 198] width 601 height 117
click at [448, 233] on button "Start my Answer" at bounding box center [450, 231] width 143 height 21
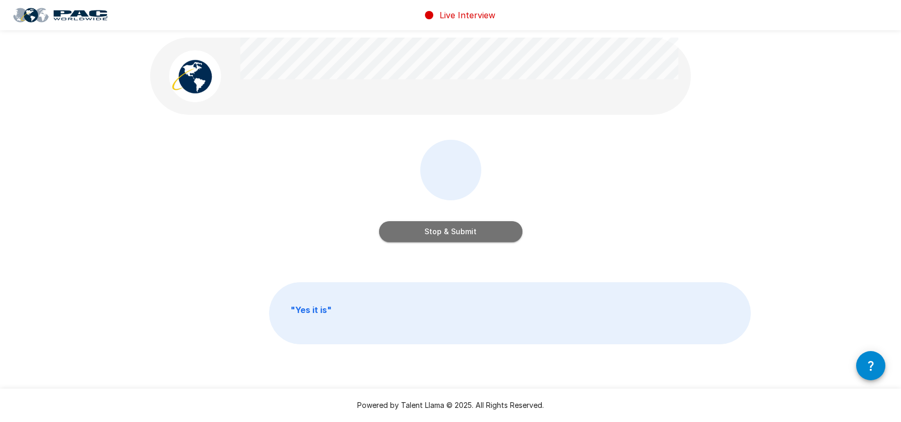
click at [455, 236] on button "Stop & Submit" at bounding box center [450, 231] width 143 height 21
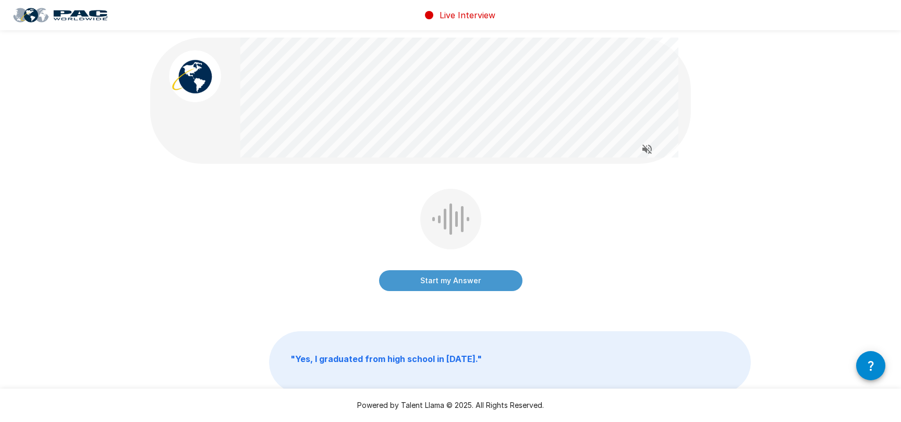
click at [445, 283] on button "Start my Answer" at bounding box center [450, 280] width 143 height 21
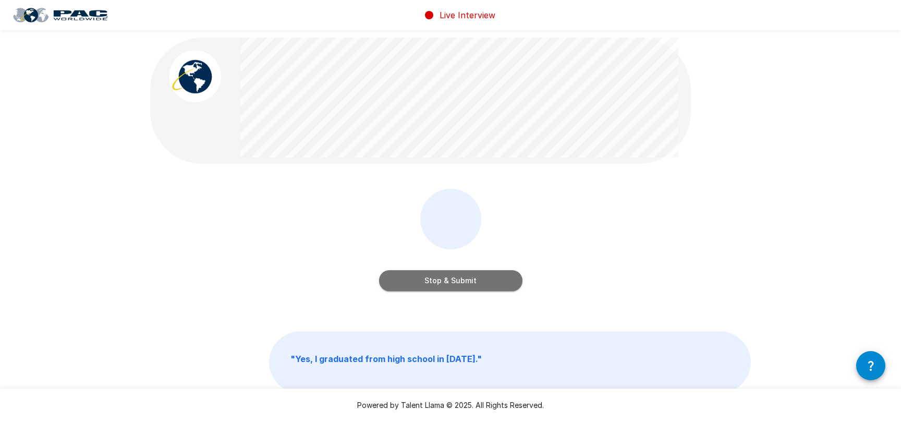
click at [481, 280] on button "Stop & Submit" at bounding box center [450, 280] width 143 height 21
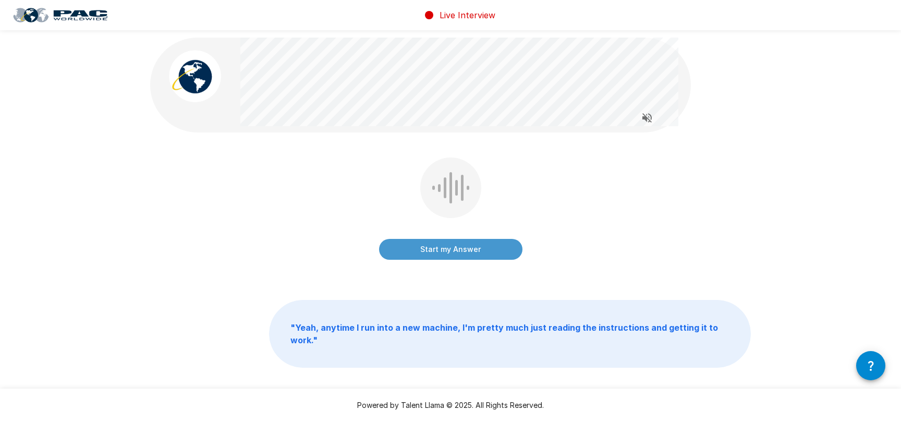
scroll to position [2, 0]
click at [527, 281] on div "Start my Answer " Yeah, anytime I run into a new machine, I'm pretty much just …" at bounding box center [451, 224] width 626 height 451
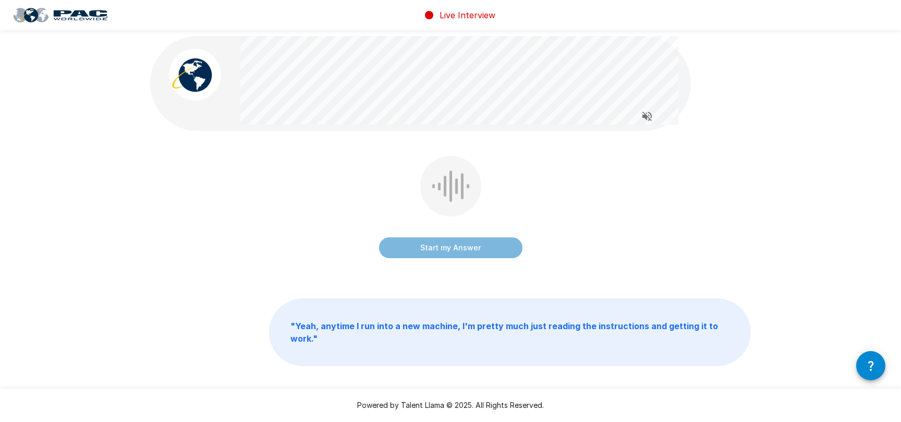
click at [461, 249] on button "Start my Answer" at bounding box center [450, 247] width 143 height 21
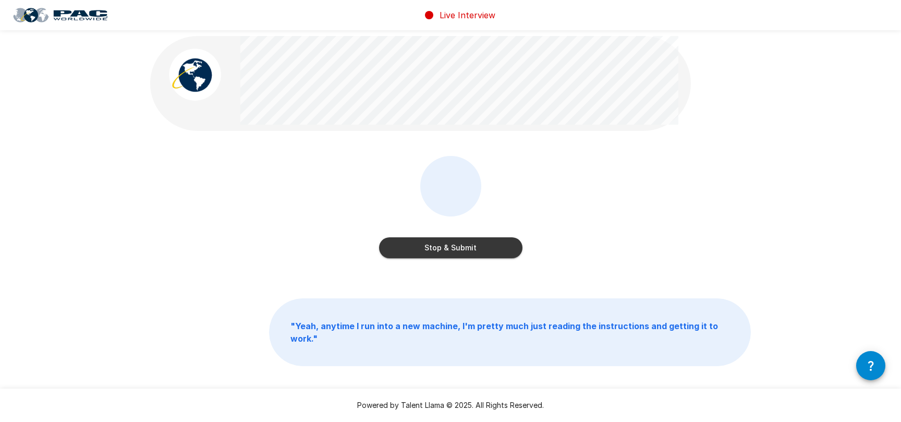
drag, startPoint x: 460, startPoint y: 251, endPoint x: 518, endPoint y: 238, distance: 59.7
click at [465, 249] on button "Stop & Submit" at bounding box center [450, 247] width 143 height 21
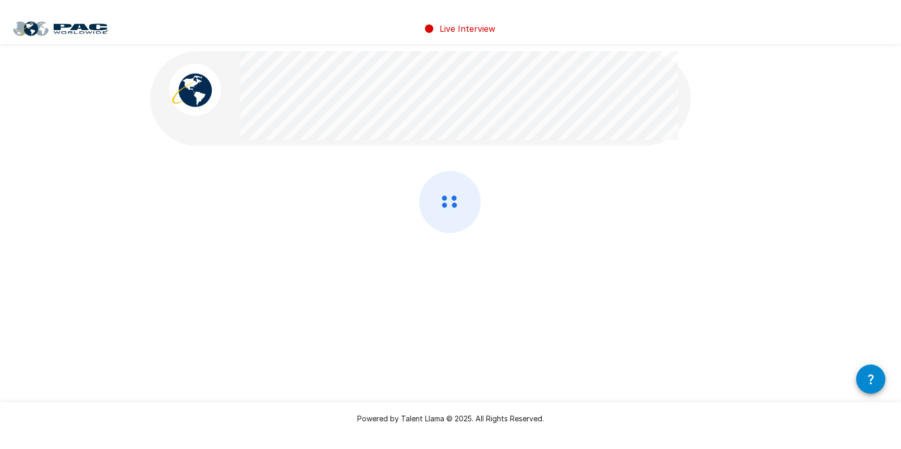
scroll to position [0, 0]
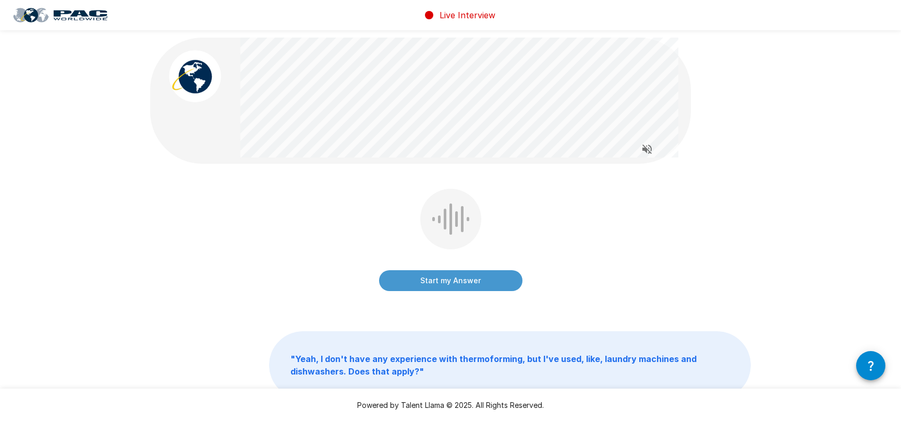
click at [575, 252] on div "Start my Answer" at bounding box center [450, 247] width 601 height 117
click at [462, 287] on button "Start my Answer" at bounding box center [450, 280] width 143 height 21
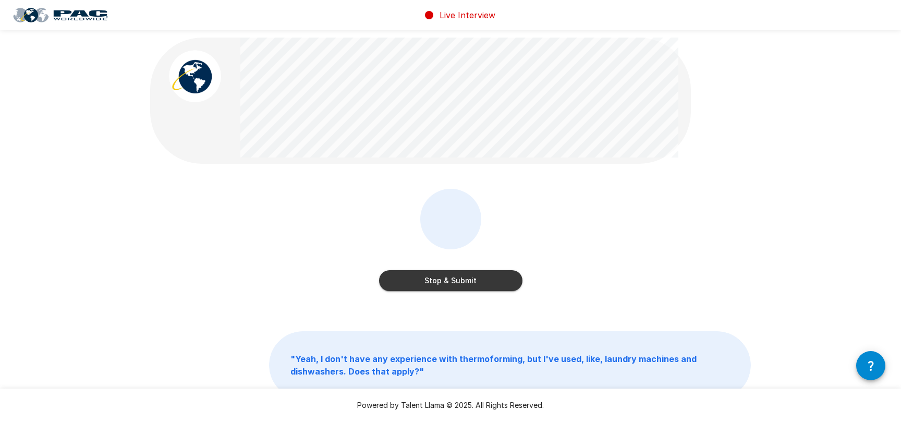
drag, startPoint x: 470, startPoint y: 284, endPoint x: 541, endPoint y: 266, distance: 73.7
click at [472, 283] on button "Stop & Submit" at bounding box center [450, 280] width 143 height 21
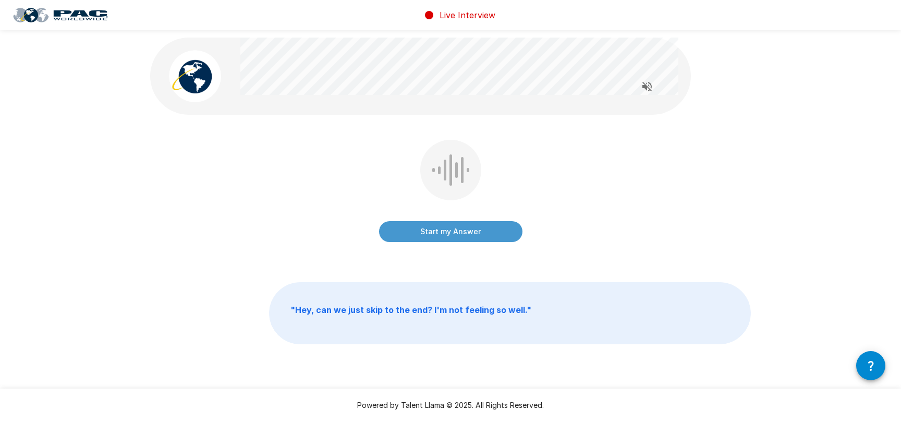
drag, startPoint x: 540, startPoint y: 282, endPoint x: 521, endPoint y: 274, distance: 19.9
click at [536, 280] on div "Start my Answer " Hey, can we just skip to the end? I'm not feeling so well. "" at bounding box center [451, 214] width 626 height 428
click at [454, 236] on button "Start my Answer" at bounding box center [450, 231] width 143 height 21
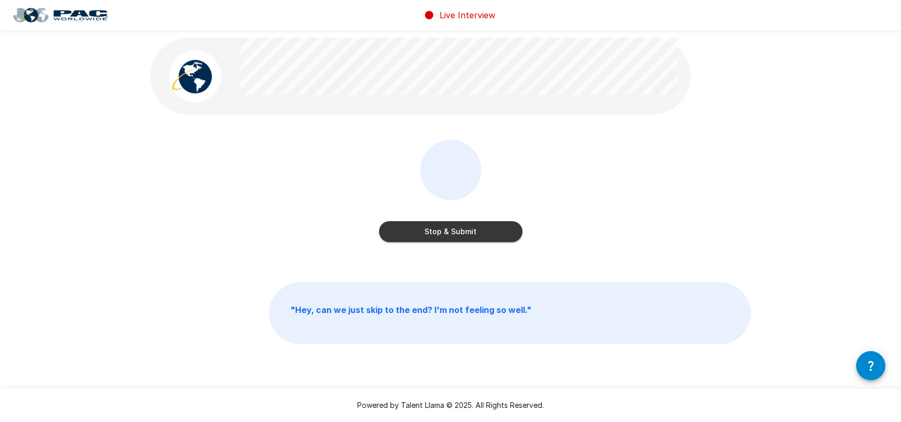
click at [500, 240] on button "Stop & Submit" at bounding box center [450, 231] width 143 height 21
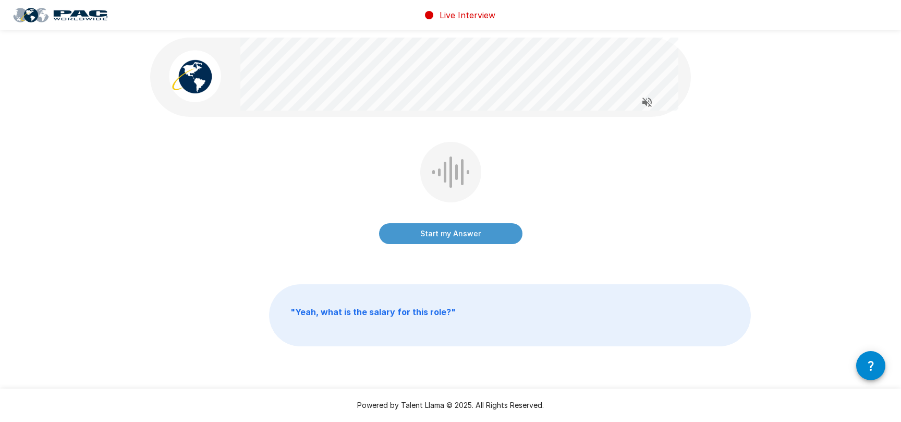
click at [621, 213] on div "Start my Answer" at bounding box center [450, 200] width 601 height 117
drag, startPoint x: 467, startPoint y: 233, endPoint x: 560, endPoint y: 217, distance: 94.1
click at [467, 233] on button "Start my Answer" at bounding box center [450, 233] width 143 height 21
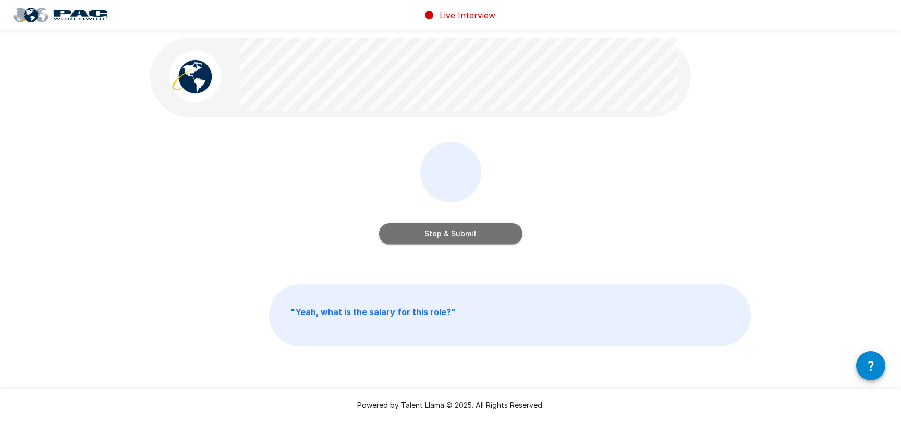
drag, startPoint x: 436, startPoint y: 239, endPoint x: 586, endPoint y: 244, distance: 149.2
click at [437, 239] on button "Stop & Submit" at bounding box center [450, 233] width 143 height 21
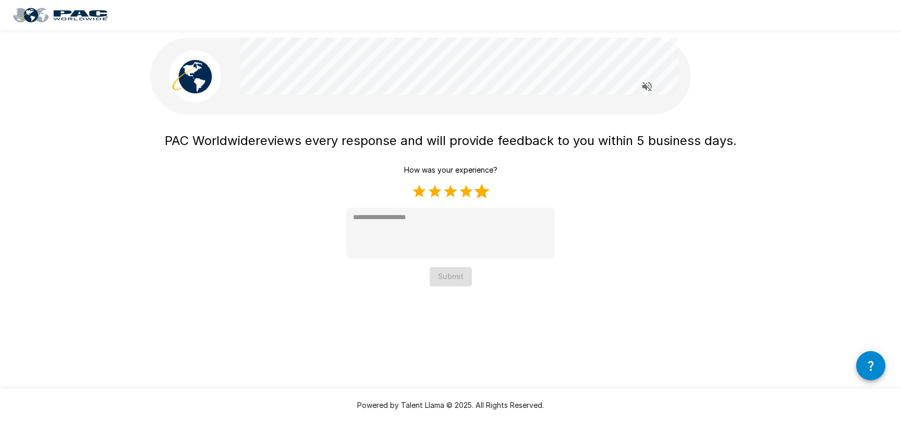
click at [483, 191] on label "5 Stars" at bounding box center [482, 192] width 16 height 16
type textarea "*"
click at [452, 283] on button "Submit" at bounding box center [451, 276] width 42 height 19
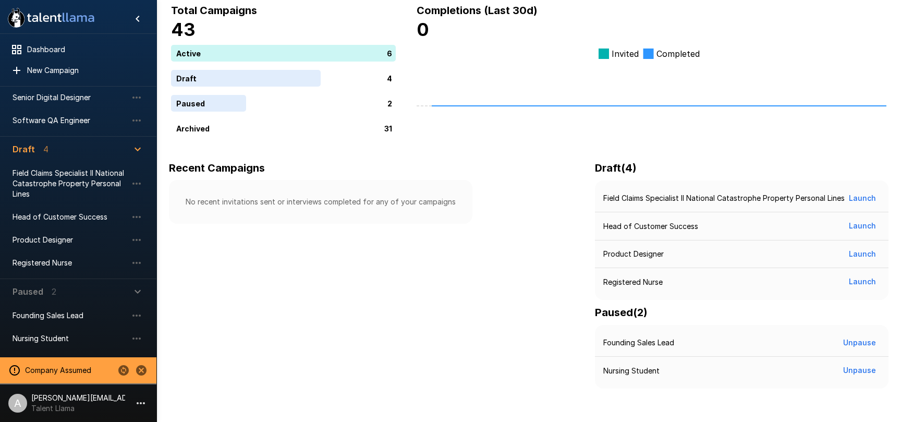
scroll to position [51, 0]
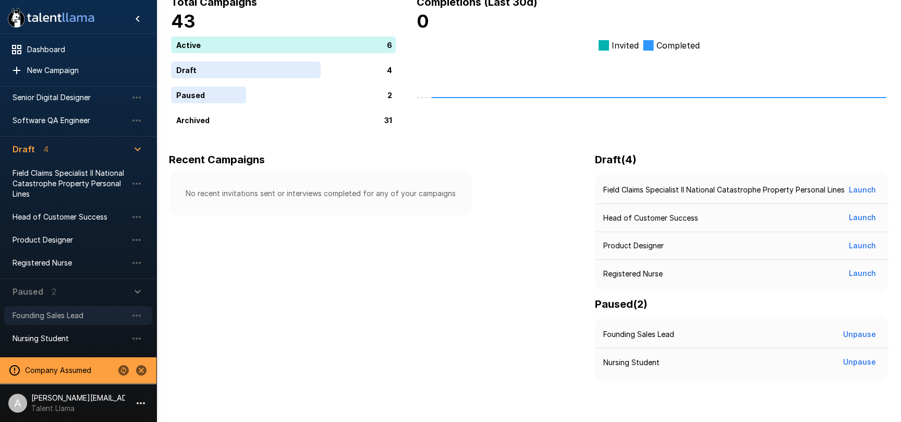
click at [93, 317] on span "Founding Sales Lead" at bounding box center [70, 315] width 115 height 10
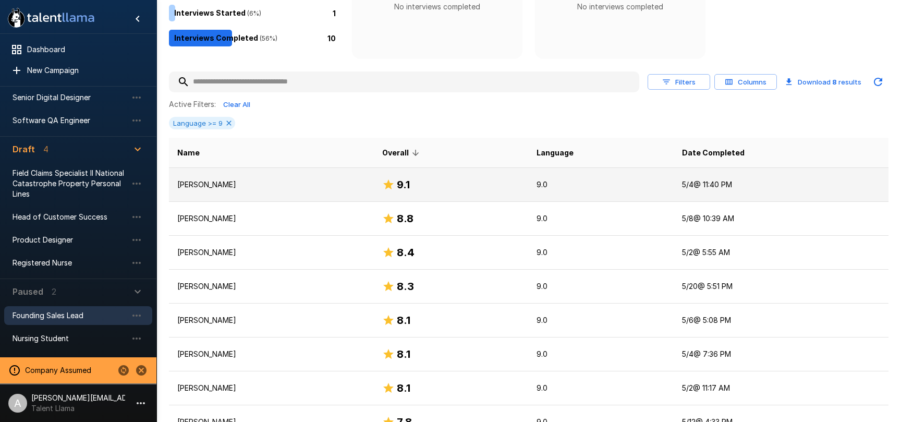
scroll to position [164, 0]
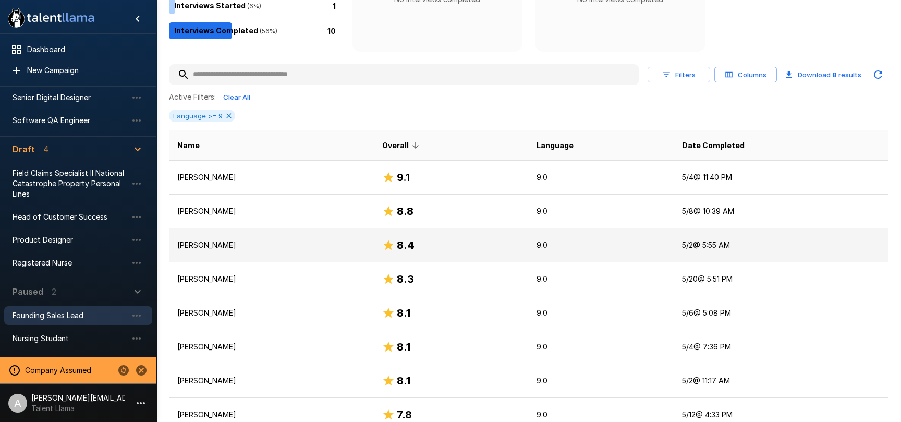
click at [360, 252] on td "[PERSON_NAME]" at bounding box center [271, 245] width 205 height 34
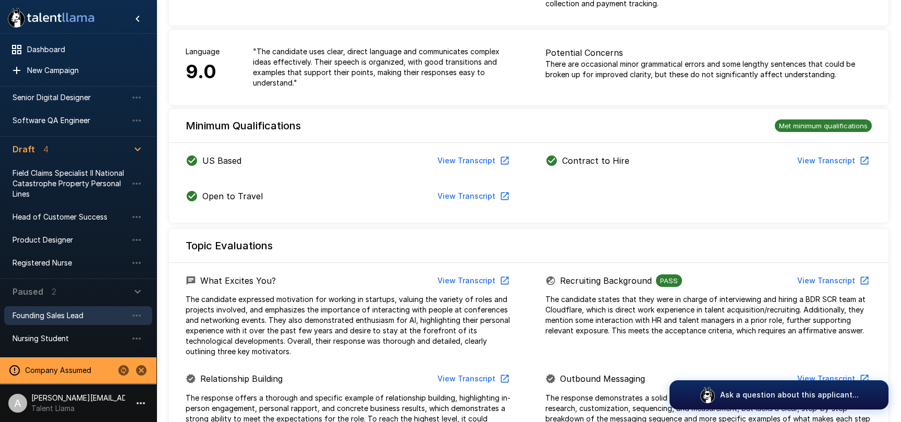
scroll to position [365, 0]
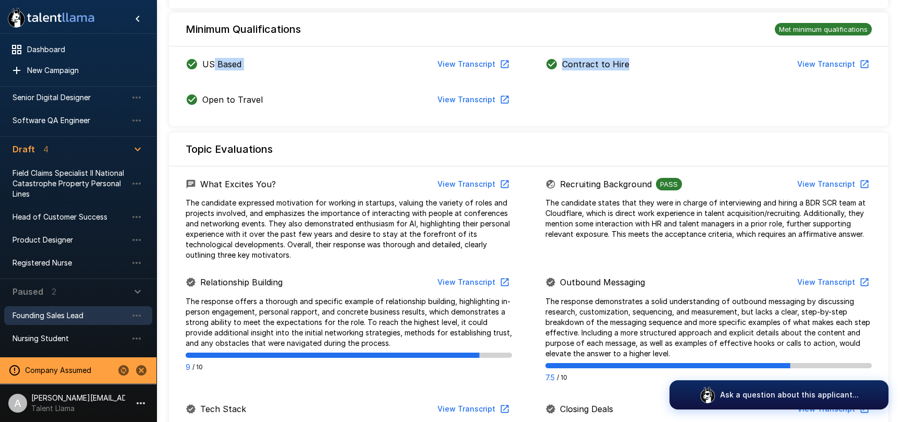
drag, startPoint x: 302, startPoint y: 59, endPoint x: 682, endPoint y: 97, distance: 382.0
click at [709, 84] on div "US Based View Transcript Contract to Hire View Transcript Open to Travel View T…" at bounding box center [529, 84] width 720 height 84
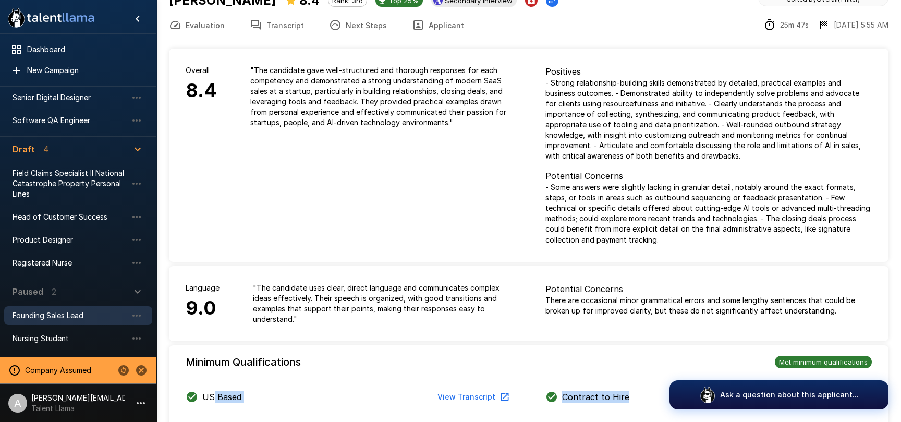
scroll to position [0, 0]
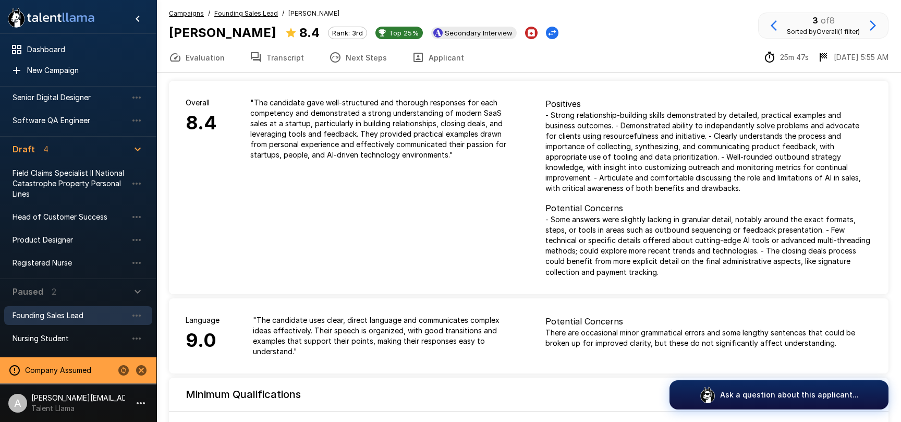
click at [235, 18] on span "Founding Sales Lead" at bounding box center [246, 13] width 64 height 10
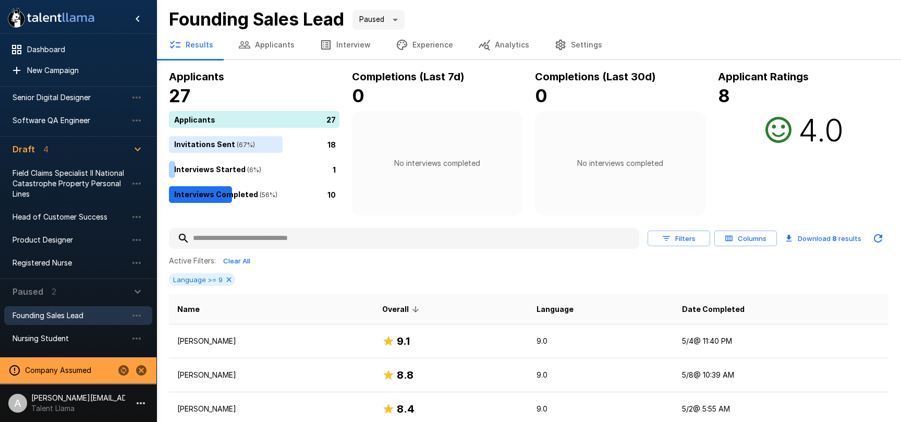
click at [275, 45] on button "Applicants" at bounding box center [266, 44] width 81 height 29
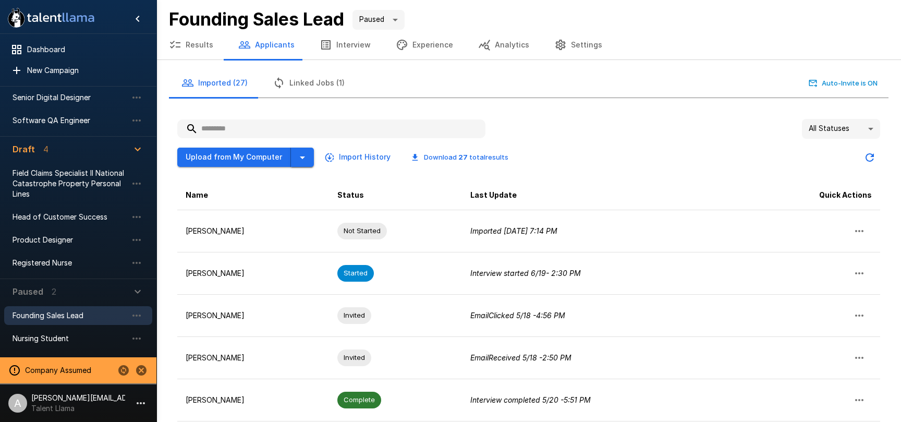
click at [309, 156] on button "button" at bounding box center [302, 157] width 23 height 19
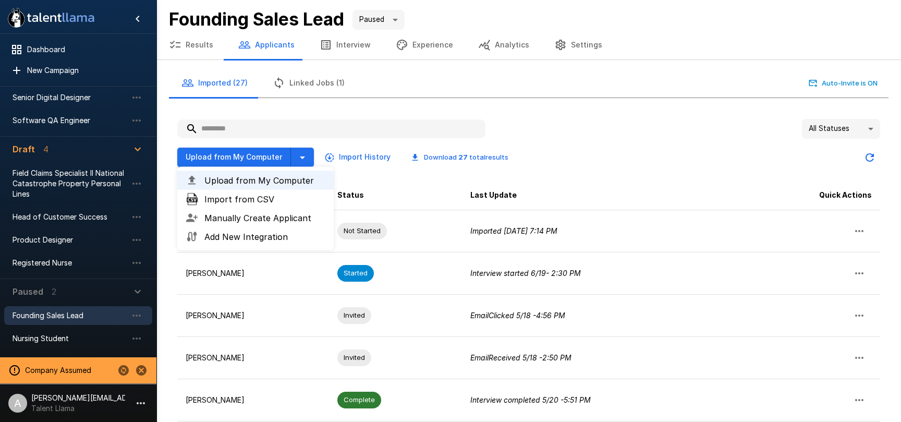
click at [592, 114] on div "All Statuses ** Upload from My Computer Upload from My Computer Import from CSV…" at bounding box center [529, 393] width 720 height 565
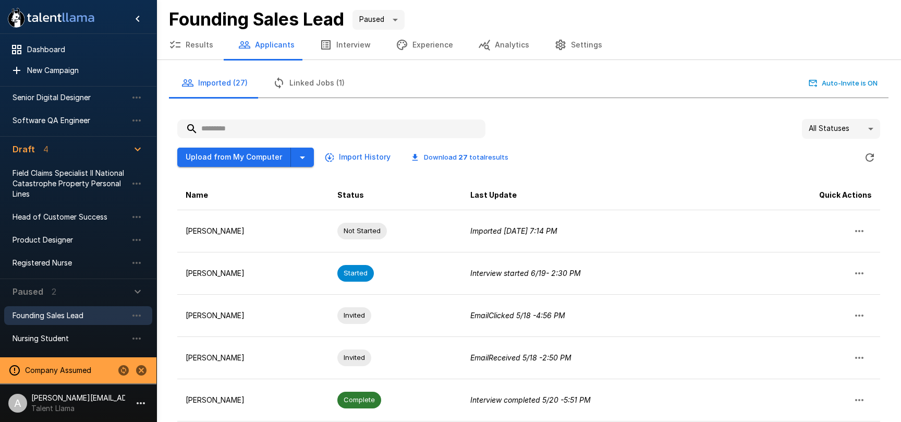
click at [126, 399] on li "A adam+prodtest1@talentllama.com Talent Llama" at bounding box center [78, 400] width 156 height 33
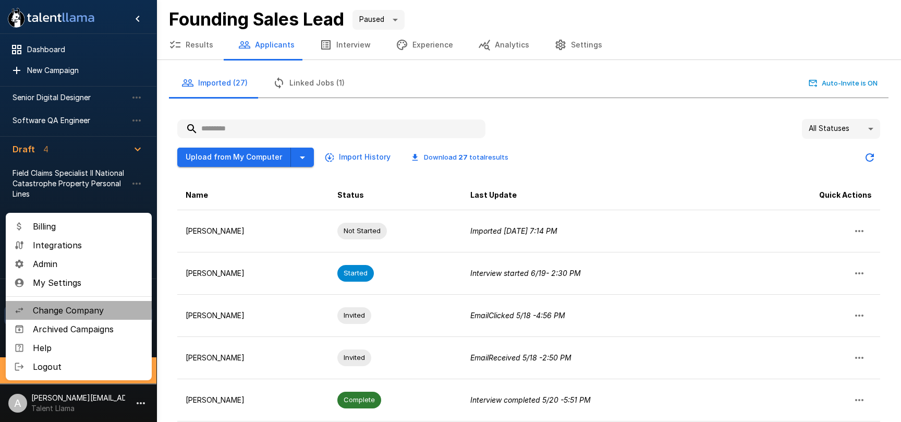
click at [89, 306] on span "Change Company" at bounding box center [88, 310] width 111 height 13
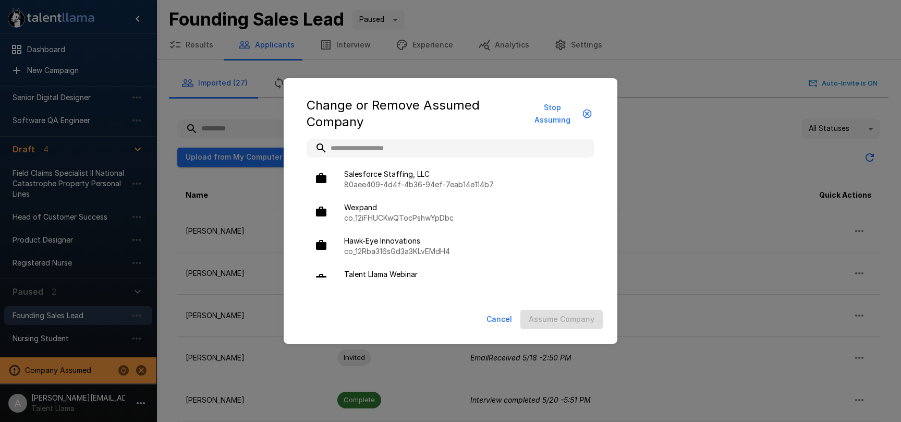
click at [574, 116] on button "Stop Assuming" at bounding box center [558, 114] width 71 height 32
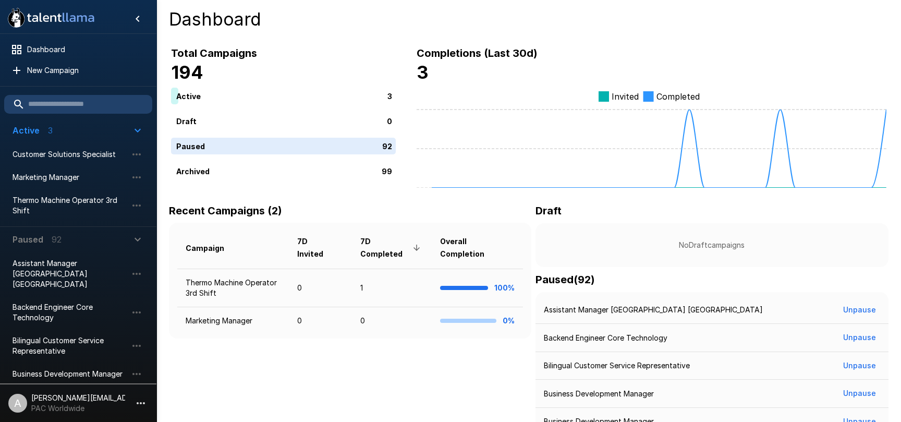
click at [109, 394] on p "[PERSON_NAME][EMAIL_ADDRESS][DOMAIN_NAME]" at bounding box center [78, 398] width 94 height 10
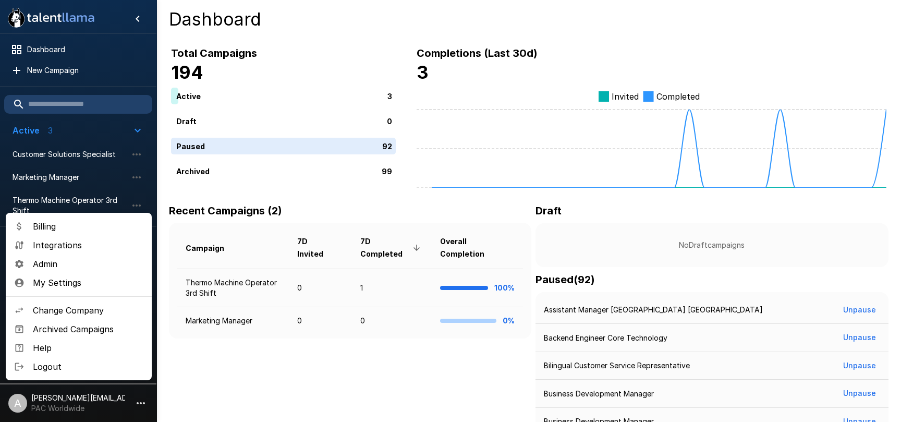
drag, startPoint x: 74, startPoint y: 263, endPoint x: 387, endPoint y: 117, distance: 345.5
click at [76, 262] on span "Admin" at bounding box center [88, 264] width 111 height 13
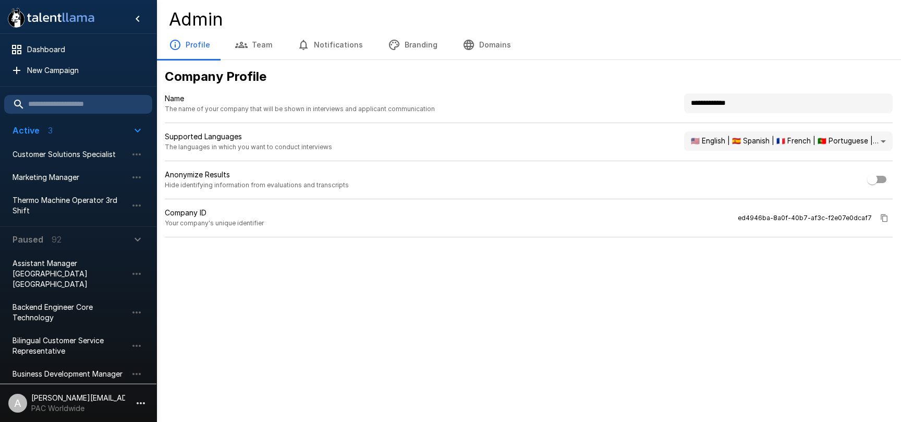
click at [418, 41] on button "Branding" at bounding box center [412, 44] width 75 height 29
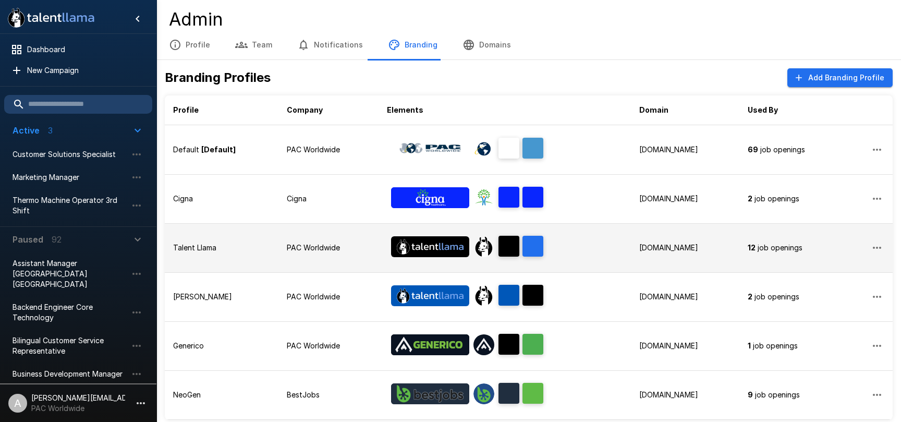
scroll to position [6, 0]
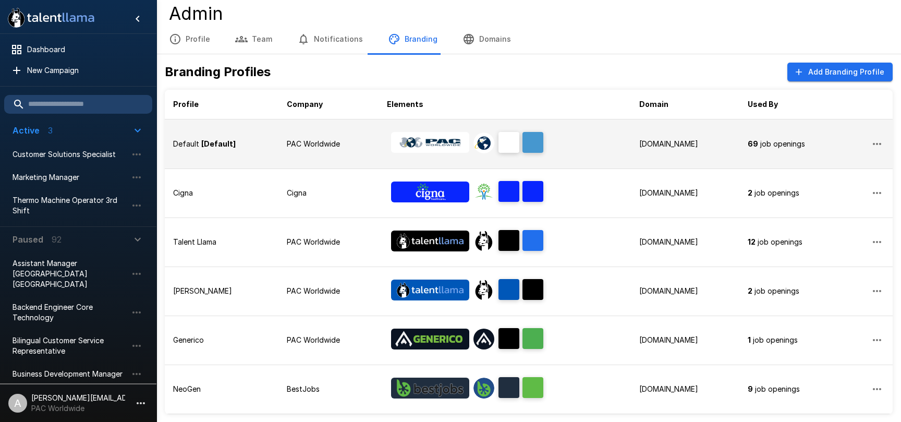
click at [341, 145] on p "PAC Worldwide" at bounding box center [328, 144] width 83 height 10
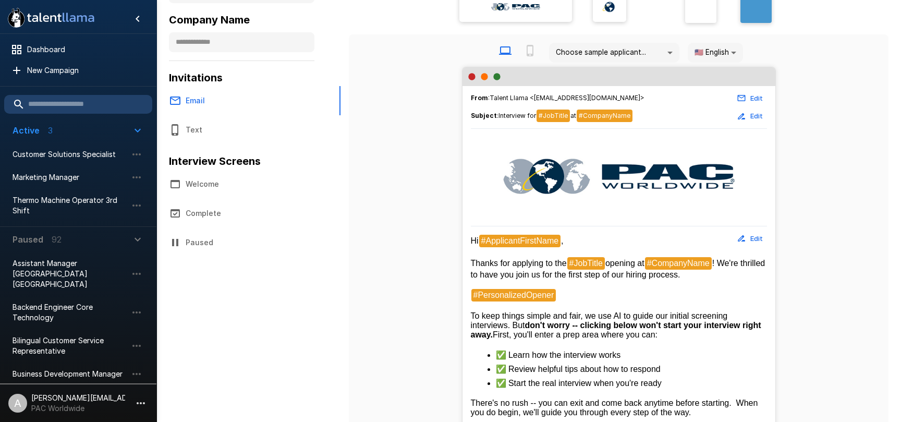
scroll to position [156, 0]
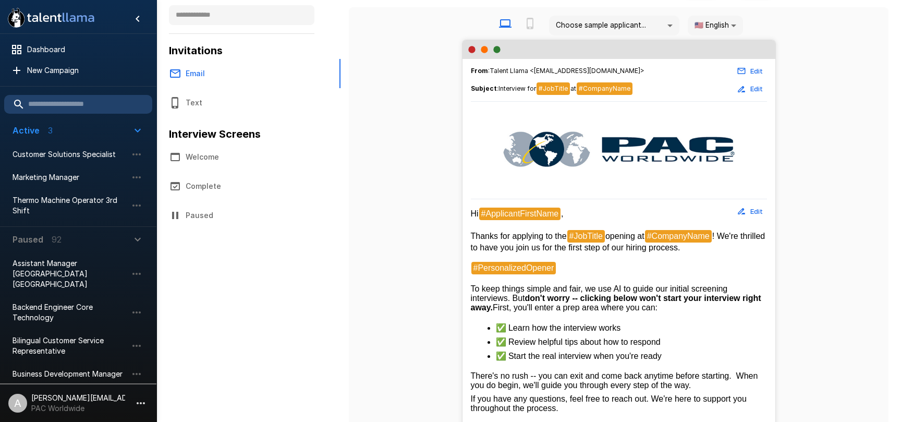
click at [757, 90] on button "Edit" at bounding box center [750, 89] width 33 height 16
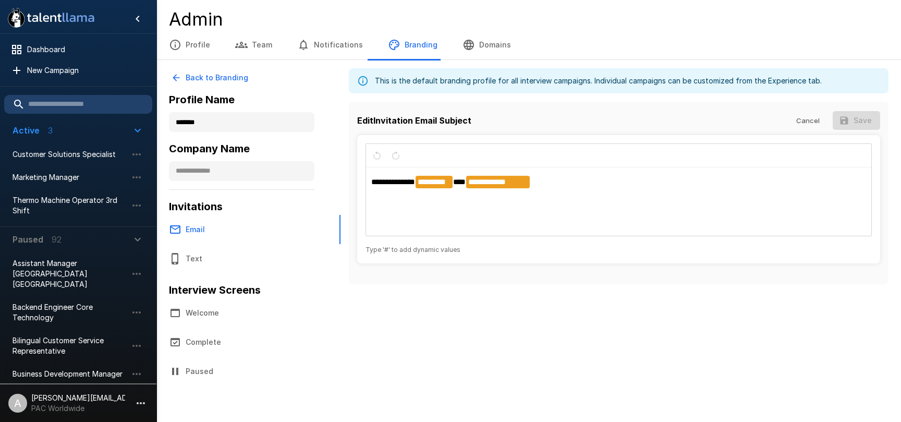
click at [809, 123] on button "Cancel" at bounding box center [807, 120] width 33 height 19
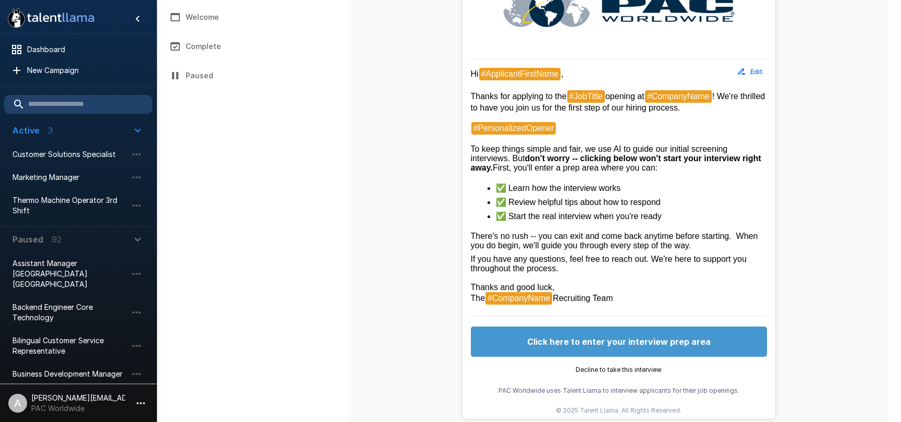
scroll to position [327, 0]
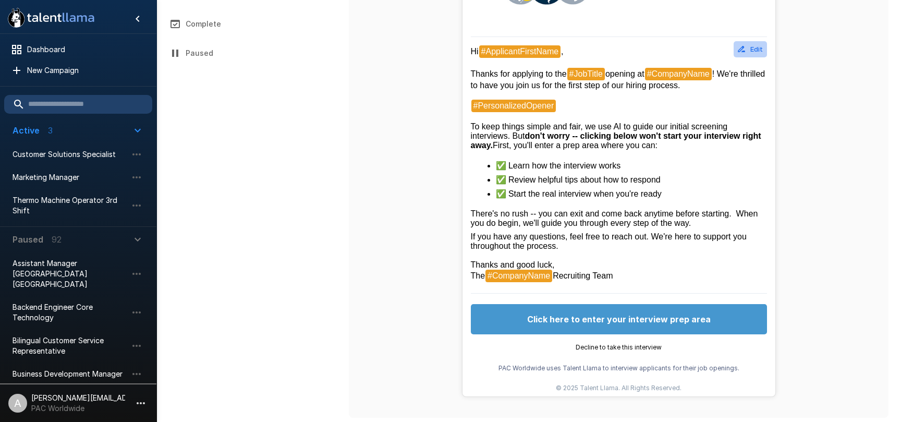
click at [751, 47] on button "Edit" at bounding box center [750, 49] width 33 height 16
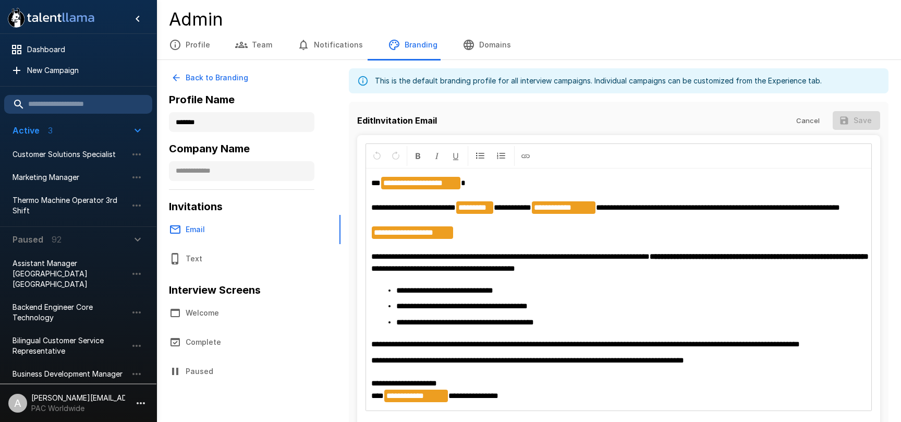
click at [500, 310] on span "**********" at bounding box center [461, 306] width 131 height 8
click at [501, 242] on p "**********" at bounding box center [618, 226] width 495 height 98
click at [801, 121] on button "Cancel" at bounding box center [807, 120] width 33 height 19
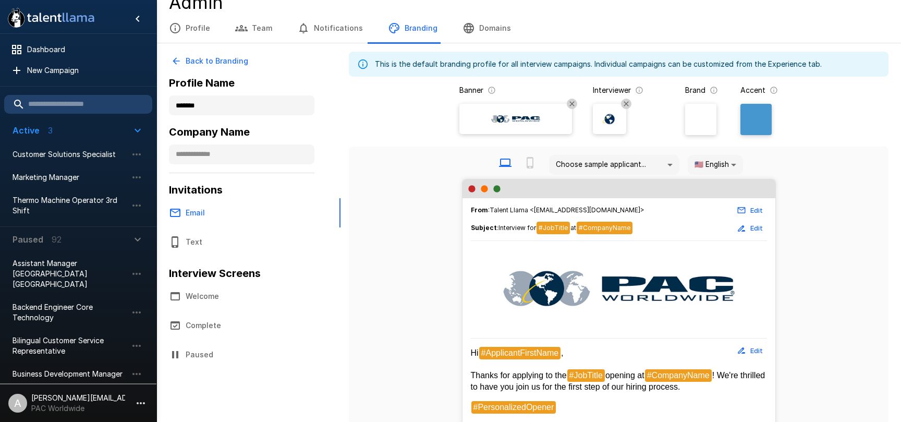
scroll to position [18, 0]
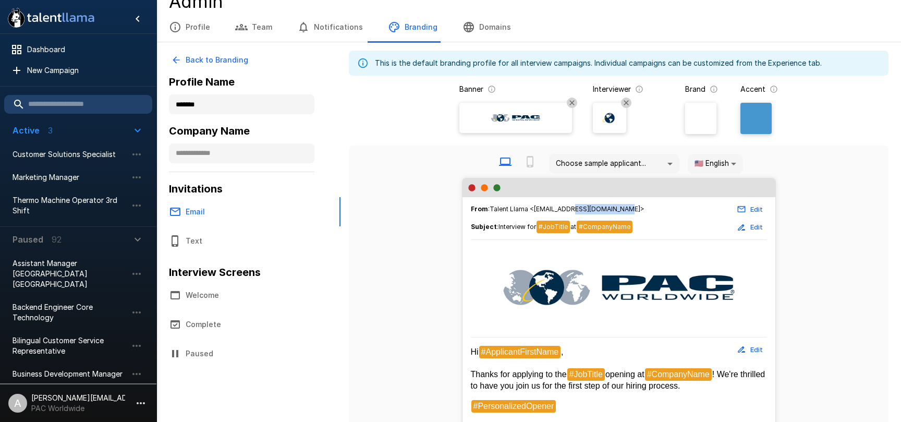
drag, startPoint x: 568, startPoint y: 210, endPoint x: 616, endPoint y: 209, distance: 48.0
click at [616, 209] on span "From : Talent Llama <interviews@talentllama.com>" at bounding box center [558, 209] width 174 height 10
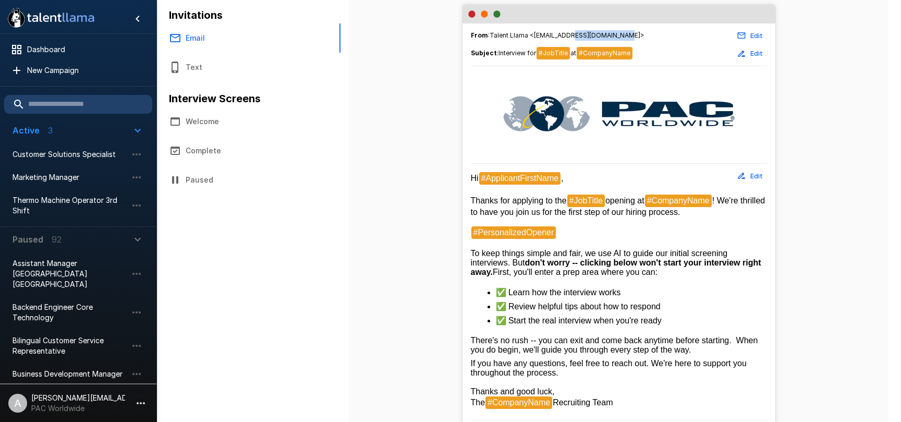
scroll to position [163, 0]
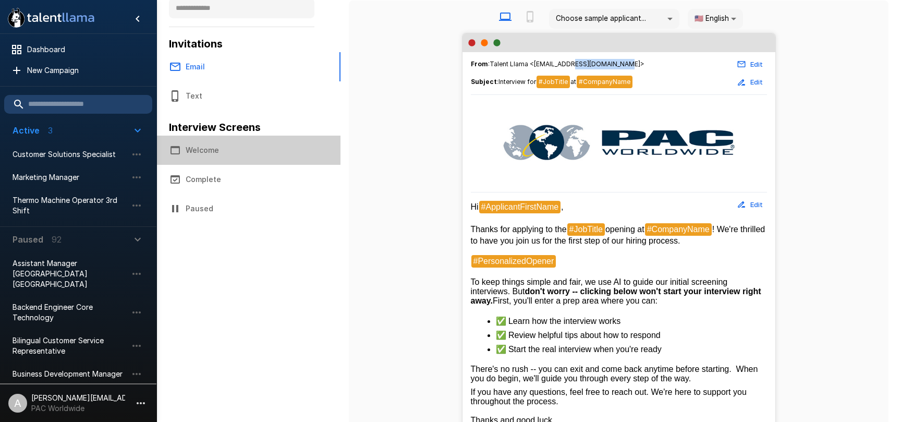
click at [202, 149] on button "Welcome" at bounding box center [248, 150] width 184 height 29
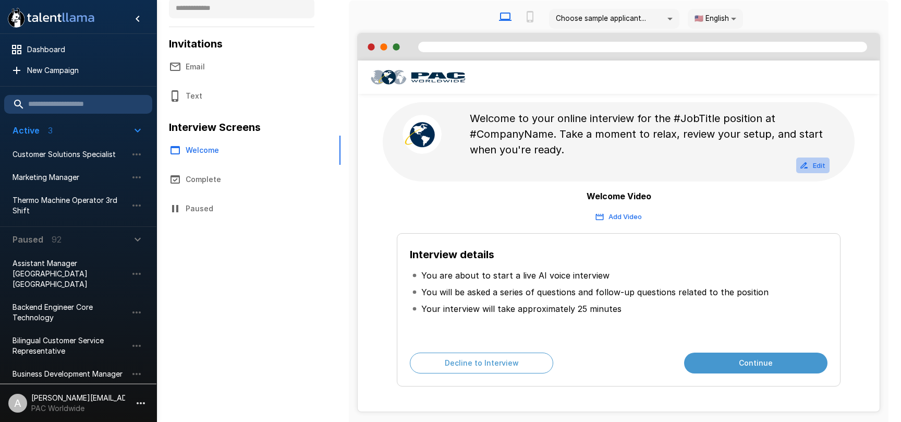
click at [821, 167] on button "Edit" at bounding box center [812, 165] width 33 height 16
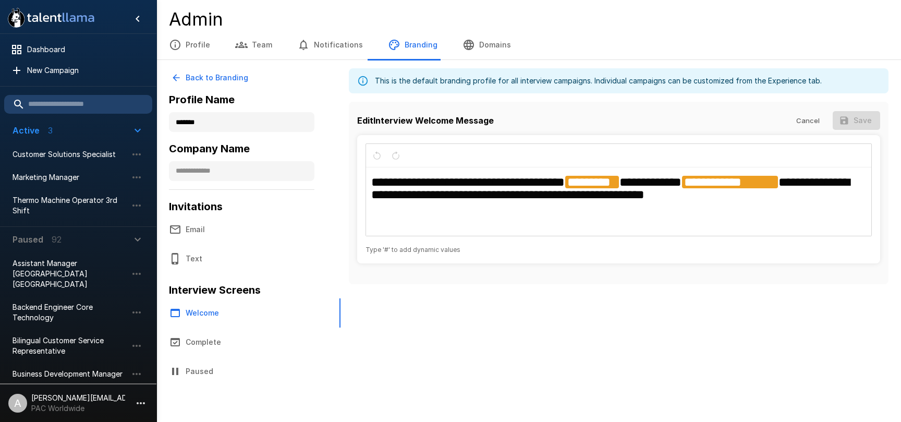
click at [814, 116] on button "Cancel" at bounding box center [807, 120] width 33 height 19
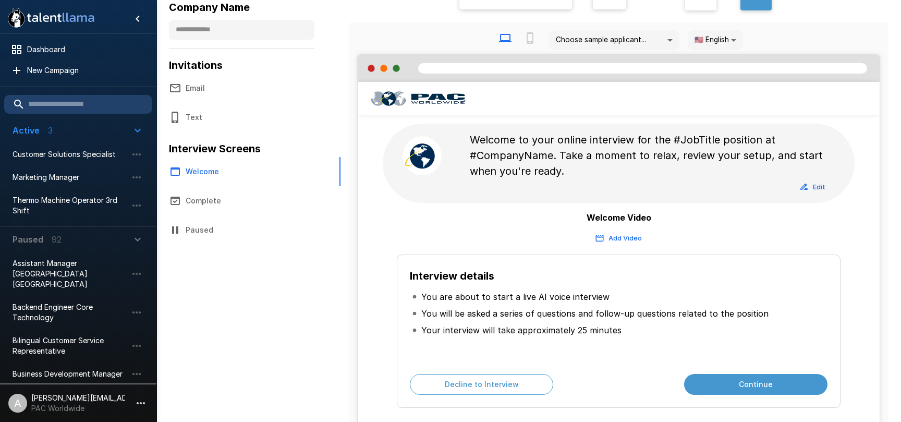
scroll to position [178, 0]
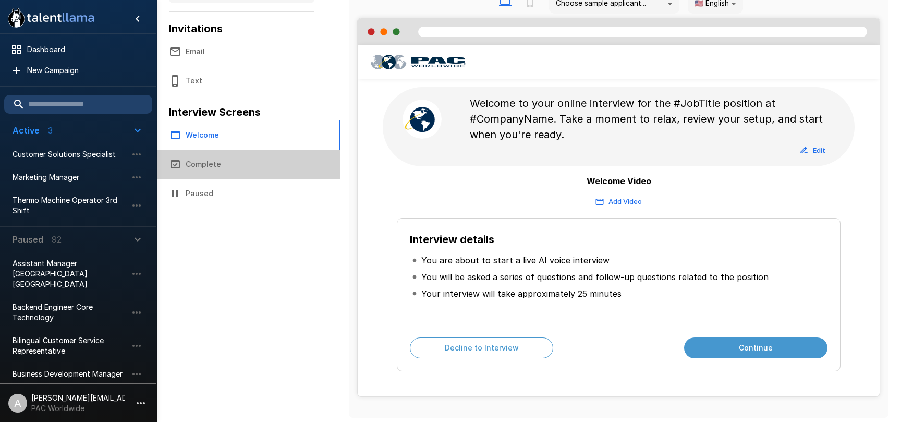
click at [205, 167] on button "Complete" at bounding box center [248, 164] width 184 height 29
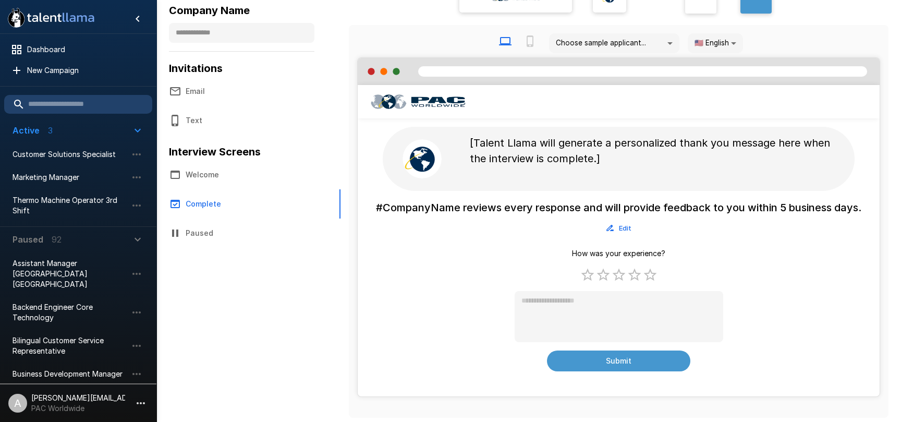
drag, startPoint x: 378, startPoint y: 209, endPoint x: 819, endPoint y: 206, distance: 441.1
click at [819, 206] on h6 "#CompanyName reviews every response and will provide feedback to you within 5 b…" at bounding box center [618, 207] width 485 height 17
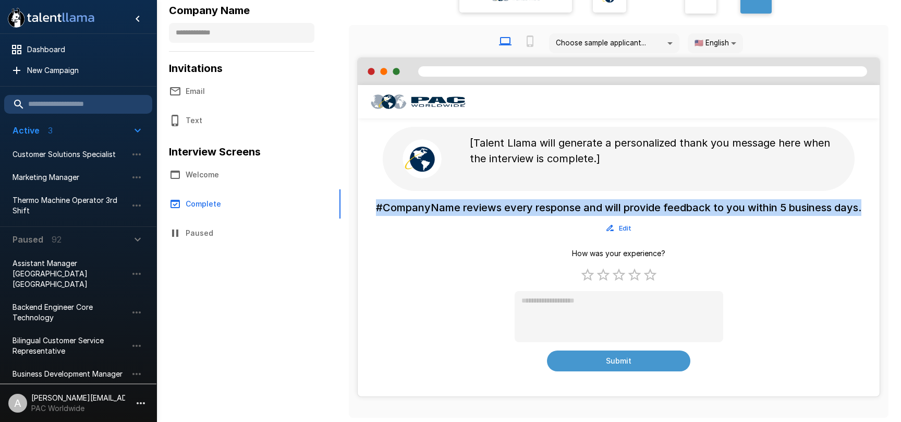
drag, startPoint x: 850, startPoint y: 204, endPoint x: 400, endPoint y: 206, distance: 450.0
click at [376, 203] on div "#CompanyName reviews every response and will provide feedback to you within 5 b…" at bounding box center [619, 285] width 522 height 173
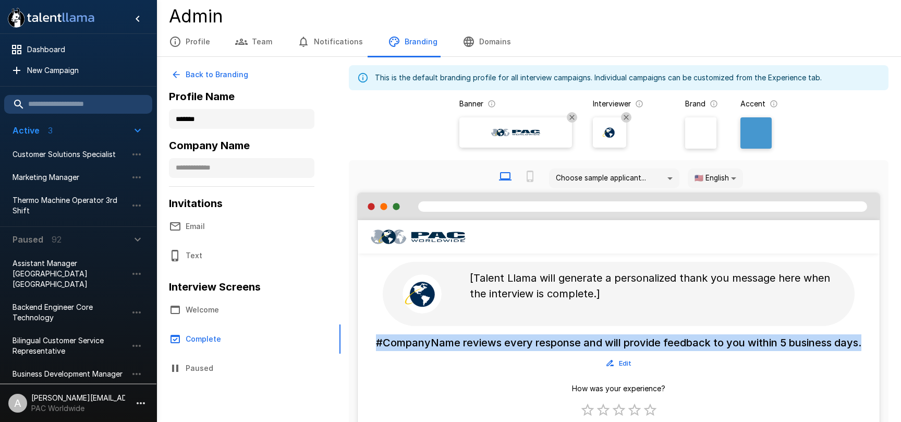
scroll to position [0, 0]
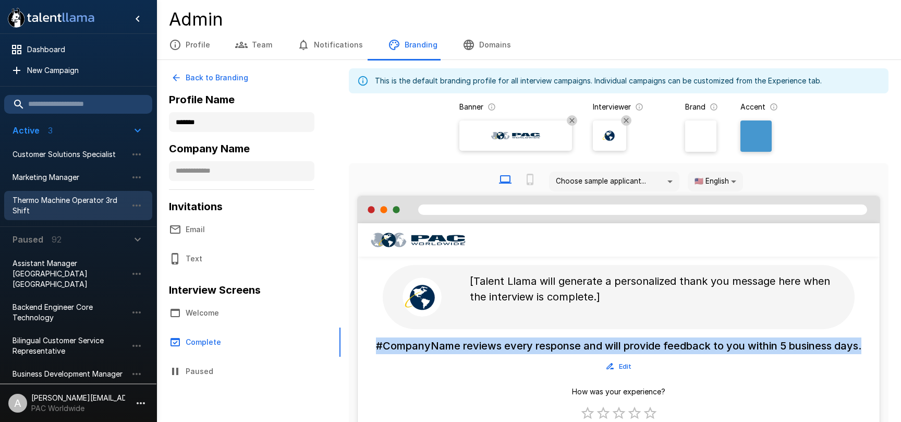
click at [44, 200] on span "Thermo Machine Operator 3rd Shift" at bounding box center [70, 205] width 115 height 21
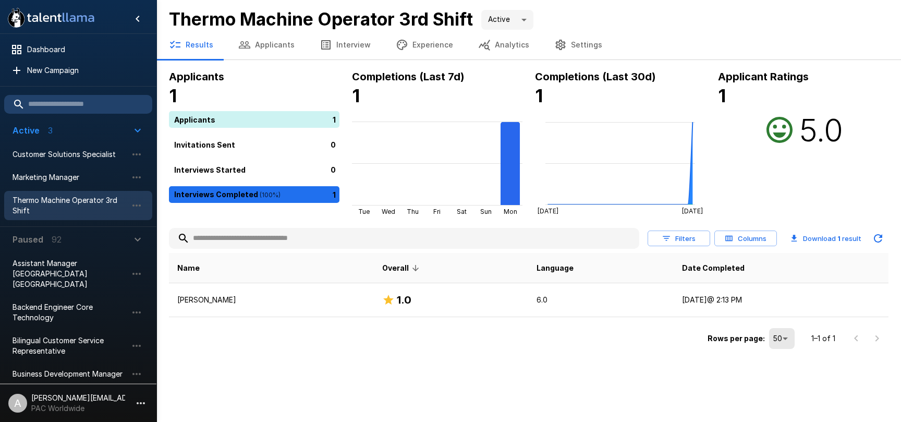
click at [136, 404] on icon "button" at bounding box center [141, 403] width 13 height 13
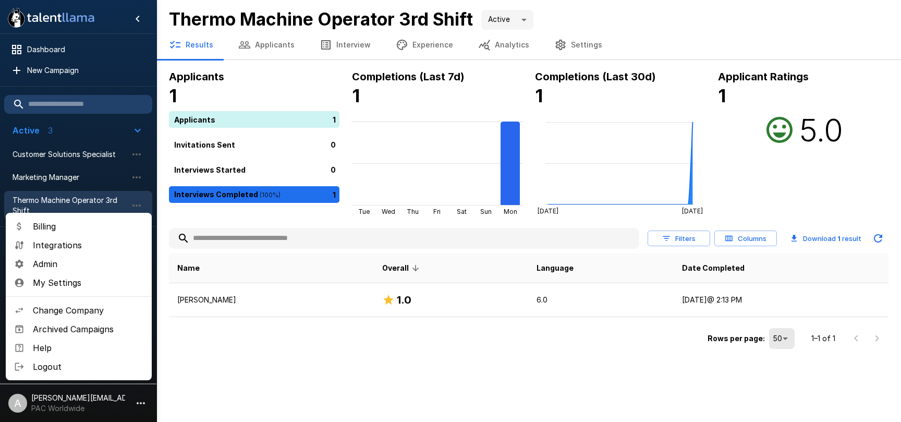
click at [79, 311] on span "Change Company" at bounding box center [88, 310] width 111 height 13
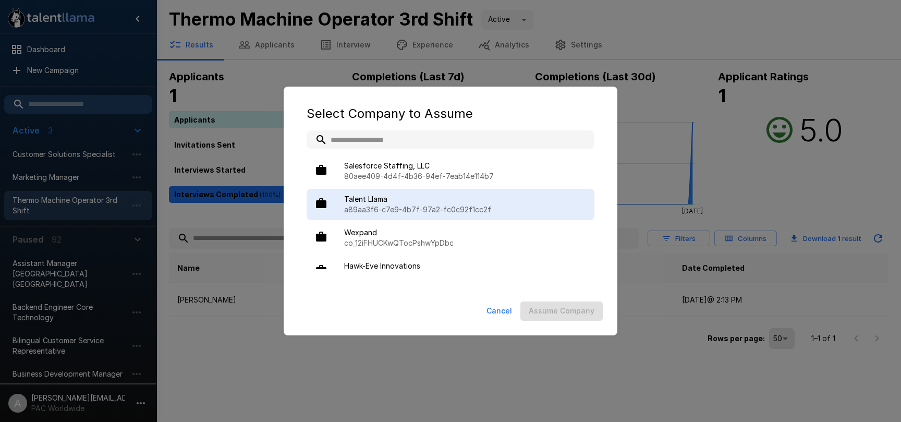
click at [393, 201] on span "Talent Llama" at bounding box center [465, 199] width 242 height 10
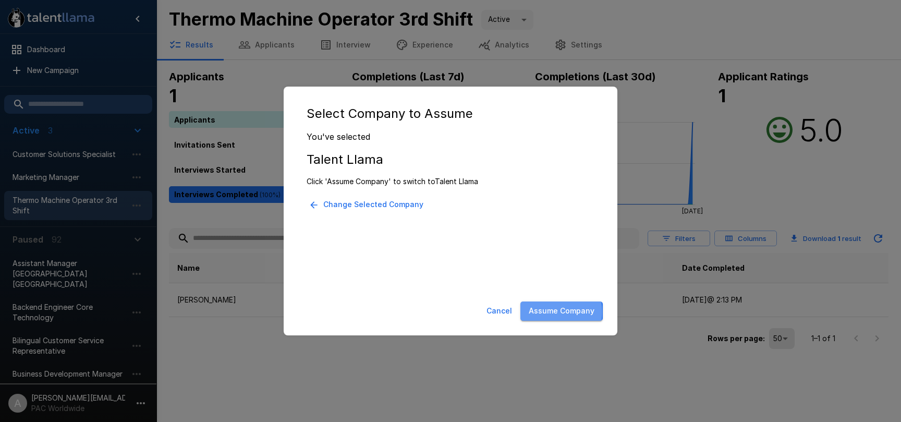
click at [543, 312] on button "Assume Company" at bounding box center [561, 310] width 82 height 19
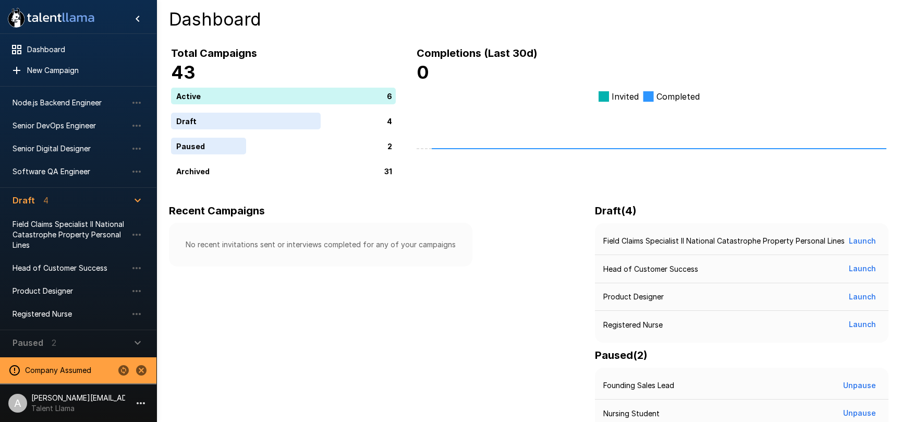
scroll to position [149, 0]
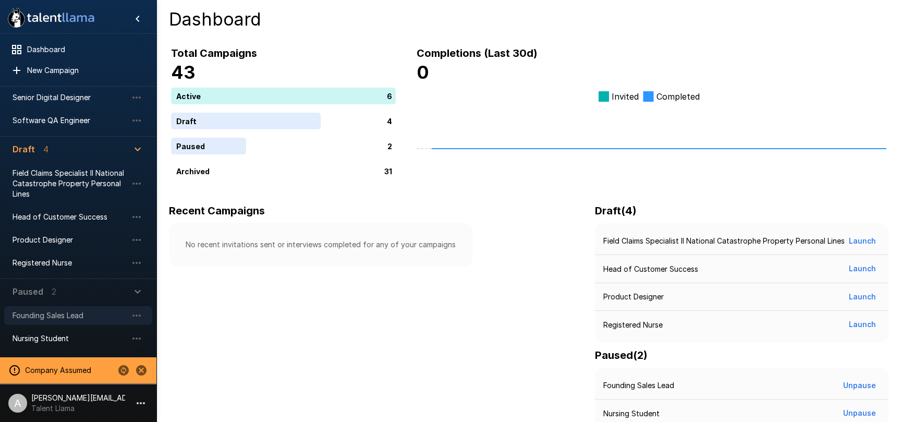
click at [62, 317] on span "Founding Sales Lead" at bounding box center [70, 315] width 115 height 10
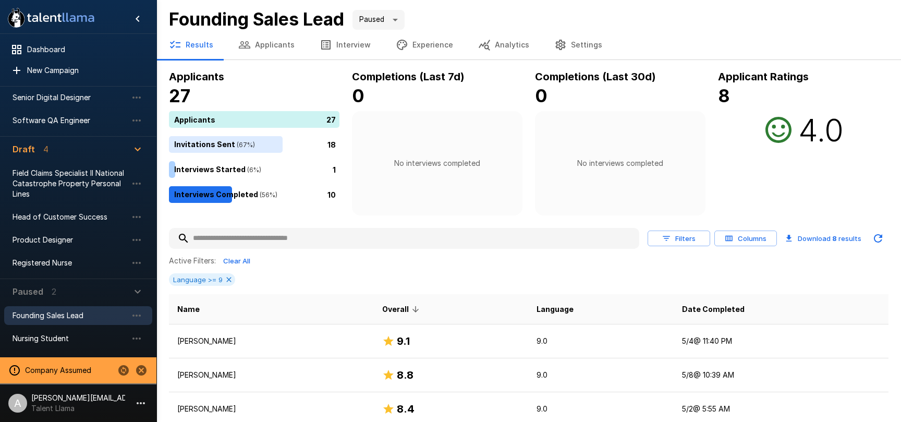
click at [576, 50] on button "Settings" at bounding box center [578, 44] width 73 height 29
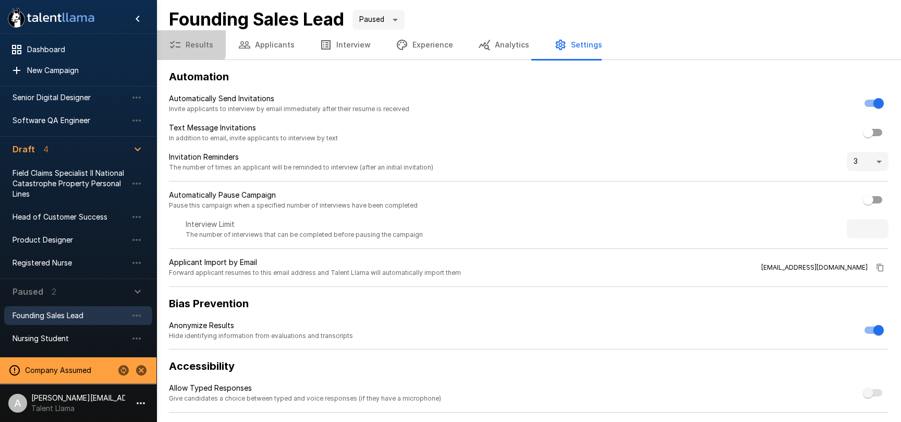
click at [187, 43] on button "Results" at bounding box center [190, 44] width 69 height 29
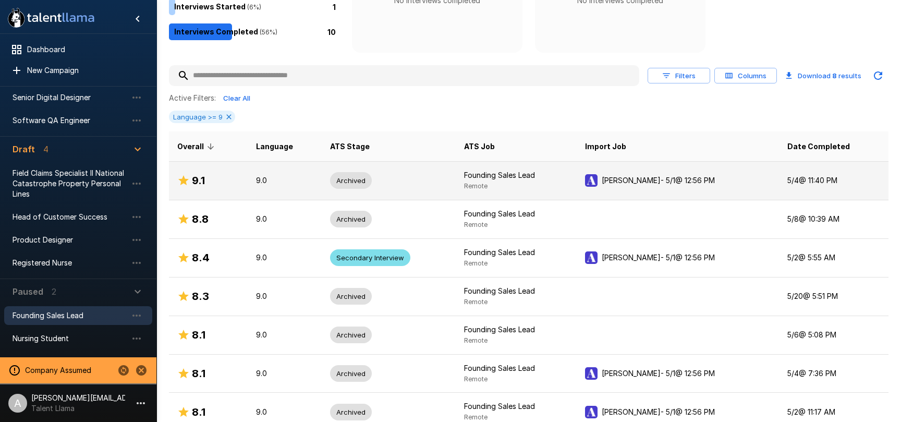
scroll to position [158, 0]
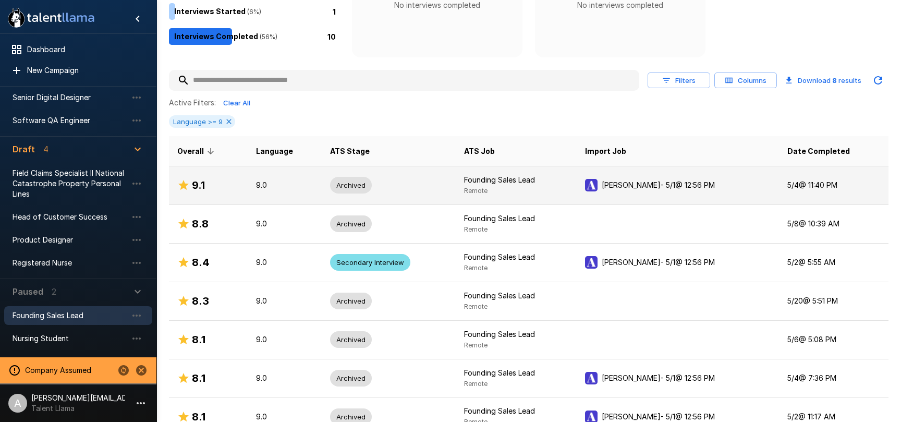
click at [284, 185] on p "9.0" at bounding box center [284, 185] width 57 height 10
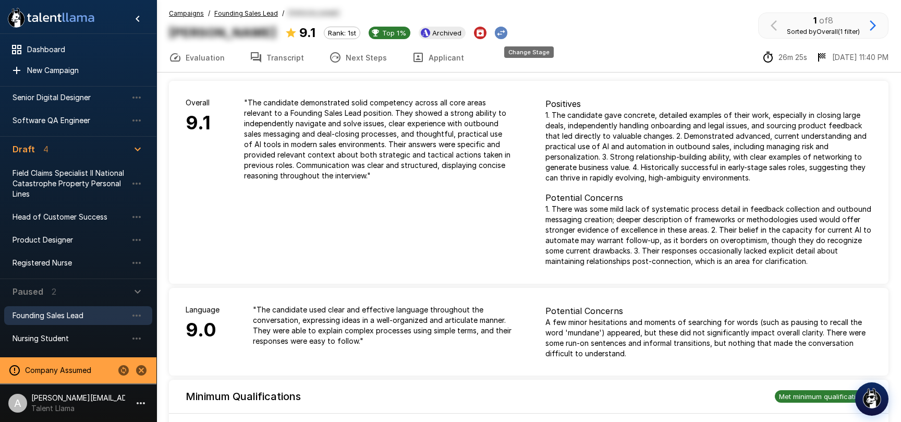
click at [506, 29] on icon "Change Stage" at bounding box center [501, 33] width 10 height 10
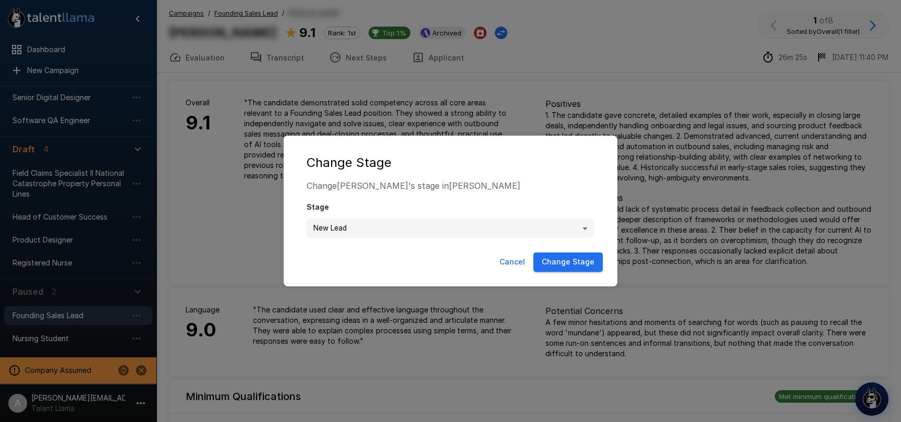
click at [581, 225] on body ".st0{fill:#FFFFFF;} .st1{fill:#76a4ed;} Dashboard New Campaign Active 6 Applica…" at bounding box center [450, 211] width 901 height 422
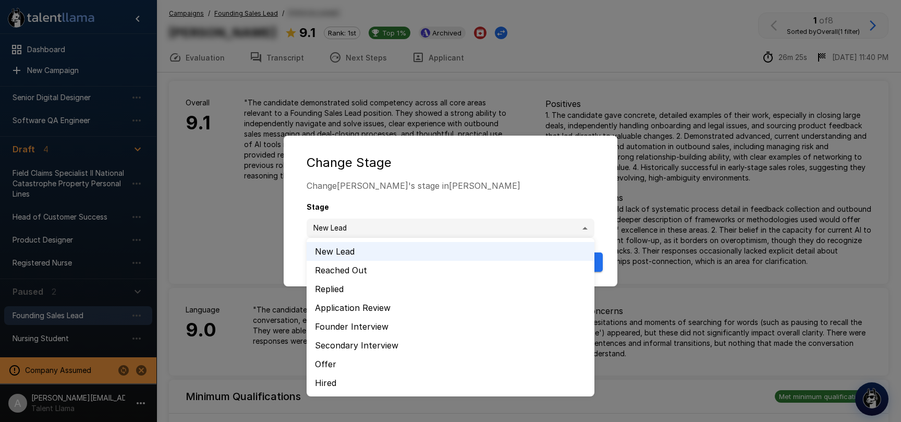
click at [490, 105] on div at bounding box center [450, 211] width 901 height 422
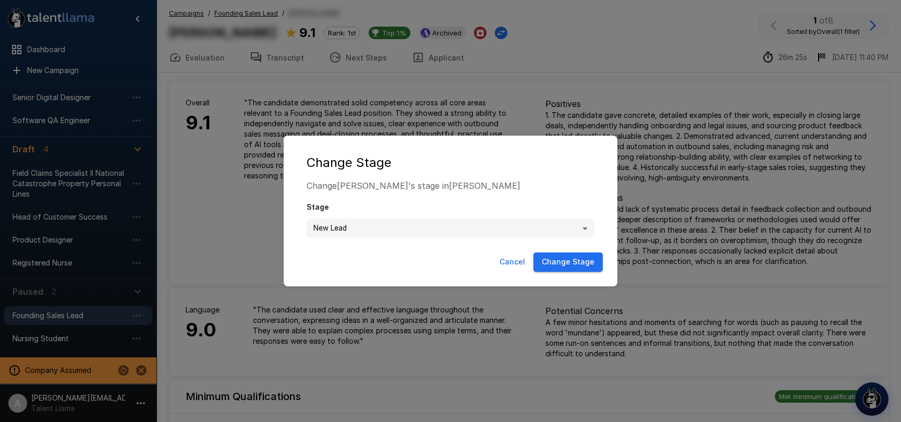
drag, startPoint x: 491, startPoint y: 95, endPoint x: 516, endPoint y: 59, distance: 43.4
click at [514, 274] on div "Cancel Change Stage" at bounding box center [450, 262] width 313 height 28
drag, startPoint x: 514, startPoint y: 265, endPoint x: 525, endPoint y: 185, distance: 81.0
click at [513, 265] on button "Cancel" at bounding box center [512, 261] width 34 height 19
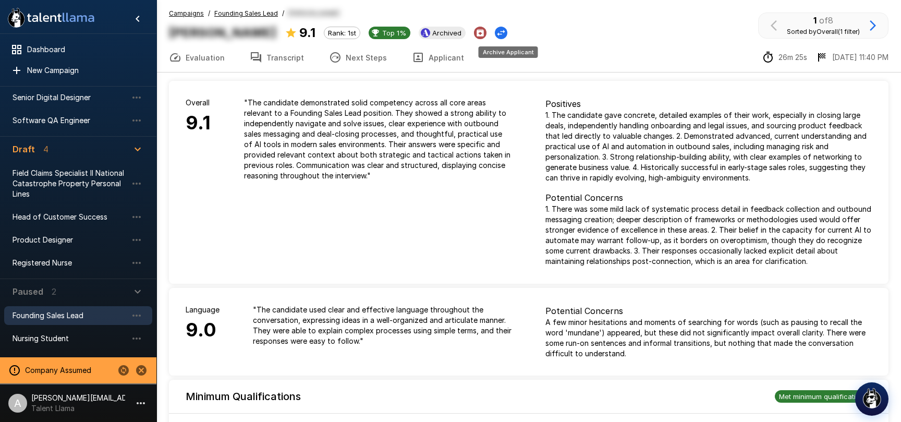
click at [485, 29] on icon "Archive Applicant" at bounding box center [480, 32] width 9 height 9
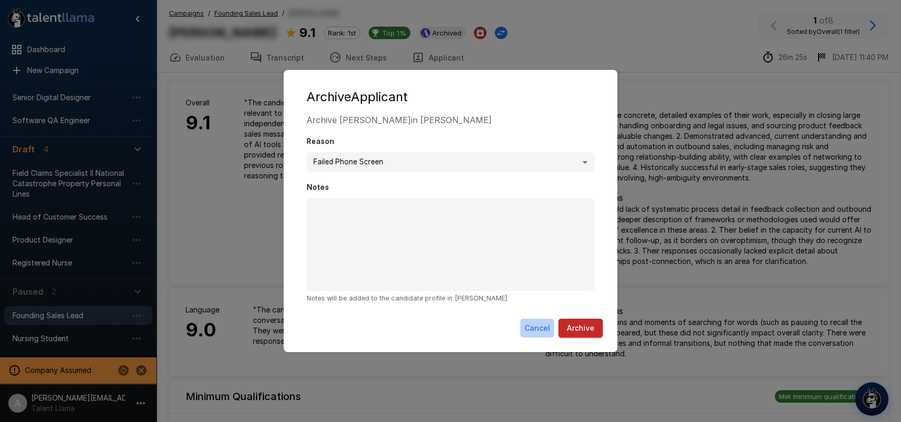
click at [532, 324] on button "Cancel" at bounding box center [537, 328] width 34 height 19
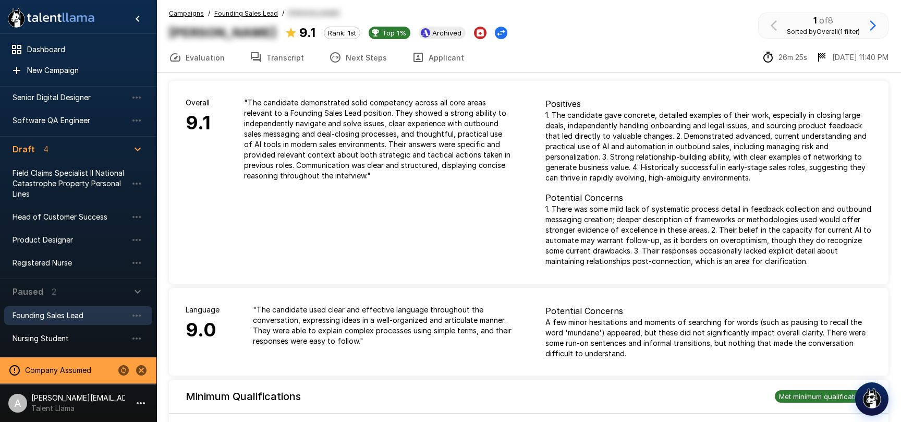
click at [189, 57] on button "Evaluation" at bounding box center [196, 57] width 81 height 29
click at [286, 57] on button "Transcript" at bounding box center [276, 57] width 79 height 29
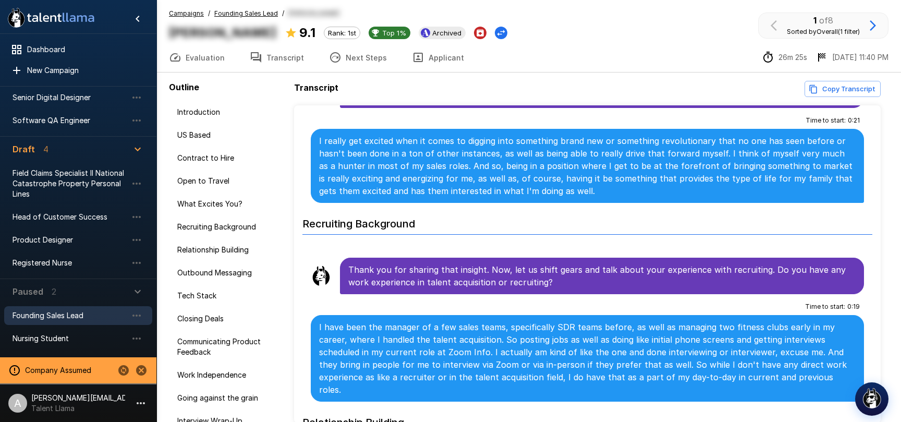
scroll to position [672, 0]
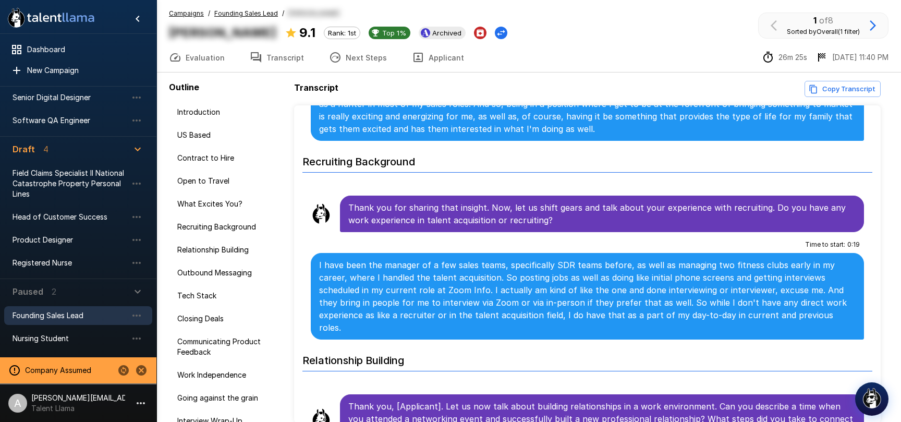
click at [269, 14] on u "Founding Sales Lead" at bounding box center [246, 13] width 64 height 8
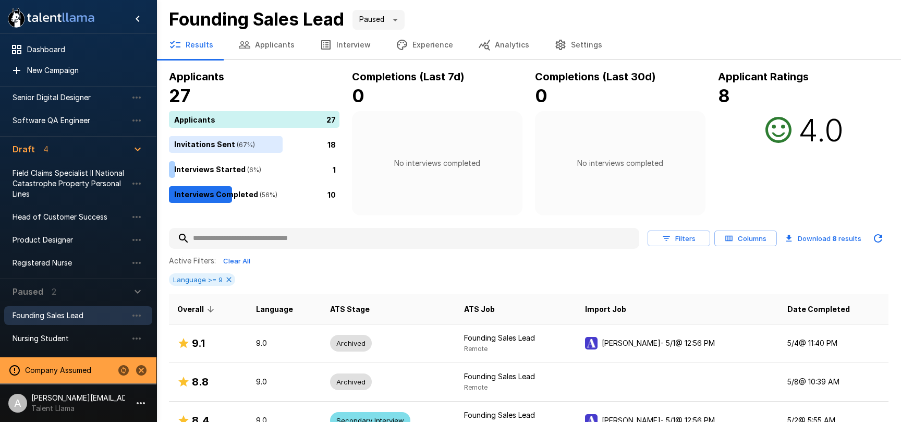
click at [581, 51] on button "Settings" at bounding box center [578, 44] width 73 height 29
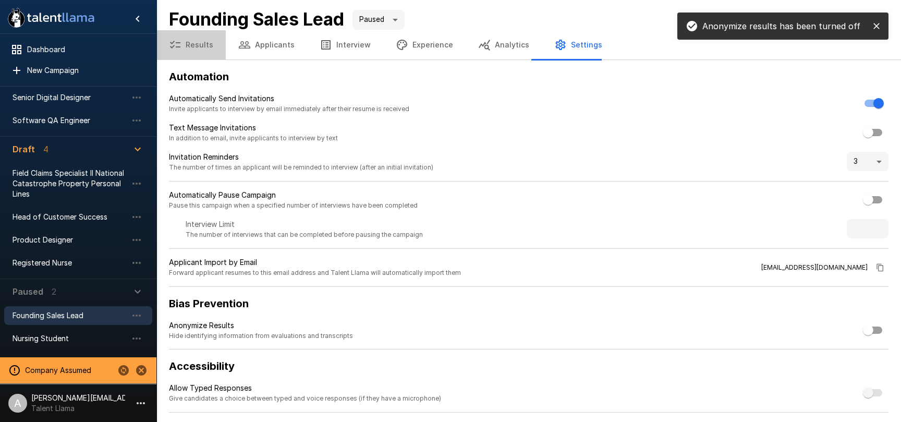
drag, startPoint x: 198, startPoint y: 47, endPoint x: 205, endPoint y: 48, distance: 7.5
click at [198, 47] on button "Results" at bounding box center [190, 44] width 69 height 29
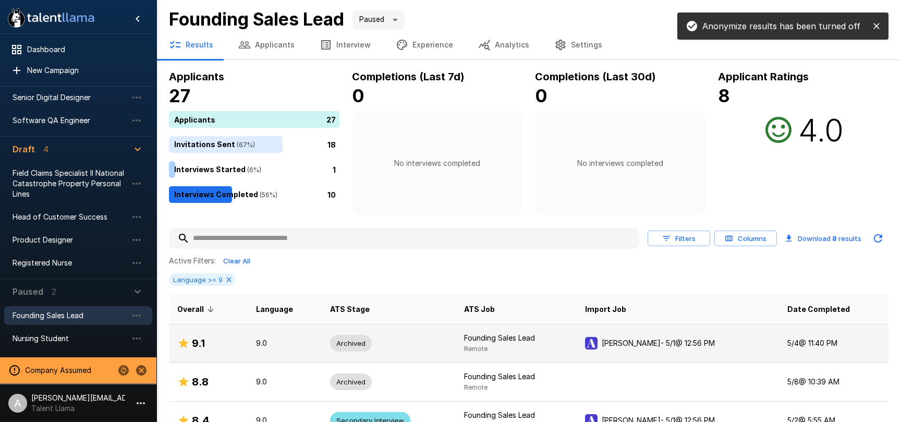
click at [502, 344] on td "Founding Sales Lead Remote" at bounding box center [516, 343] width 121 height 39
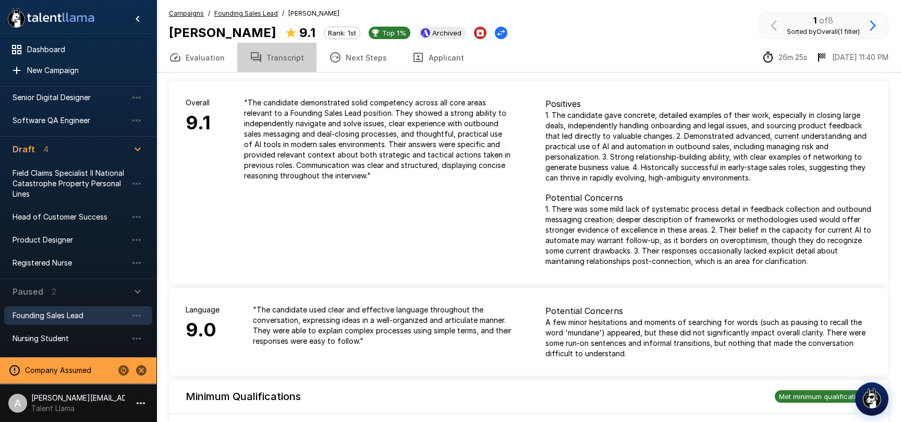
drag, startPoint x: 293, startPoint y: 55, endPoint x: 322, endPoint y: 61, distance: 29.8
click at [293, 55] on button "Transcript" at bounding box center [276, 57] width 79 height 29
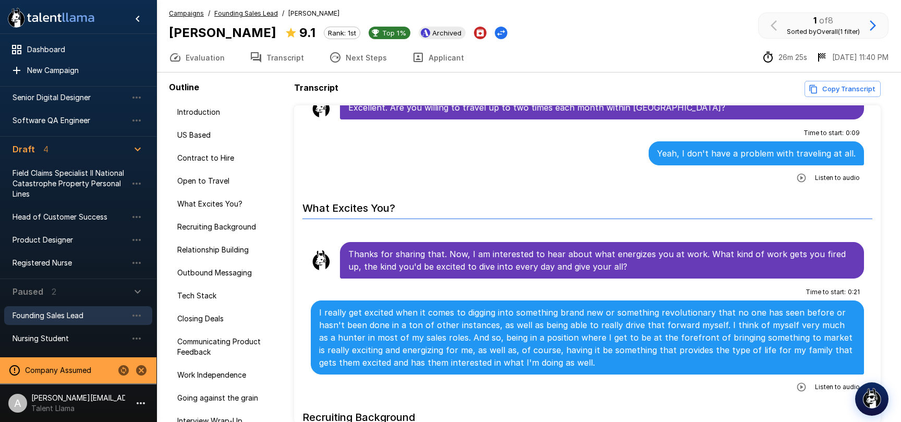
scroll to position [576, 0]
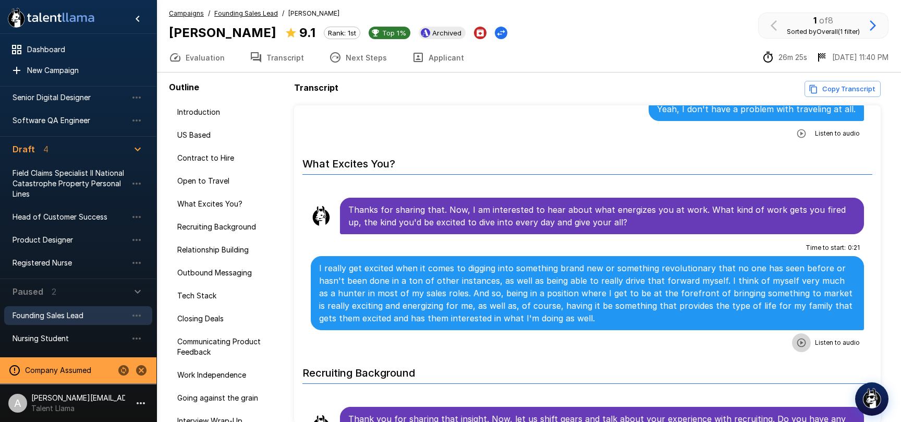
click at [799, 346] on icon "button" at bounding box center [801, 342] width 10 height 10
click at [760, 342] on icon "button" at bounding box center [758, 343] width 10 height 10
click at [874, 28] on icon "button" at bounding box center [873, 25] width 13 height 13
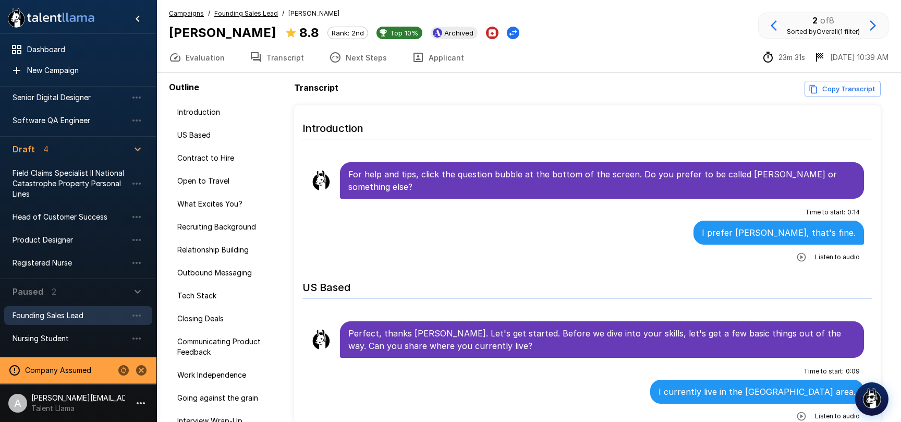
click at [874, 28] on icon "button" at bounding box center [873, 25] width 13 height 13
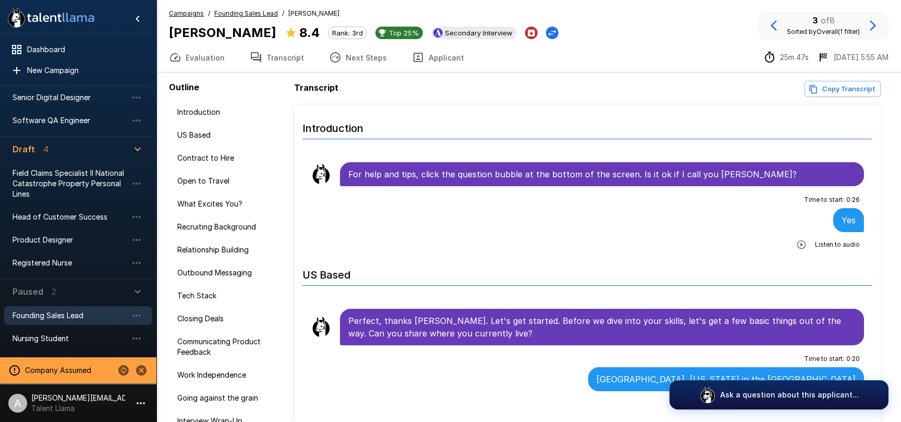
scroll to position [193, 0]
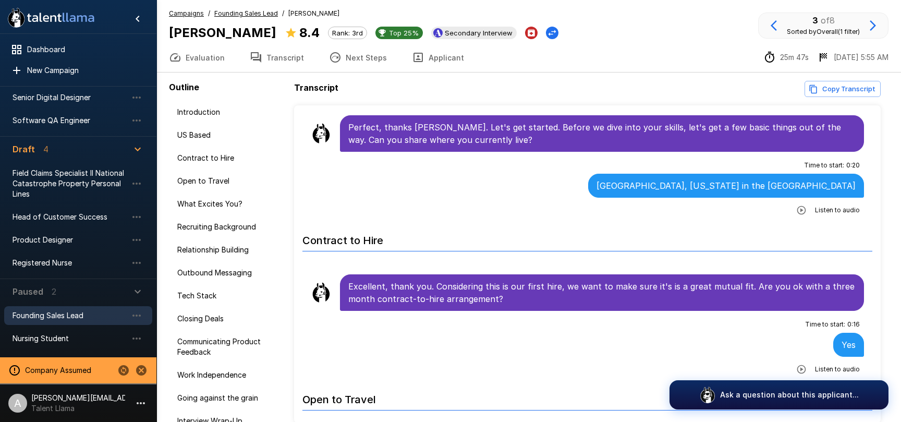
click at [216, 63] on button "Evaluation" at bounding box center [196, 57] width 81 height 29
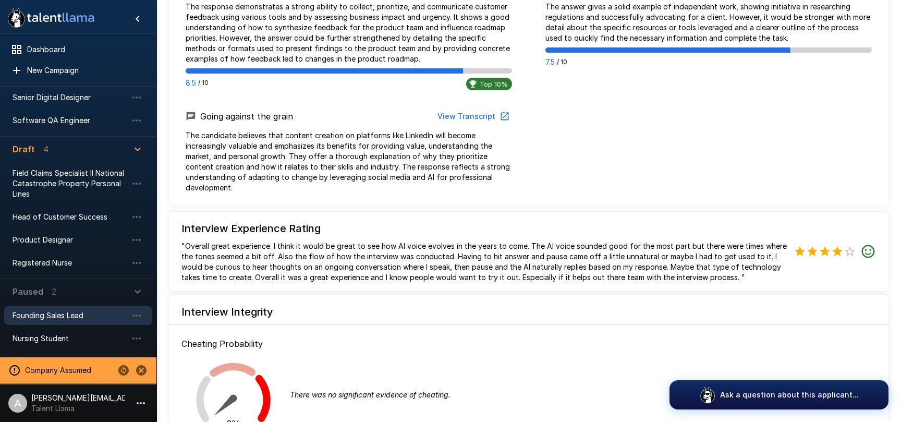
scroll to position [1007, 0]
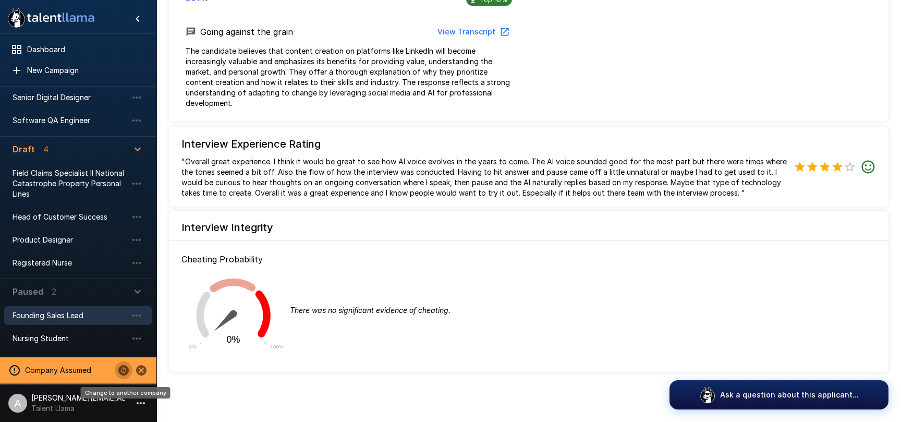
click at [126, 371] on icon "Change to another company" at bounding box center [123, 370] width 10 height 10
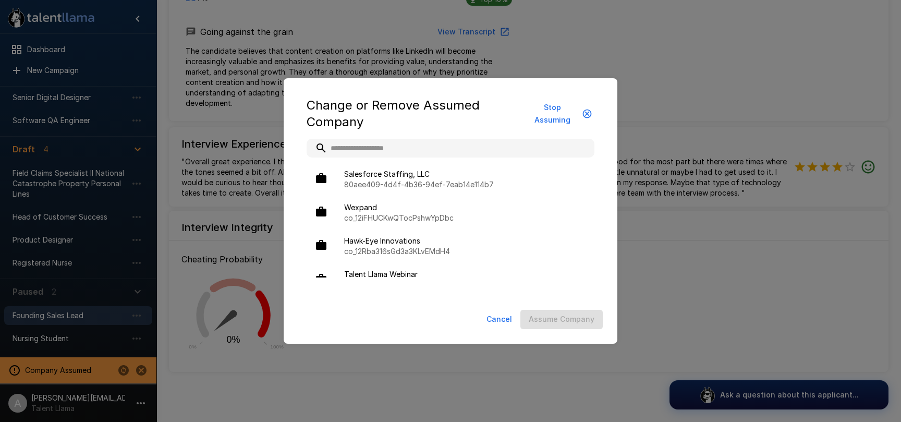
click at [393, 148] on input "text" at bounding box center [451, 148] width 288 height 19
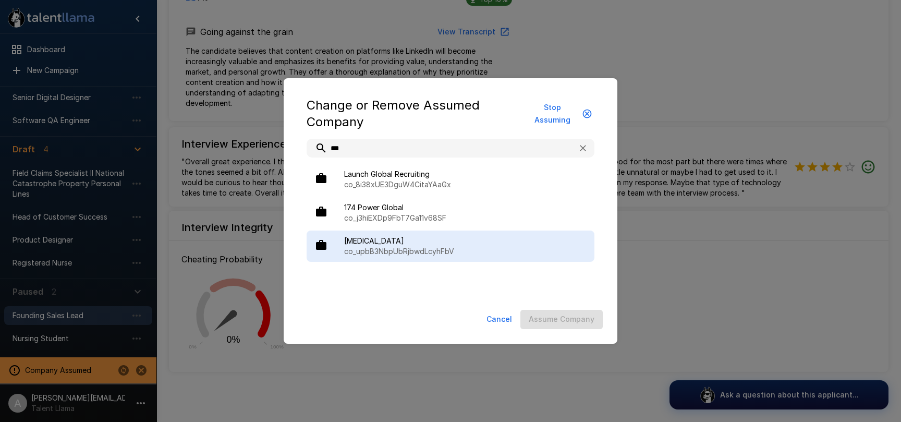
type input "***"
click at [387, 243] on span "[MEDICAL_DATA]" at bounding box center [465, 241] width 242 height 10
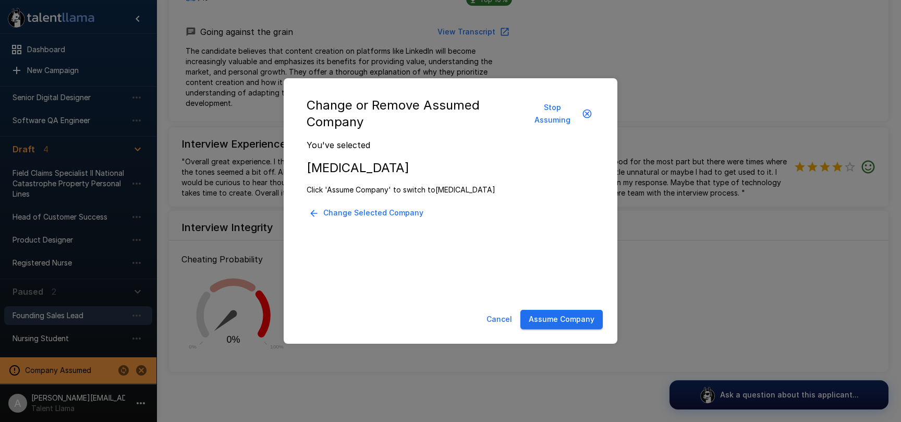
click at [598, 309] on div "Cancel Assume Company" at bounding box center [450, 320] width 313 height 28
click at [598, 314] on button "Assume Company" at bounding box center [561, 319] width 82 height 19
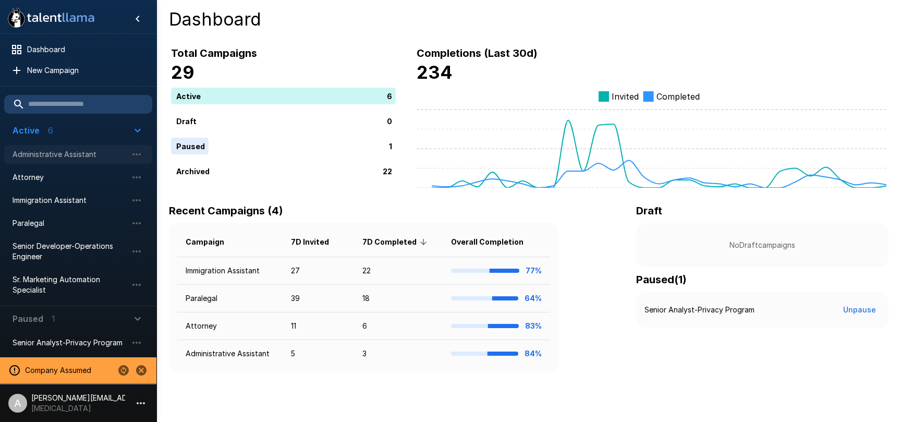
click at [71, 157] on span "Administrative Assistant" at bounding box center [70, 154] width 115 height 10
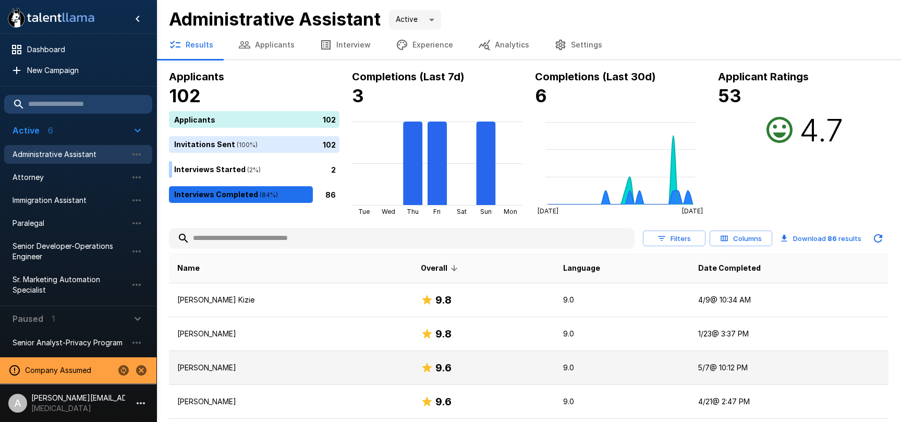
click at [348, 366] on p "[PERSON_NAME]" at bounding box center [290, 367] width 227 height 10
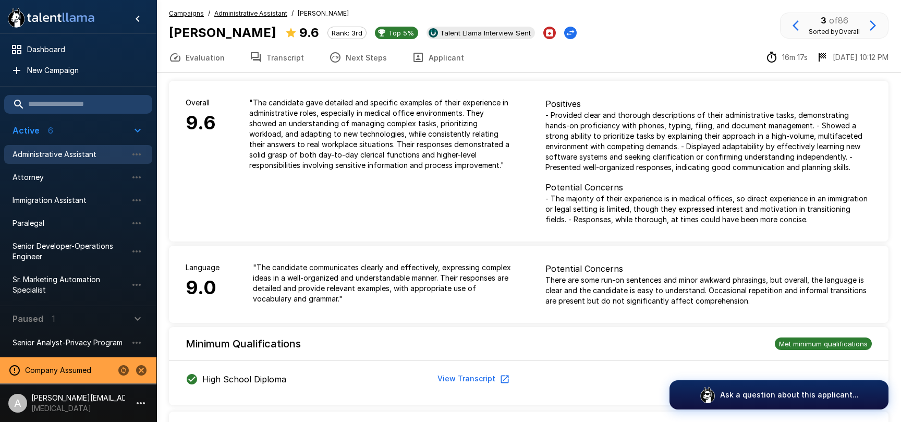
click at [230, 14] on u "Administrative Assistant" at bounding box center [250, 13] width 73 height 8
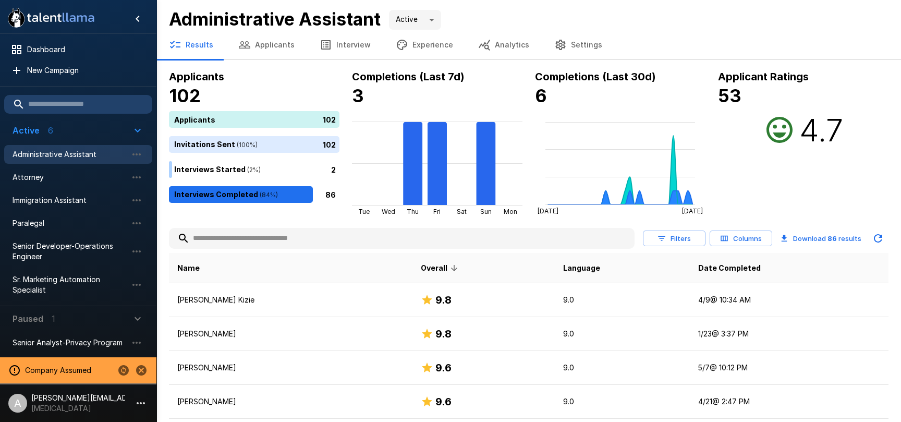
scroll to position [2, 0]
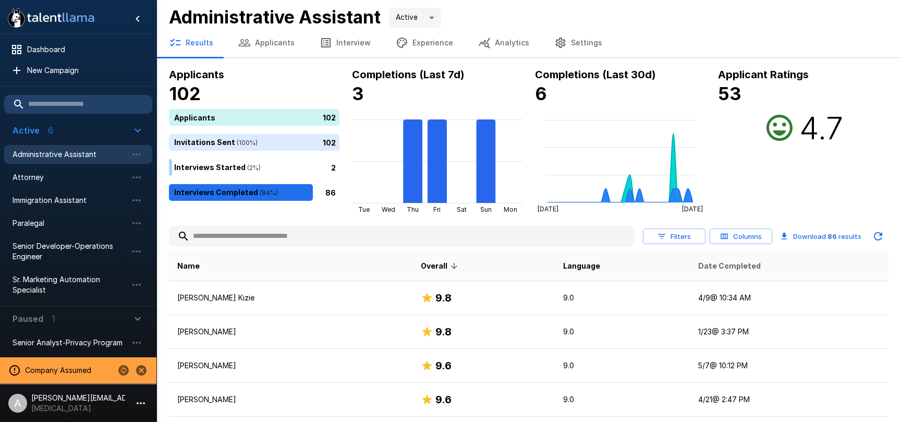
click at [709, 264] on span "Date Completed" at bounding box center [729, 266] width 63 height 13
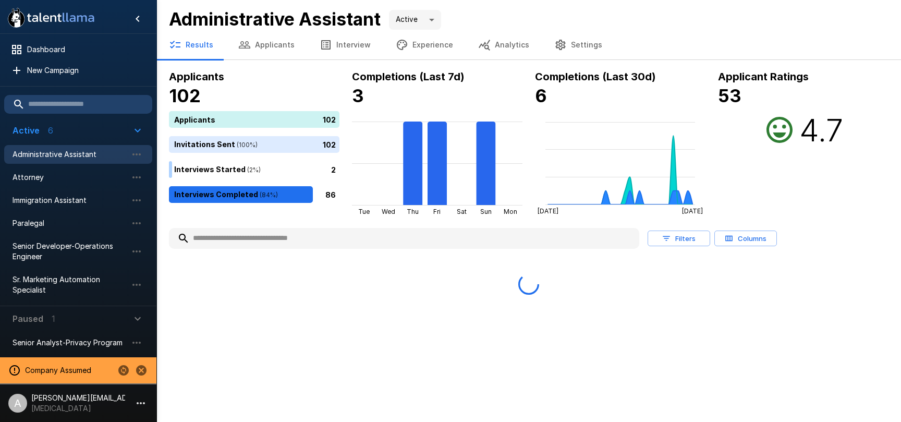
scroll to position [0, 0]
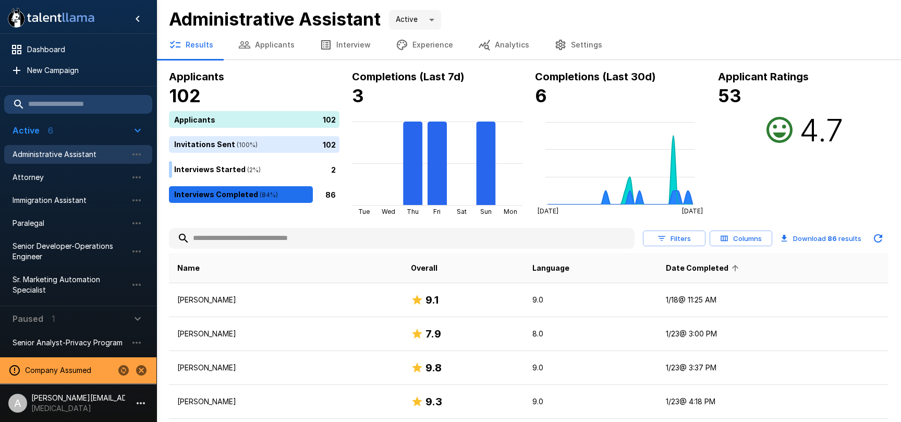
click at [725, 266] on span "Date Completed" at bounding box center [704, 268] width 76 height 13
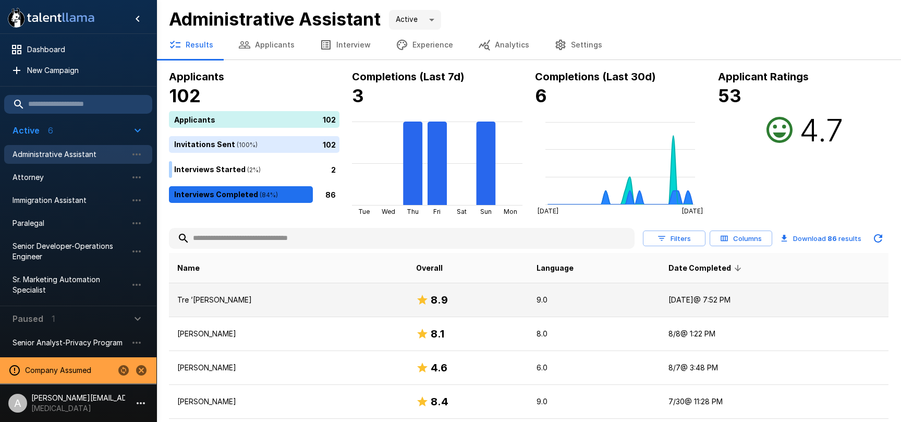
click at [318, 296] on p "Tre ’[PERSON_NAME]" at bounding box center [288, 300] width 222 height 10
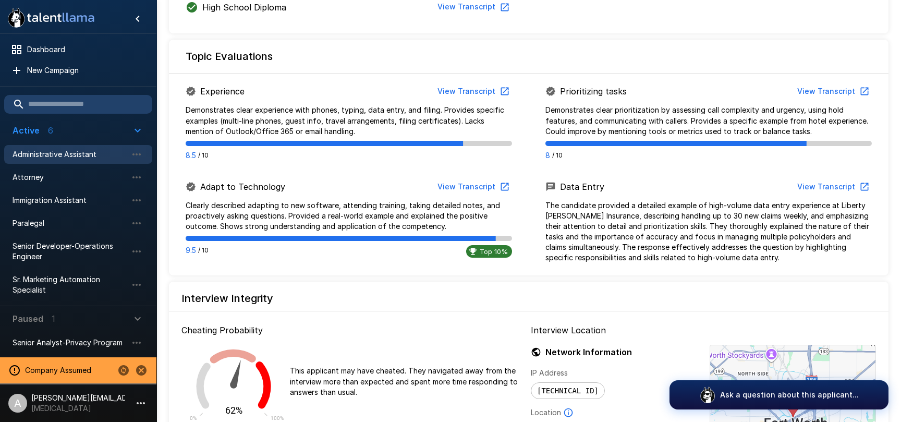
scroll to position [506, 0]
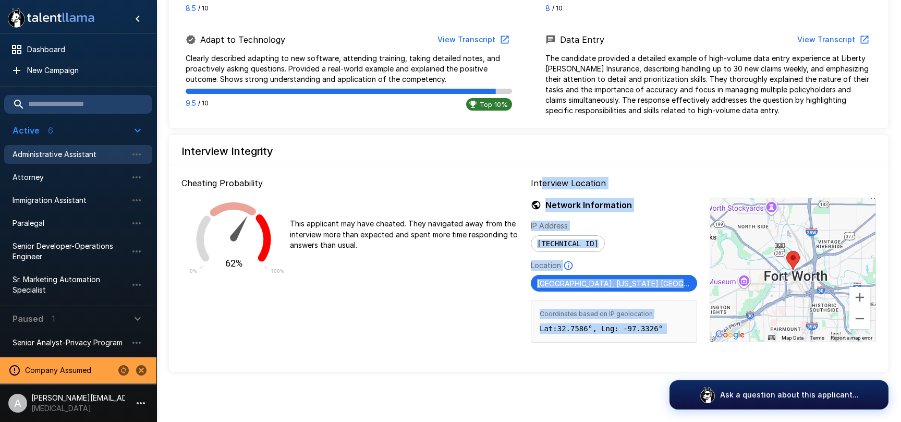
drag, startPoint x: 642, startPoint y: 193, endPoint x: 799, endPoint y: 284, distance: 181.3
click at [795, 279] on div "Interview Location Network Information IP Address 104.28.50.176 Location Fort W…" at bounding box center [703, 266] width 345 height 178
drag, startPoint x: 668, startPoint y: 261, endPoint x: 763, endPoint y: 252, distance: 95.3
click at [668, 261] on div "Location" at bounding box center [614, 265] width 166 height 10
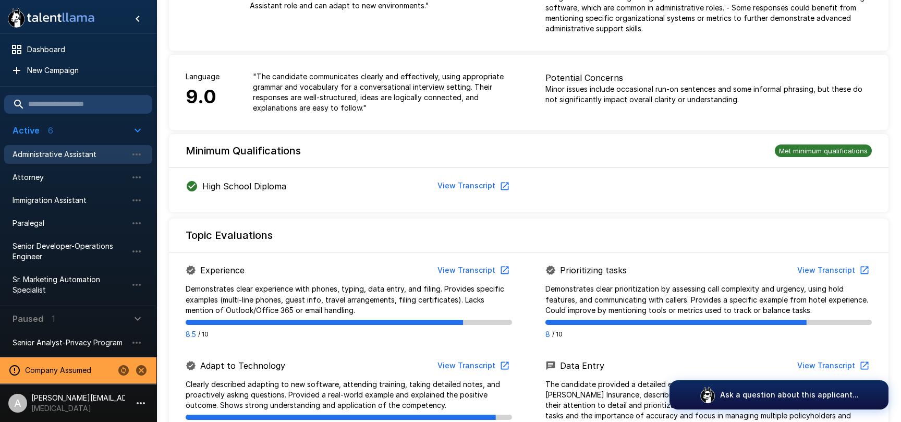
scroll to position [0, 0]
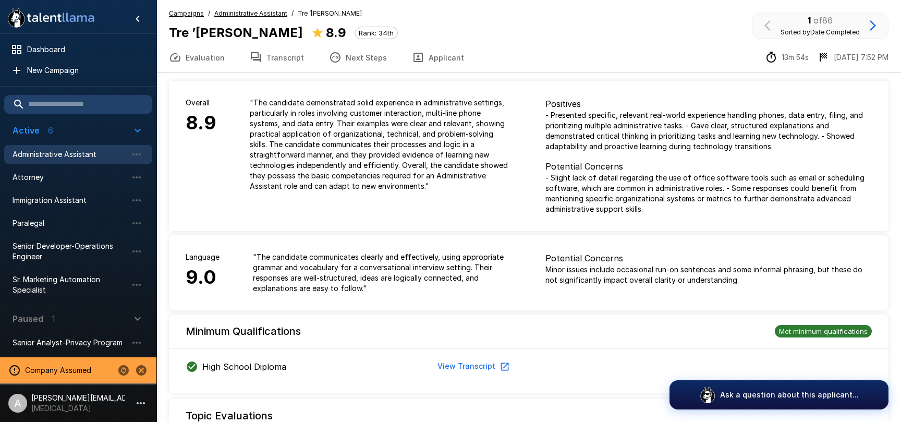
click at [232, 11] on u "Administrative Assistant" at bounding box center [250, 13] width 73 height 8
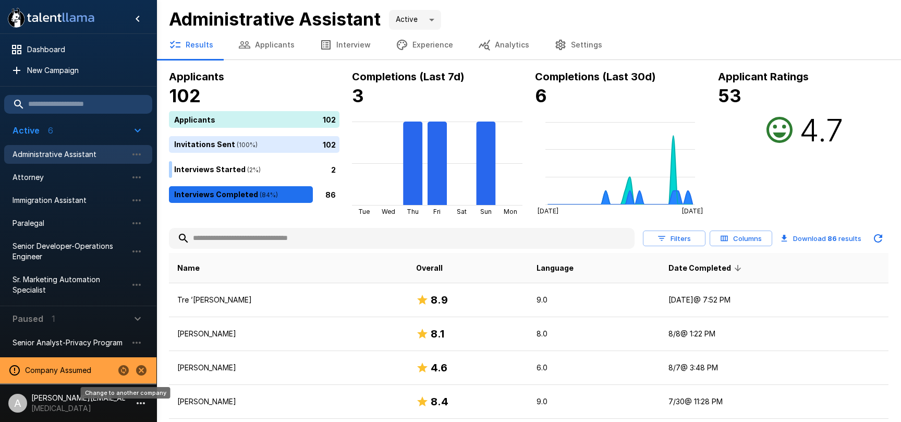
click at [126, 372] on icon "Change to another company" at bounding box center [123, 370] width 13 height 13
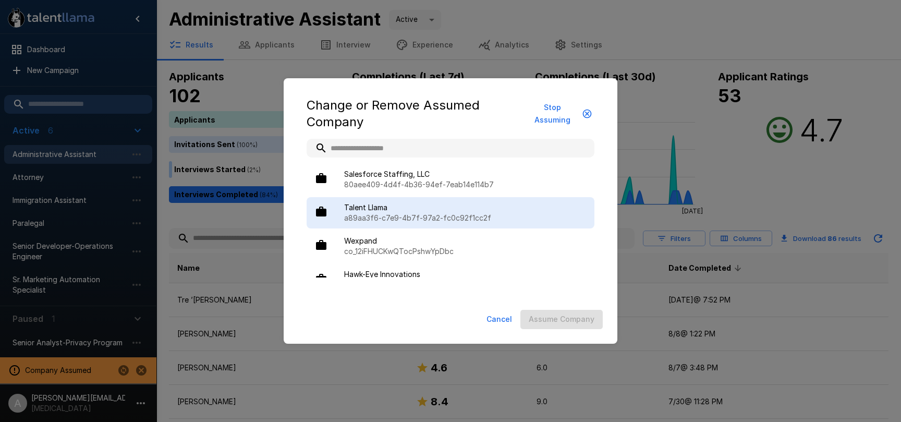
click at [360, 217] on p "a89aa3f6-c7e9-4b7f-97a2-fc0c92f1cc2f" at bounding box center [465, 218] width 242 height 10
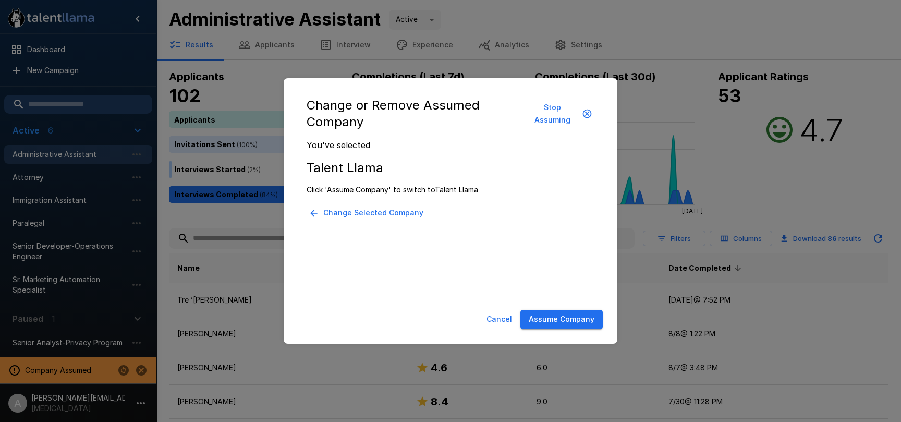
click at [554, 317] on button "Assume Company" at bounding box center [561, 319] width 82 height 19
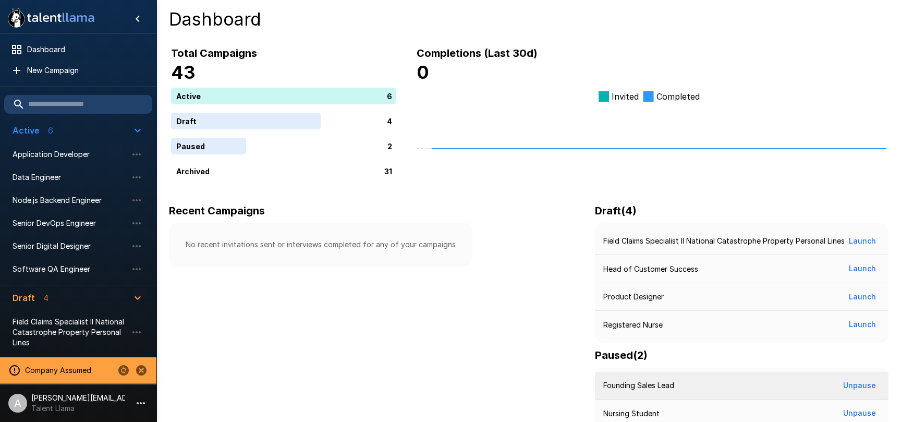
click at [610, 380] on p "Founding Sales Lead" at bounding box center [638, 385] width 71 height 10
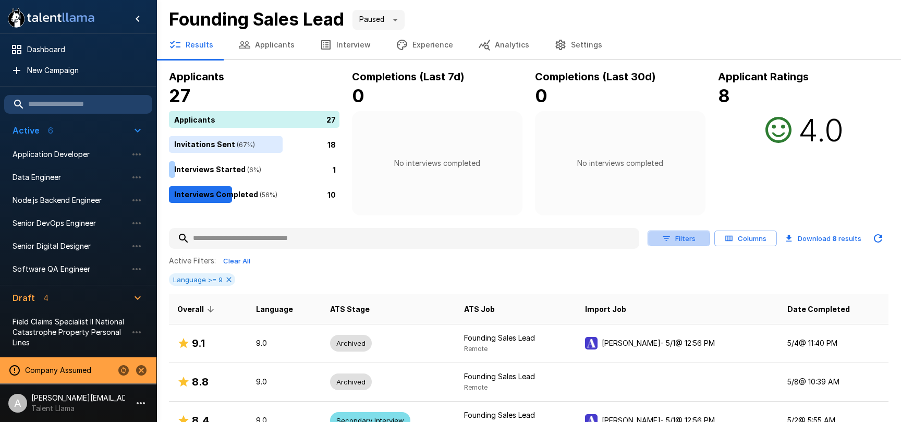
click at [703, 237] on button "Filters" at bounding box center [679, 238] width 63 height 16
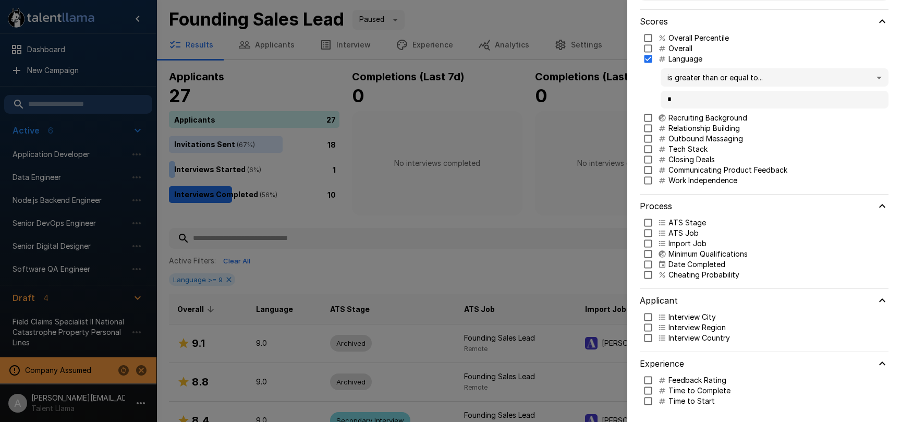
scroll to position [52, 0]
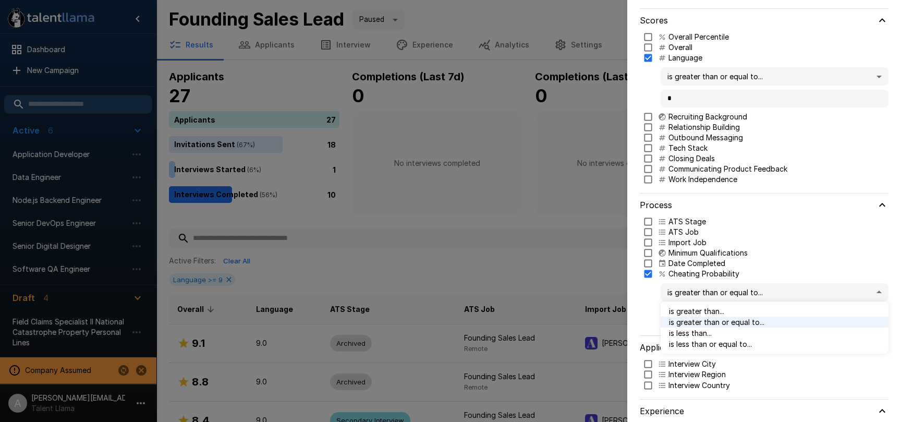
click at [711, 294] on body ".st0{fill:#FFFFFF;} .st1{fill:#76a4ed;} Dashboard New Campaign Active 6 Applica…" at bounding box center [450, 211] width 901 height 422
click at [715, 345] on span "is less than or equal to..." at bounding box center [774, 343] width 211 height 11
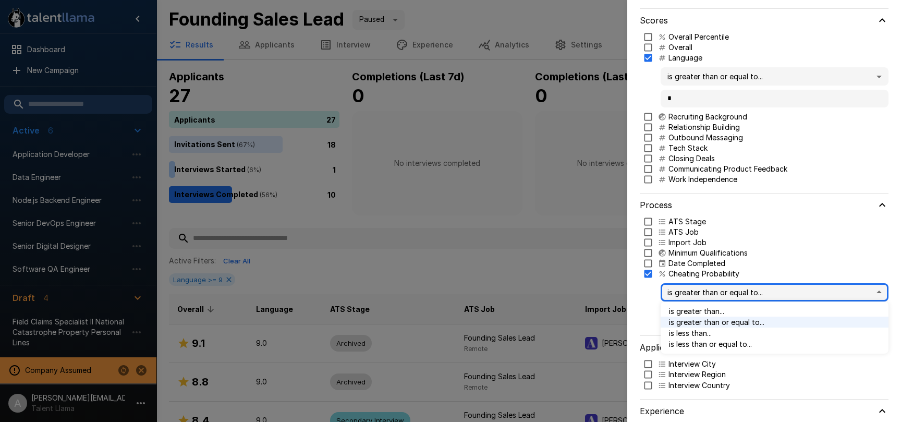
type input "***"
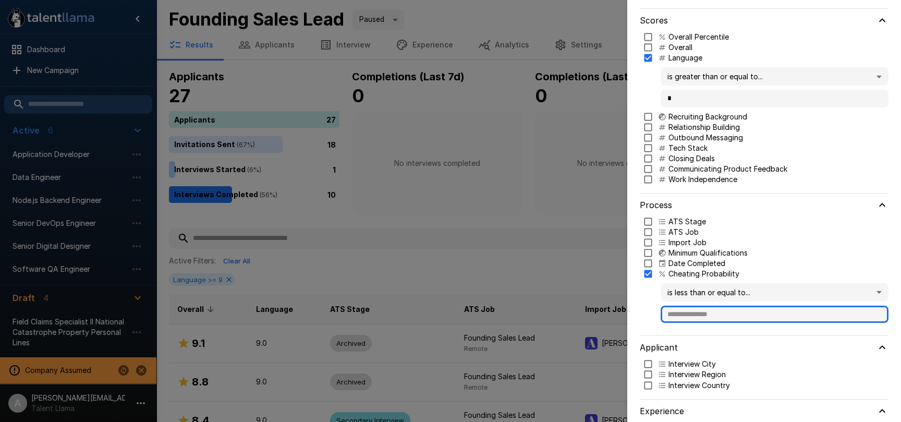
click at [714, 318] on input "text" at bounding box center [775, 315] width 228 height 18
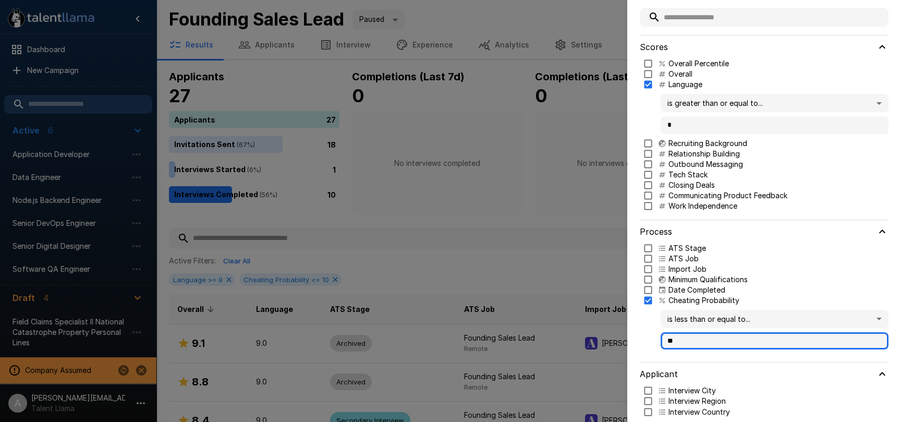
scroll to position [0, 0]
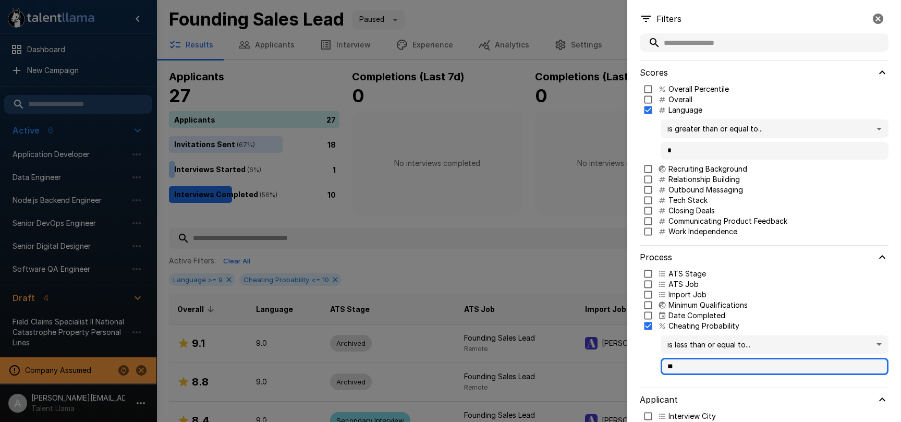
type input "**"
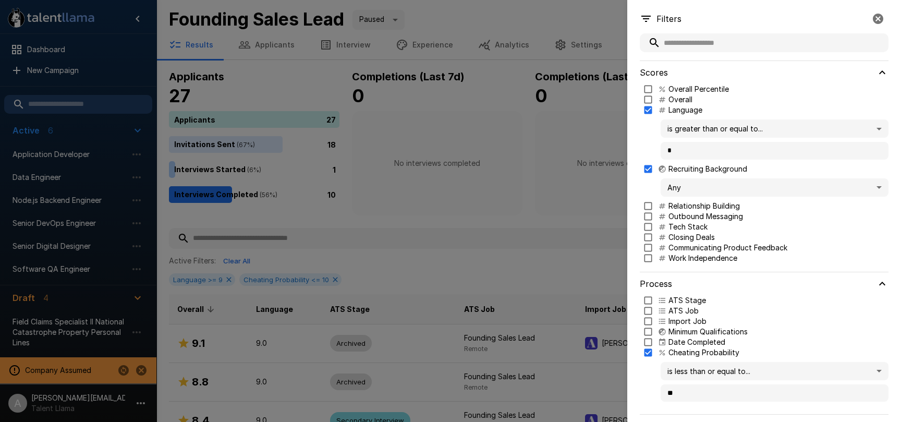
click at [710, 193] on body ".st0{fill:#FFFFFF;} .st1{fill:#76a4ed;} Dashboard New Campaign Active 6 Applica…" at bounding box center [450, 211] width 901 height 422
click at [706, 215] on span "Criteria Met" at bounding box center [774, 217] width 211 height 11
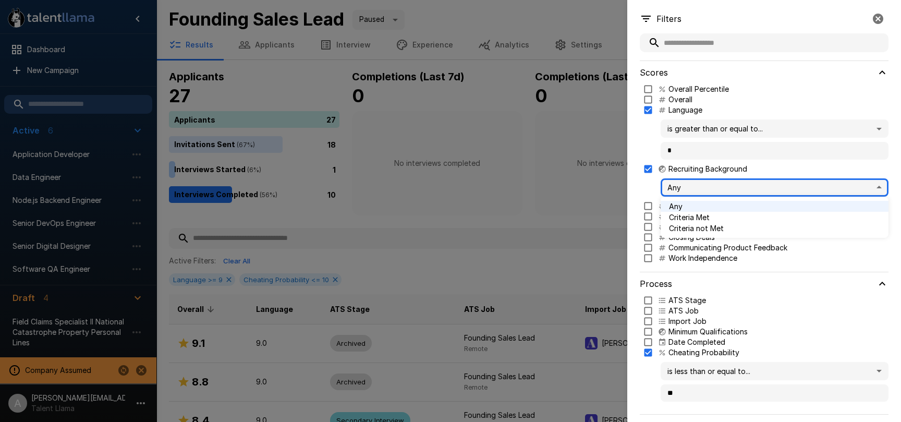
type input "****"
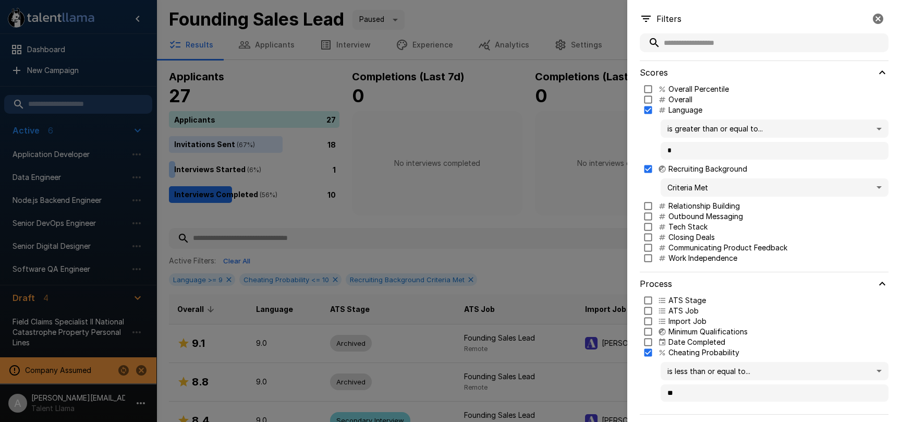
click at [575, 215] on div at bounding box center [450, 211] width 901 height 422
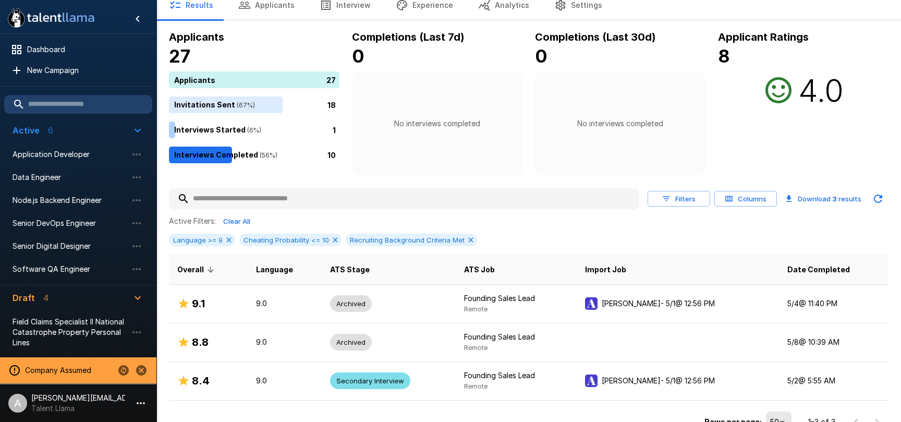
scroll to position [53, 0]
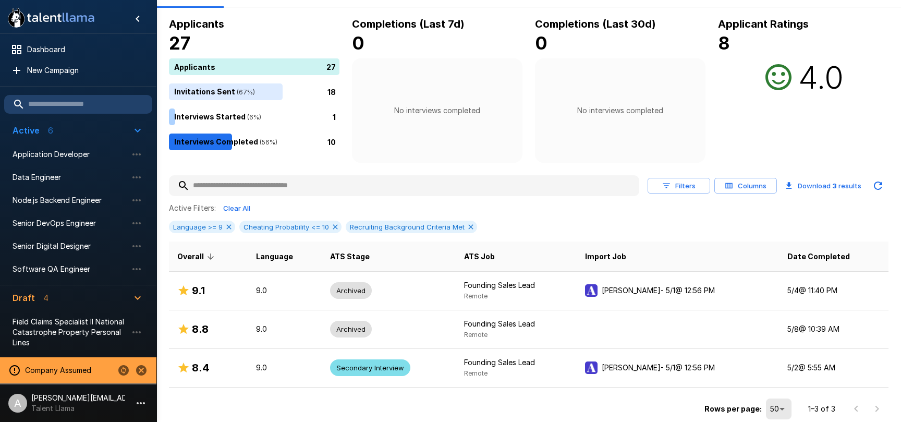
click at [132, 411] on li "A adam+prodtest1@talentllama.com Talent Llama" at bounding box center [78, 400] width 156 height 33
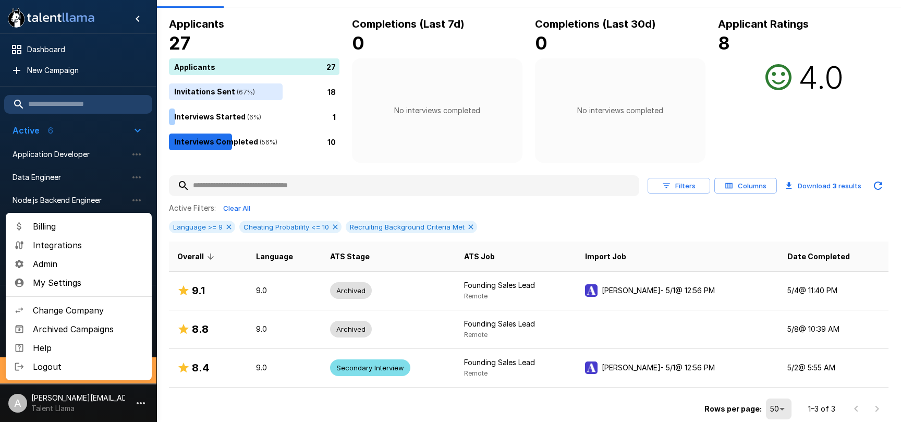
click at [87, 308] on span "Change Company" at bounding box center [88, 310] width 111 height 13
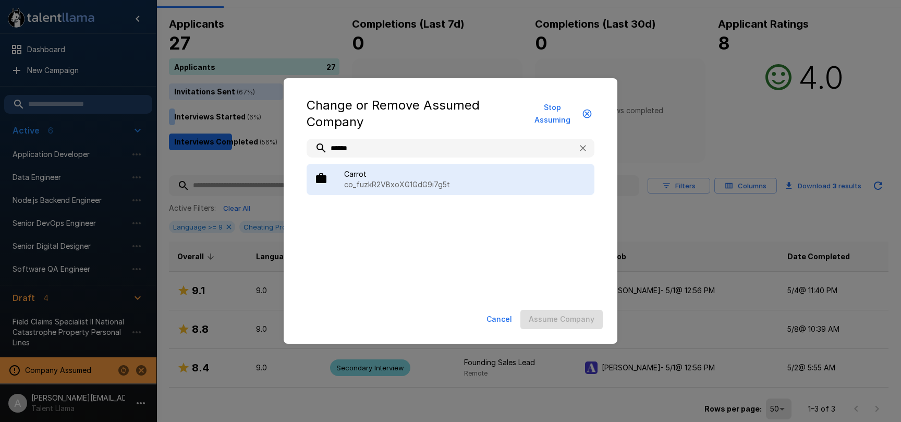
type input "******"
click at [471, 188] on p "co_fuzkR2VBxoXG1GdG9i7g5t" at bounding box center [465, 184] width 242 height 10
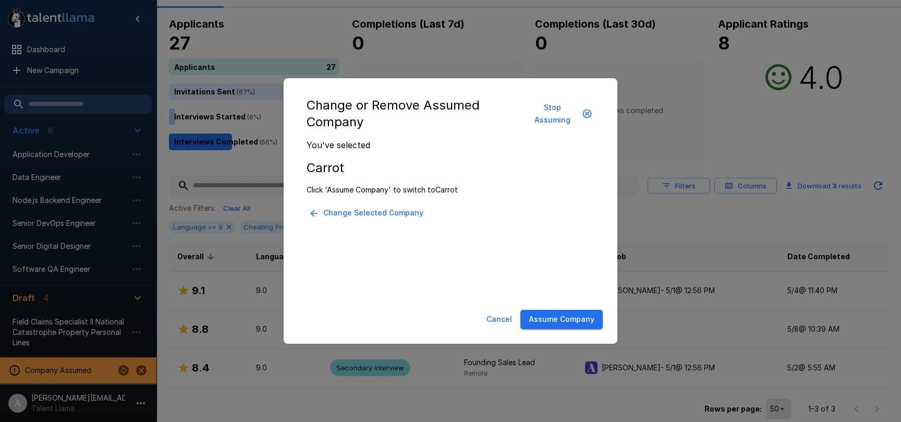
click at [573, 321] on button "Assume Company" at bounding box center [561, 319] width 82 height 19
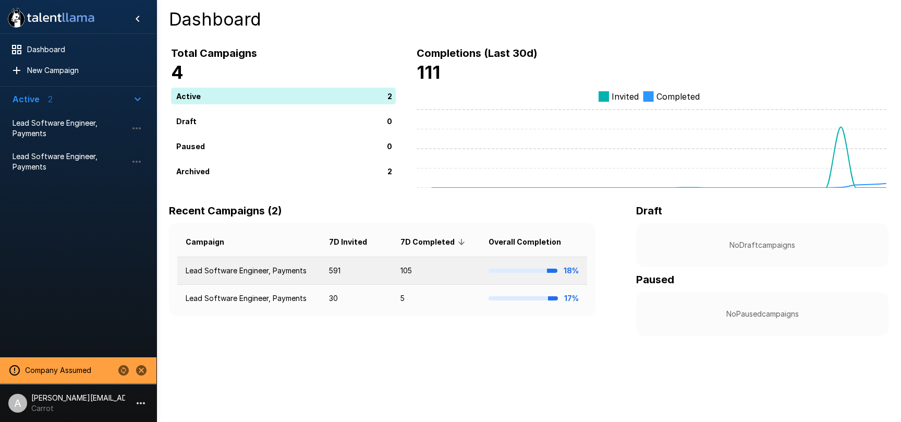
click at [265, 275] on td "Lead Software Engineer, Payments" at bounding box center [248, 271] width 143 height 28
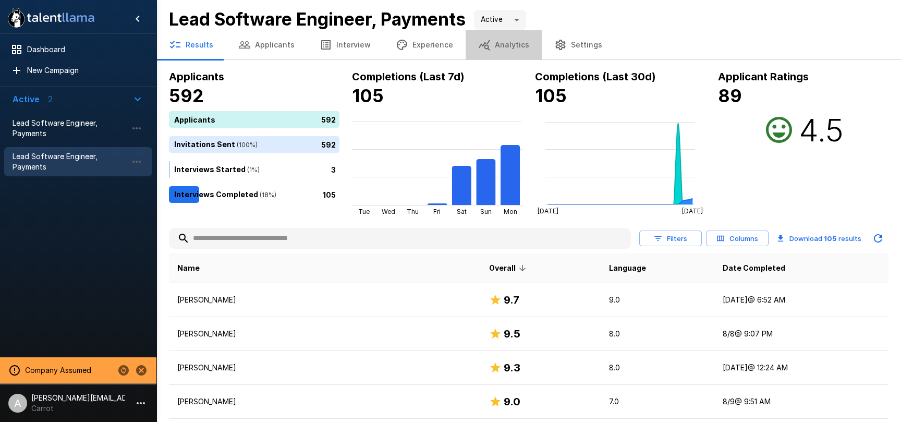
click at [500, 53] on button "Analytics" at bounding box center [504, 44] width 76 height 29
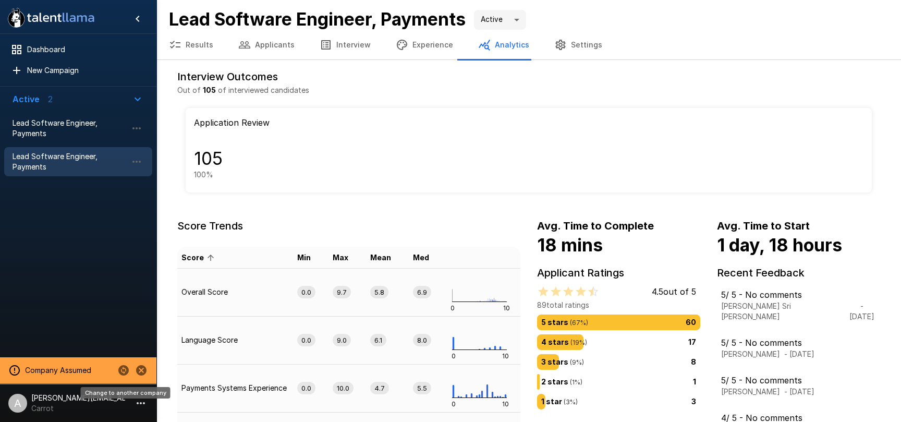
click at [120, 373] on icon "Change to another company" at bounding box center [123, 370] width 10 height 10
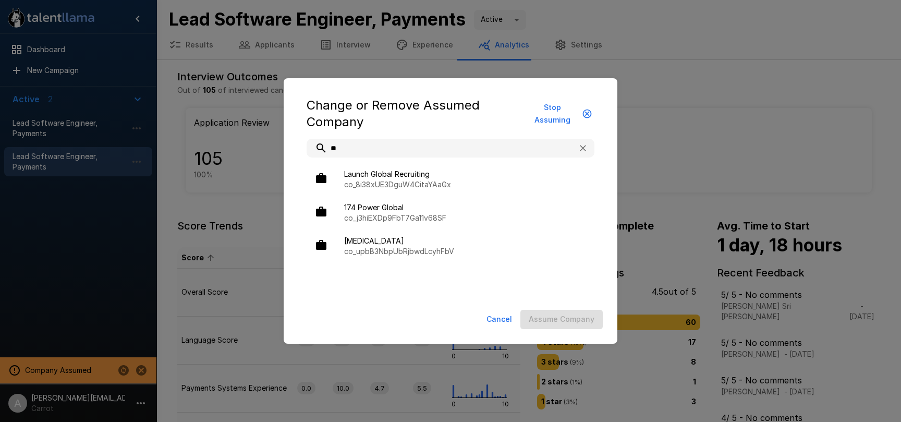
type input "*"
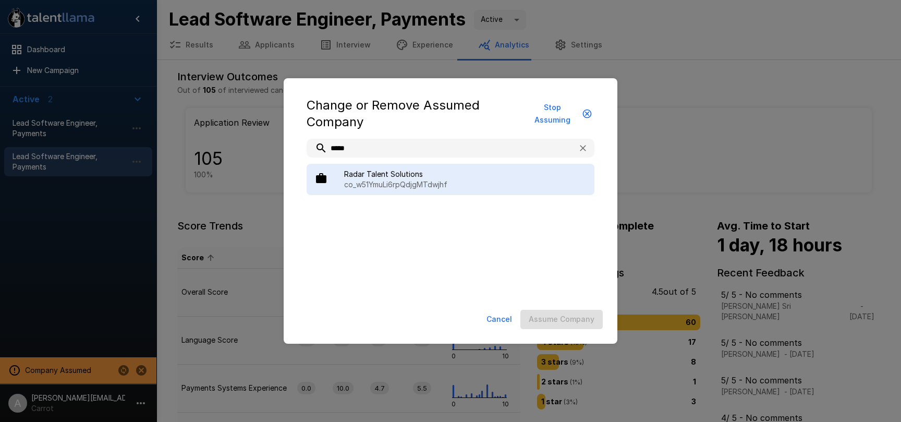
type input "*****"
click at [411, 176] on span "Radar Talent Solutions" at bounding box center [465, 174] width 242 height 10
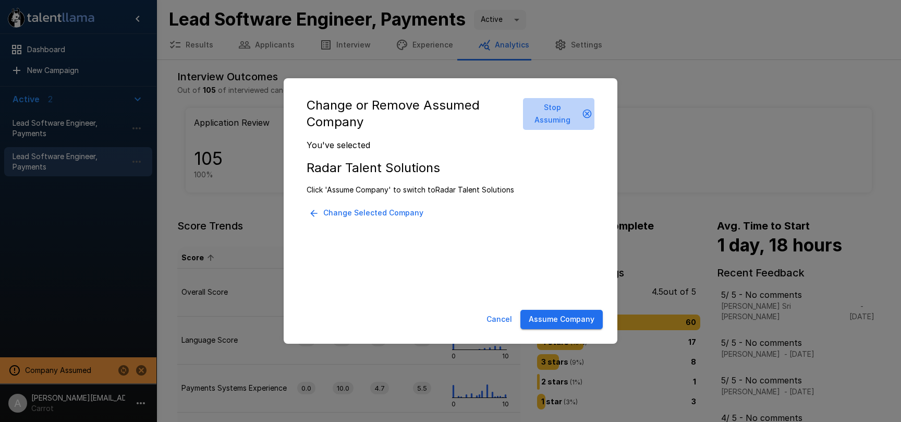
click at [548, 111] on button "Stop Assuming" at bounding box center [558, 114] width 71 height 32
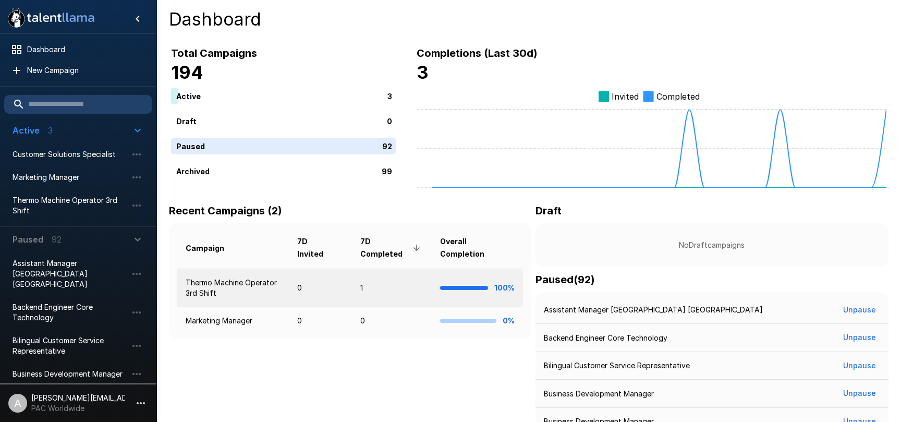
click at [239, 270] on td "Thermo Machine Operator 3rd Shift" at bounding box center [233, 288] width 112 height 38
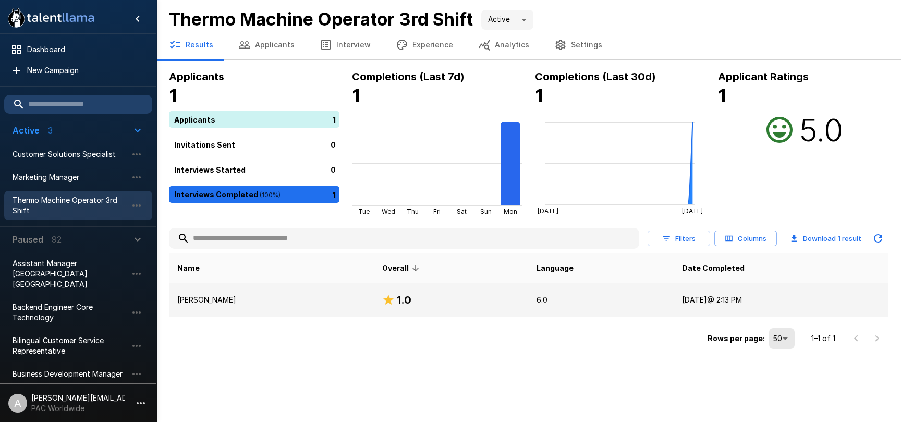
click at [282, 300] on p "[PERSON_NAME]" at bounding box center [271, 300] width 188 height 10
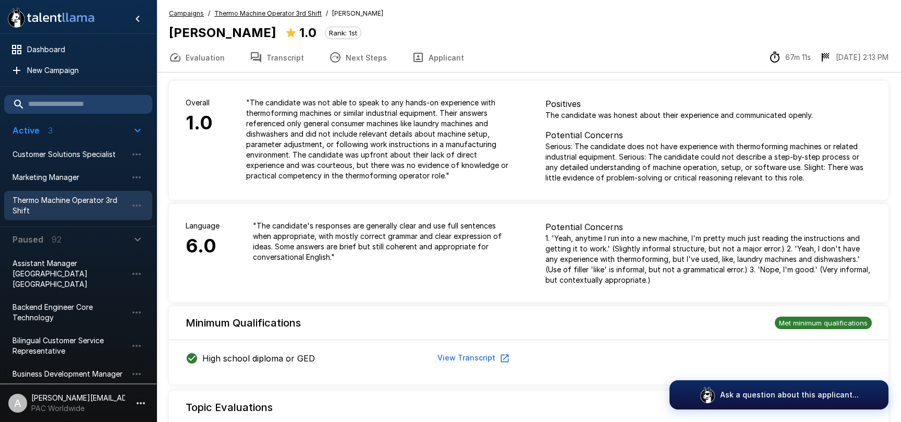
click at [272, 67] on button "Transcript" at bounding box center [276, 57] width 79 height 29
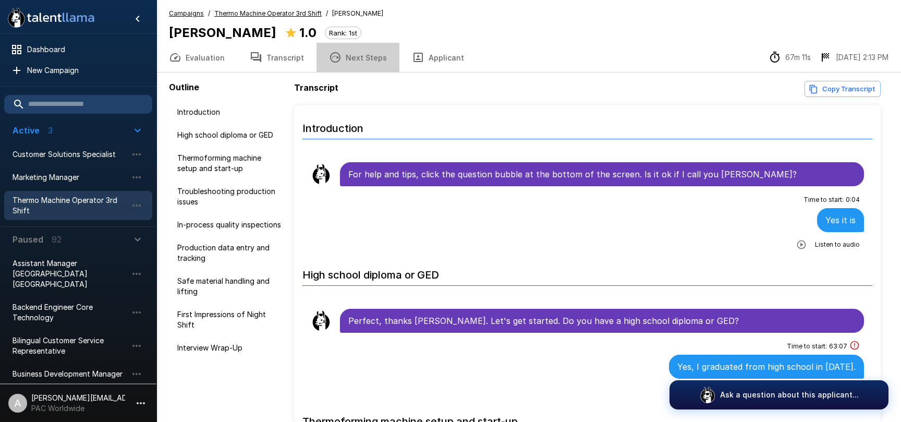
click at [366, 59] on button "Next Steps" at bounding box center [358, 57] width 83 height 29
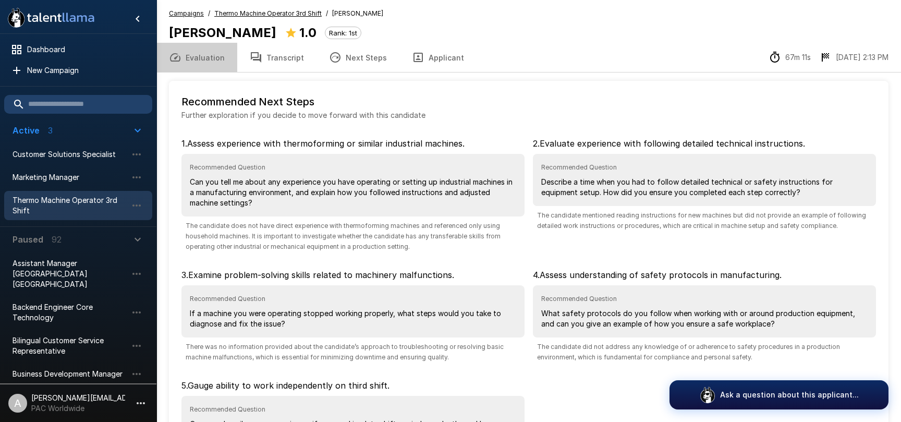
drag, startPoint x: 217, startPoint y: 59, endPoint x: 244, endPoint y: 69, distance: 28.4
click at [217, 59] on button "Evaluation" at bounding box center [196, 57] width 81 height 29
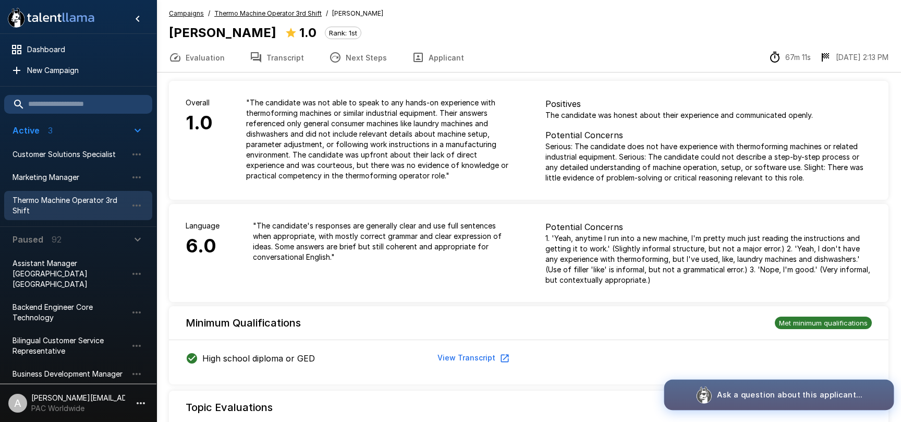
click at [703, 393] on img "button" at bounding box center [704, 395] width 18 height 18
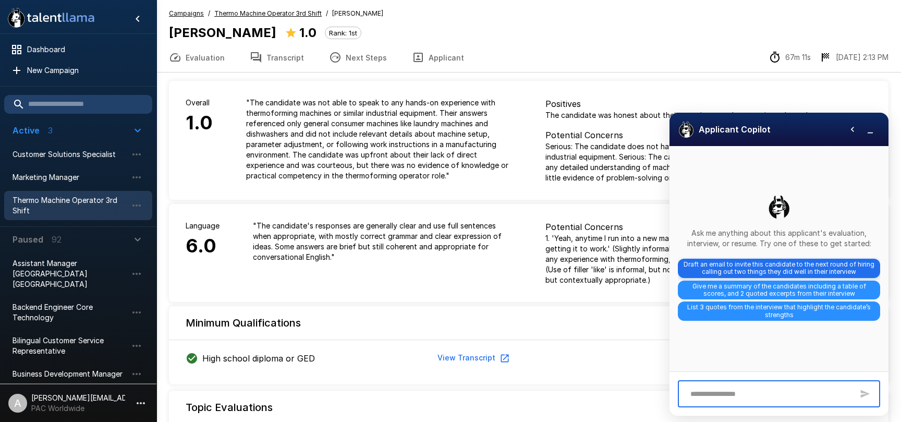
click at [764, 267] on span "Draft an email to invite this candidate to the next round of hiring calling out…" at bounding box center [779, 268] width 202 height 19
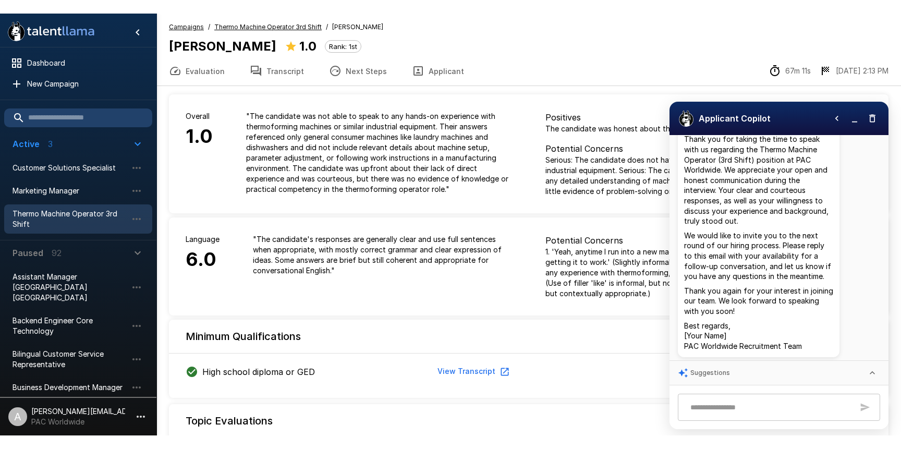
scroll to position [132, 0]
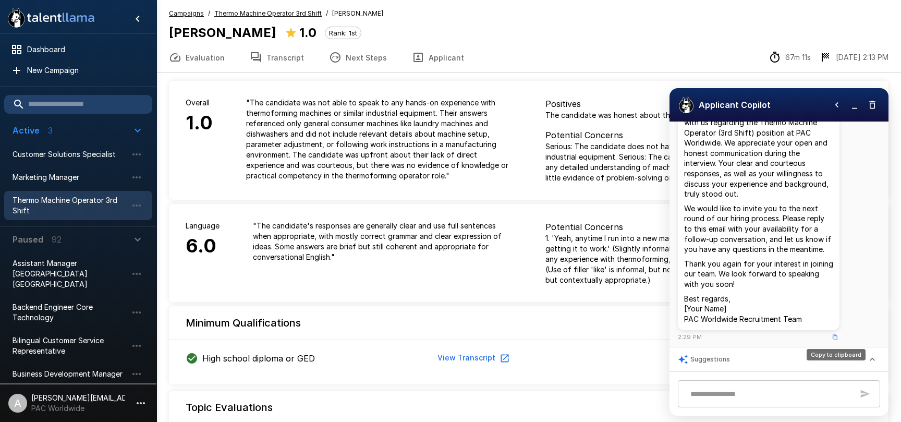
click at [837, 338] on icon "Copy to clipboard" at bounding box center [835, 337] width 6 height 6
click at [837, 338] on icon "Copy to clipboard" at bounding box center [835, 336] width 5 height 5
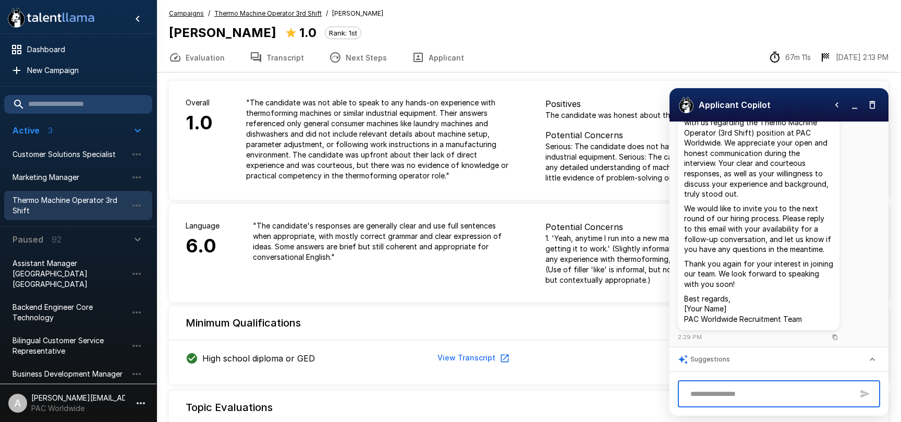
click at [743, 389] on textarea at bounding box center [769, 394] width 168 height 18
click at [878, 364] on div "Suggestions" at bounding box center [779, 359] width 219 height 24
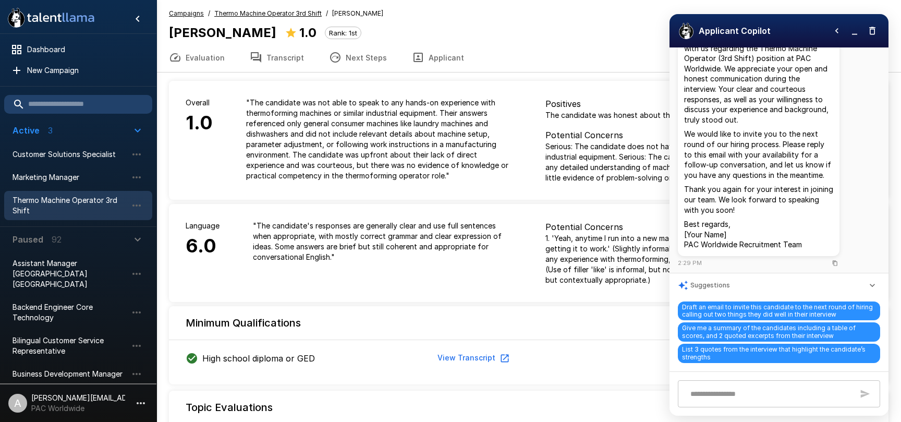
click at [854, 35] on button "button" at bounding box center [855, 31] width 16 height 16
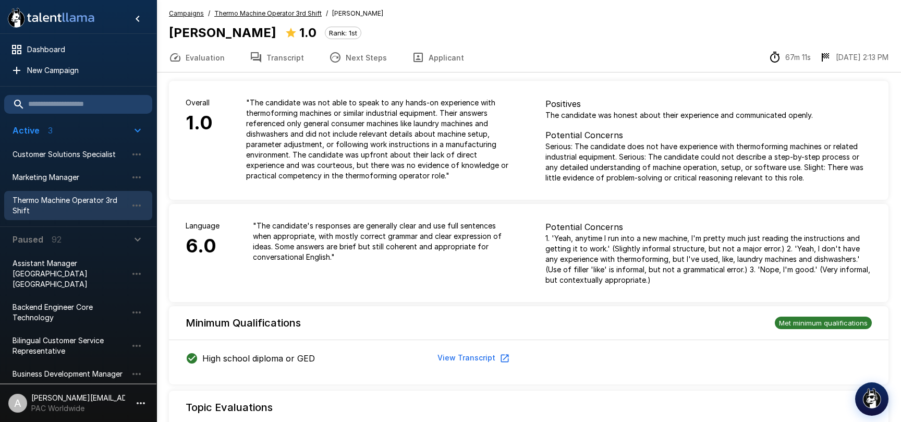
click at [136, 391] on li "A [PERSON_NAME][EMAIL_ADDRESS][DOMAIN_NAME] PAC Worldwide" at bounding box center [78, 400] width 156 height 33
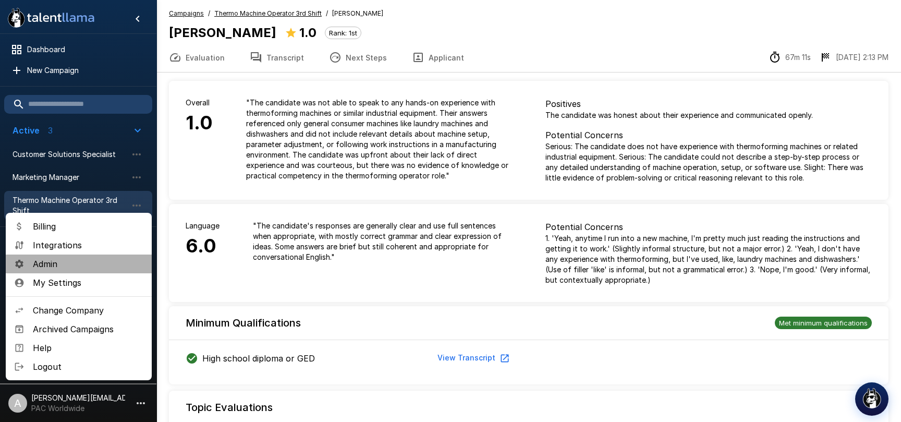
drag, startPoint x: 64, startPoint y: 266, endPoint x: 256, endPoint y: 145, distance: 227.6
click at [64, 266] on span "Admin" at bounding box center [88, 264] width 111 height 13
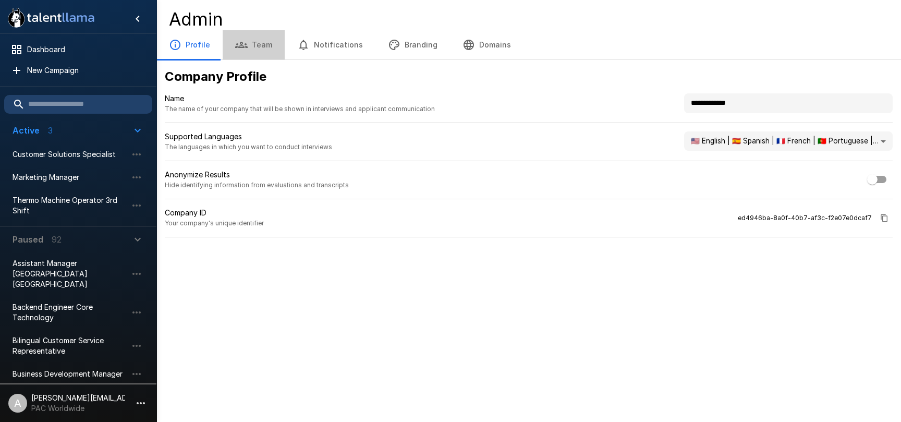
click at [251, 49] on button "Team" at bounding box center [254, 44] width 62 height 29
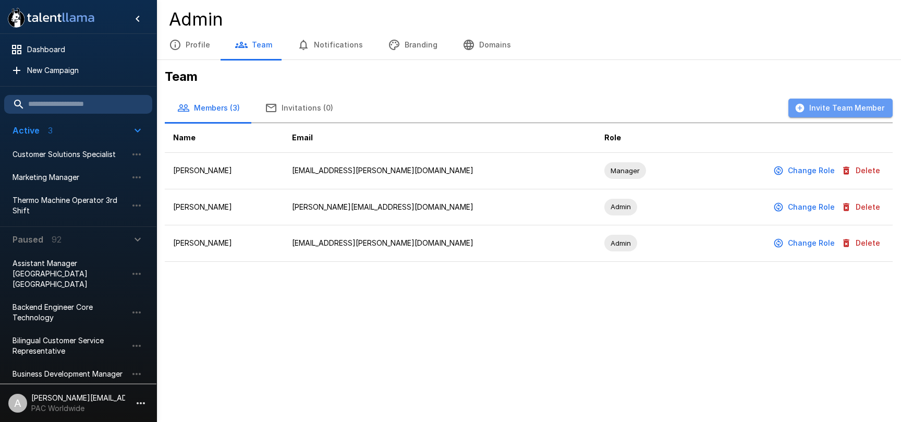
click at [859, 107] on button "Invite Team Member" at bounding box center [840, 108] width 104 height 19
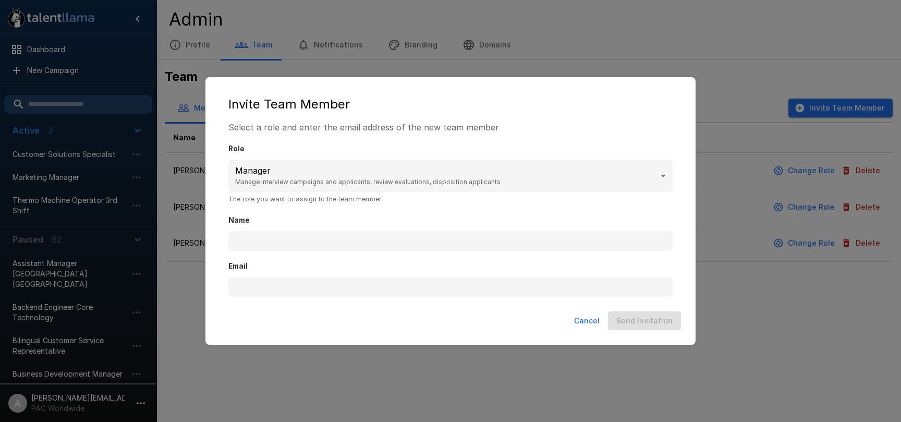
click at [384, 172] on body ".st0{fill:#FFFFFF;} .st1{fill:#76a4ed;} Dashboard New Campaign Active 3 Custome…" at bounding box center [450, 211] width 901 height 422
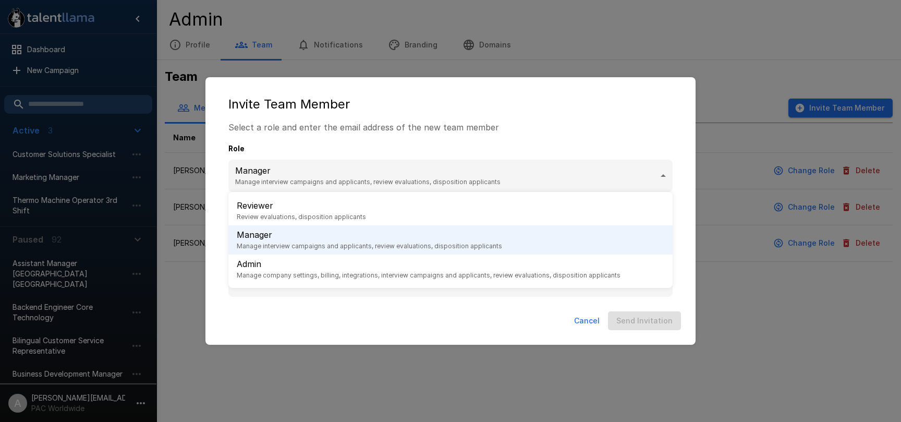
drag, startPoint x: 410, startPoint y: 327, endPoint x: 418, endPoint y: 324, distance: 8.4
click at [410, 327] on div at bounding box center [450, 211] width 901 height 422
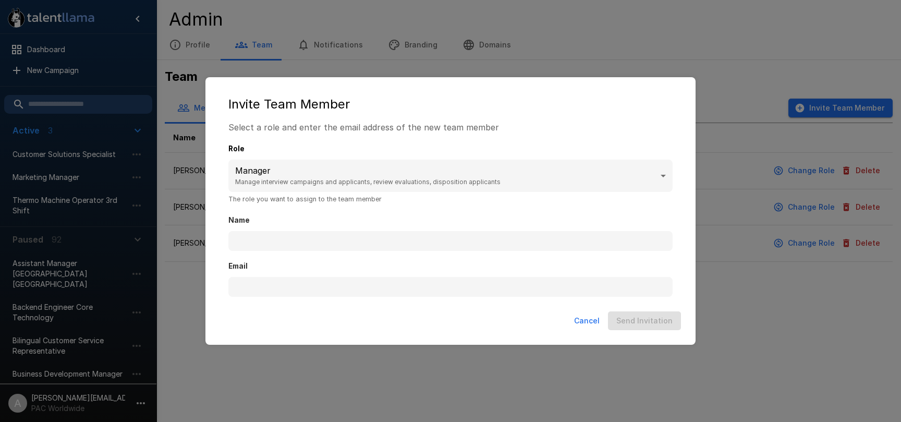
click at [596, 322] on button "Cancel" at bounding box center [587, 320] width 34 height 19
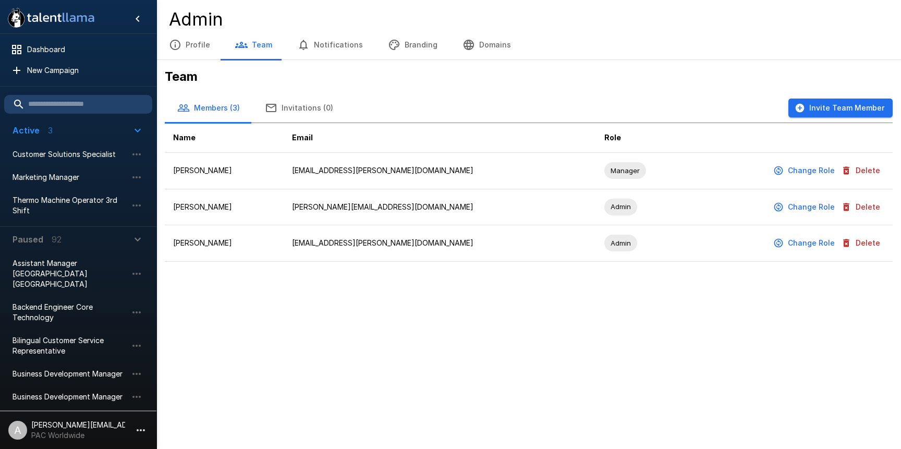
click at [131, 421] on li "A [PERSON_NAME][EMAIL_ADDRESS][DOMAIN_NAME] PAC Worldwide" at bounding box center [78, 427] width 156 height 33
